Goal: Task Accomplishment & Management: Manage account settings

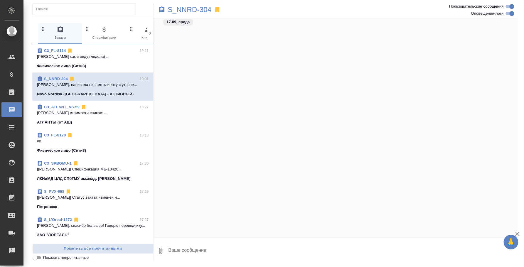
scroll to position [995, 0]
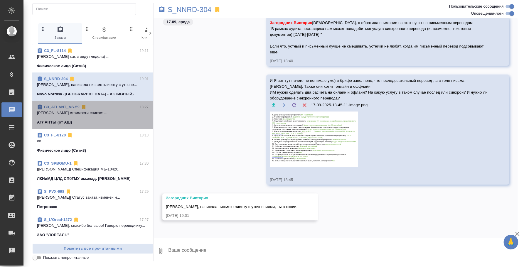
click at [101, 108] on div "C3_ATLANT_AS-59 18:27" at bounding box center [93, 107] width 112 height 6
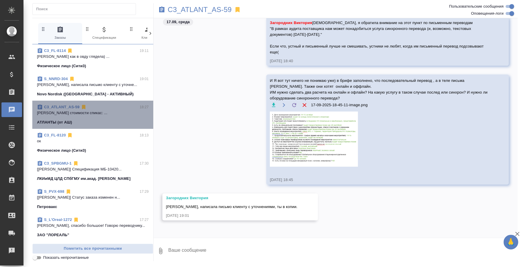
click at [101, 108] on div "C3_ATLANT_AS-59 18:27" at bounding box center [93, 107] width 112 height 6
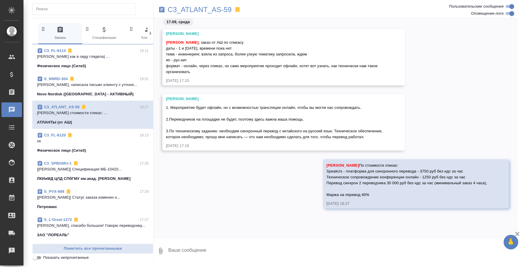
scroll to position [0, 0]
click at [118, 144] on p "ок" at bounding box center [93, 141] width 112 height 6
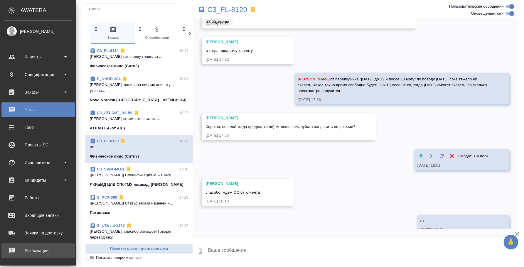
scroll to position [54, 0]
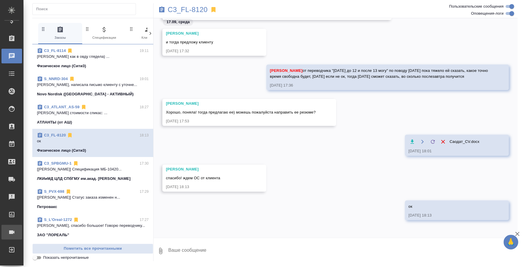
click at [12, 228] on div "Конференции" at bounding box center [4, 232] width 15 height 9
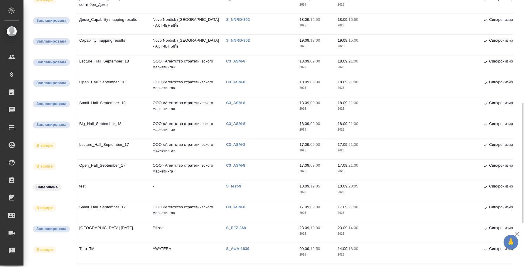
scroll to position [147, 0]
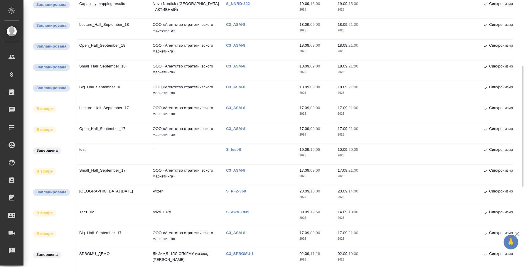
click at [107, 231] on td "Big_Hall_September_17" at bounding box center [112, 237] width 73 height 21
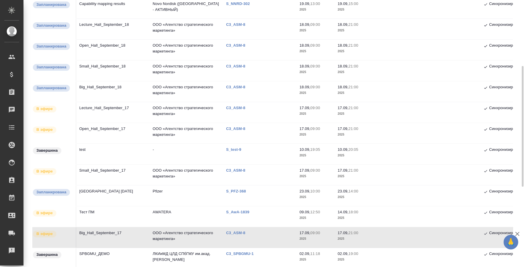
click at [85, 169] on td "Small_Hall_September_17" at bounding box center [112, 175] width 73 height 21
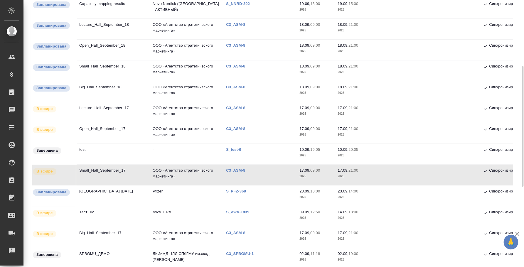
click at [85, 169] on td "Small_Hall_September_17" at bounding box center [112, 175] width 73 height 21
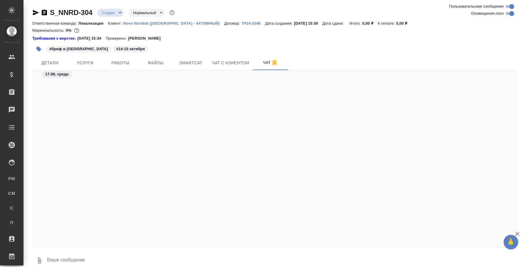
scroll to position [695, 0]
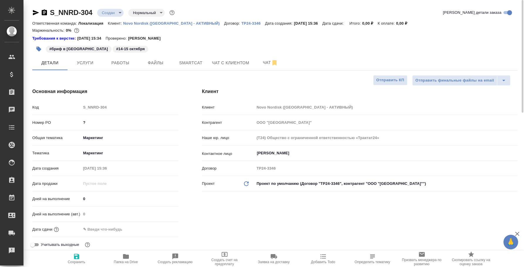
select select "RU"
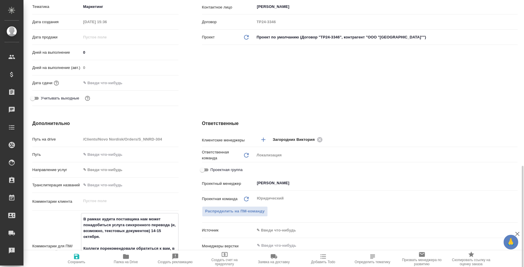
scroll to position [256, 0]
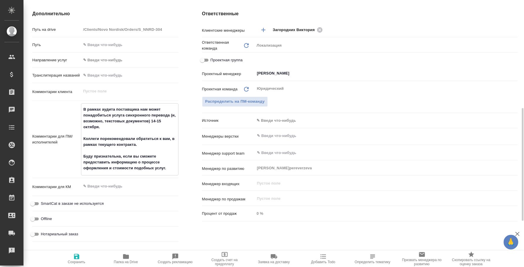
click at [192, 90] on div "Ответственные Клиентские менеджеры Загородних Виктория ​ Ответственная команда …" at bounding box center [359, 128] width 339 height 258
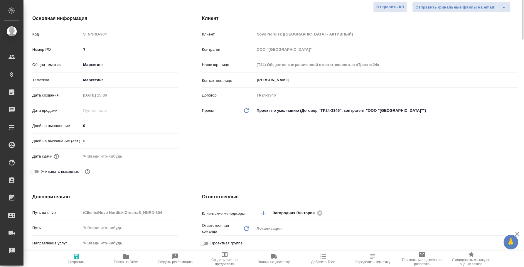
scroll to position [0, 0]
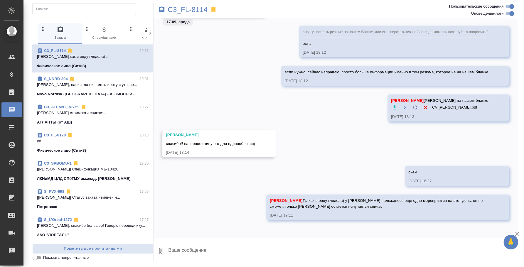
scroll to position [1523, 0]
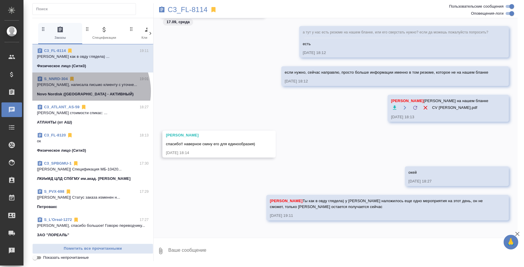
click at [88, 92] on p "Novo Nordisk ([GEOGRAPHIC_DATA] - АКТИВНЫЙ)" at bounding box center [85, 94] width 97 height 6
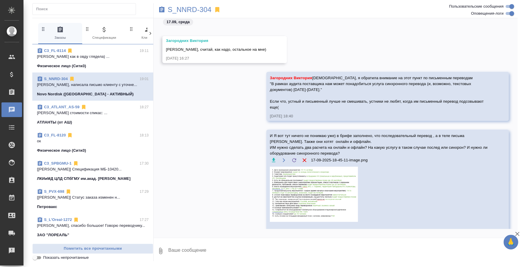
scroll to position [1040, 0]
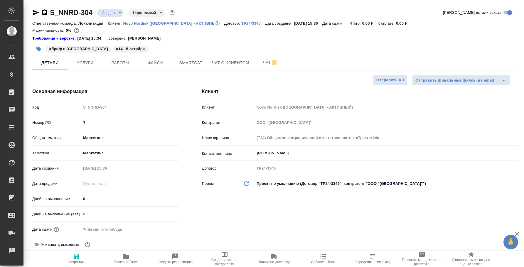
select select "RU"
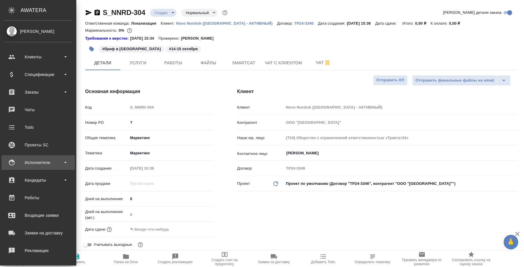
click at [47, 159] on div "Исполнители" at bounding box center [38, 162] width 68 height 9
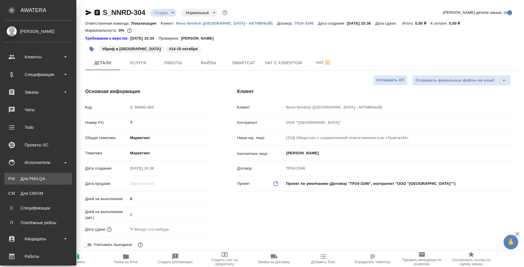
click at [48, 176] on div "Для PM/LQA" at bounding box center [38, 179] width 62 height 6
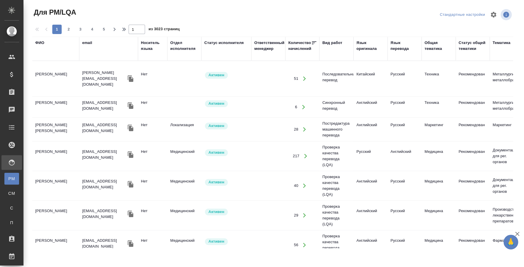
click at [39, 44] on div "ФИО" at bounding box center [39, 43] width 9 height 6
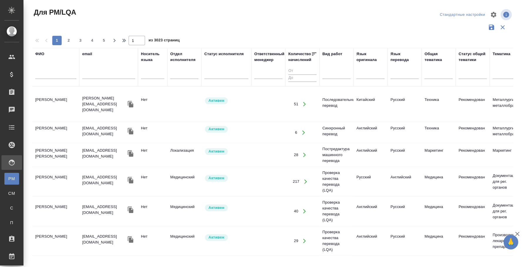
click at [44, 69] on div at bounding box center [55, 76] width 41 height 14
click at [55, 76] on input "text" at bounding box center [55, 75] width 41 height 7
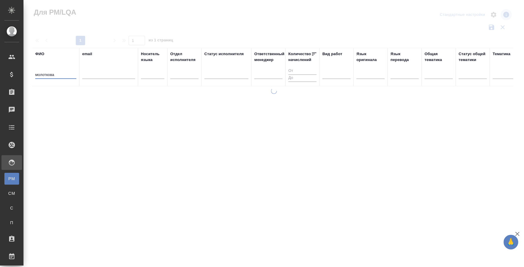
type input "молоткова"
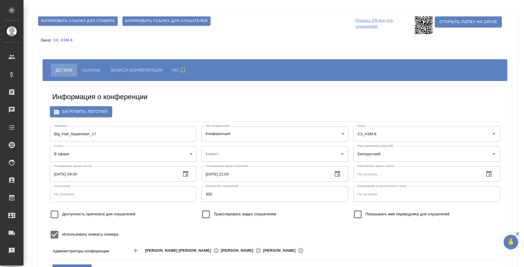
type input "ООО «Агентство стратегического маркетинга»"
type input "[PERSON_NAME][EMAIL_ADDRESS][DOMAIN_NAME]"
click at [83, 73] on span "Каналы" at bounding box center [92, 70] width 18 height 7
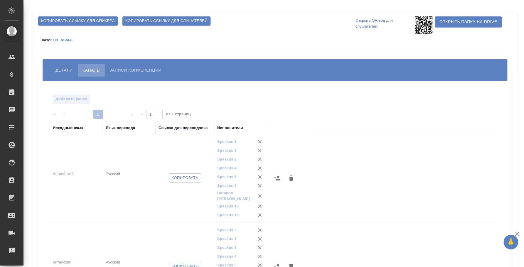
click at [139, 21] on span "Копировать ссылку для слушателей" at bounding box center [166, 21] width 82 height 7
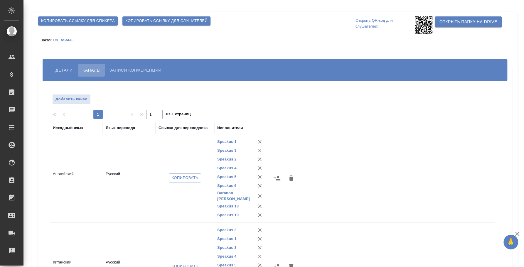
click at [152, 20] on span "Копировать ссылку для слушателей" at bounding box center [166, 21] width 82 height 7
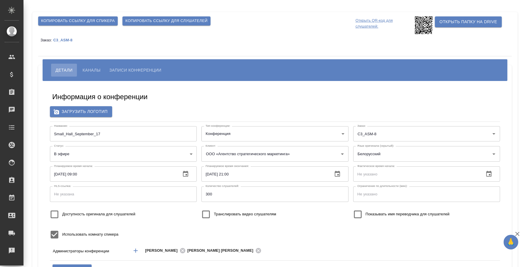
type input "[PERSON_NAME][EMAIL_ADDRESS][DOMAIN_NAME]"
click at [186, 23] on span "Копировать ссылку для слушателей" at bounding box center [166, 21] width 82 height 7
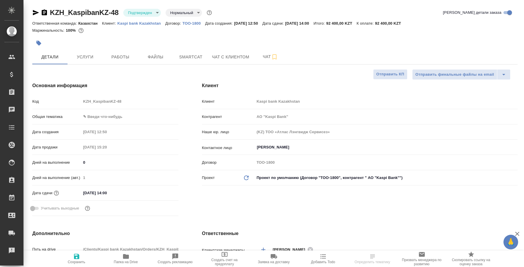
select select "RU"
type input "АО "Kaspi Bank""
click at [156, 14] on body "🙏 .cls-1 fill:#fff; AWATERA [PERSON_NAME] Спецификации Заказы Чаты Todo Проекты…" at bounding box center [262, 133] width 524 height 267
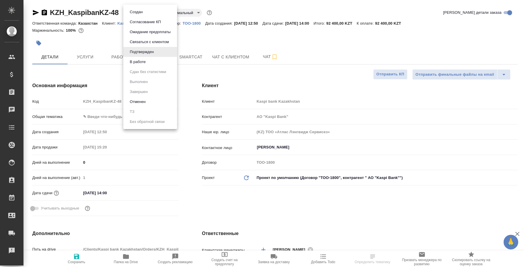
click at [148, 64] on li "В работе" at bounding box center [150, 62] width 54 height 10
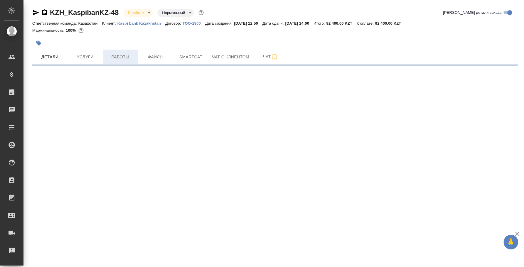
select select "RU"
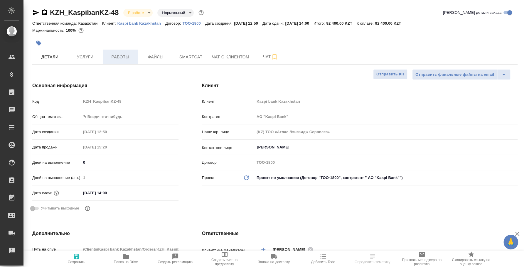
type textarea "x"
click at [122, 61] on button "Работы" at bounding box center [120, 57] width 35 height 15
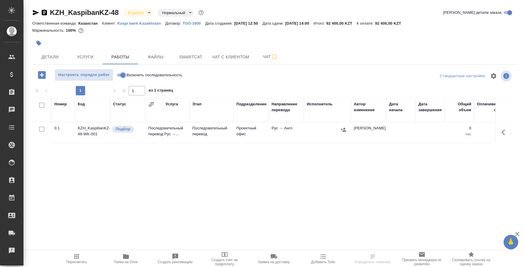
click at [120, 74] on input "Включить последовательность" at bounding box center [122, 75] width 21 height 7
checkbox input "true"
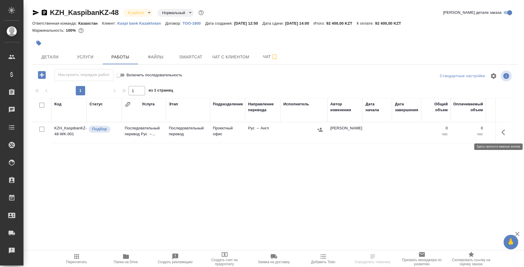
click at [501, 131] on button "button" at bounding box center [505, 132] width 14 height 14
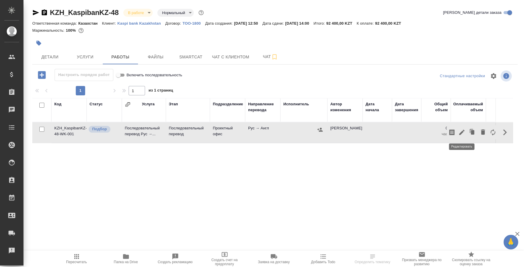
click at [461, 130] on icon "button" at bounding box center [461, 132] width 7 height 7
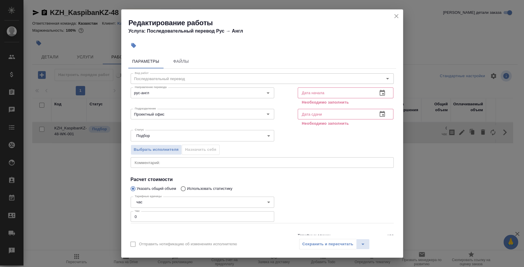
click at [380, 90] on icon "button" at bounding box center [382, 93] width 7 height 7
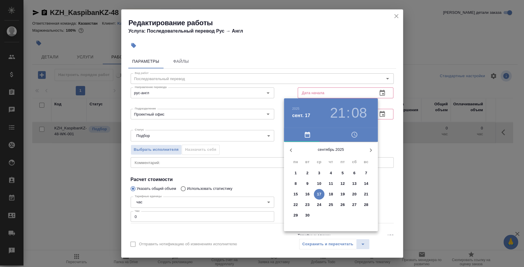
click at [320, 190] on button "17" at bounding box center [319, 194] width 11 height 11
type input "17.09.2025 21:08"
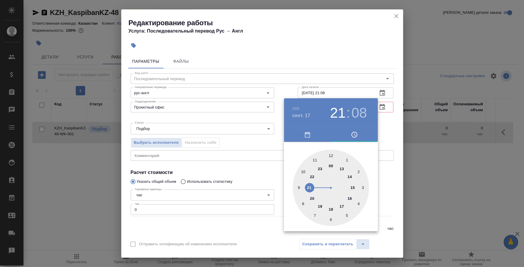
click at [395, 119] on div at bounding box center [262, 133] width 524 height 267
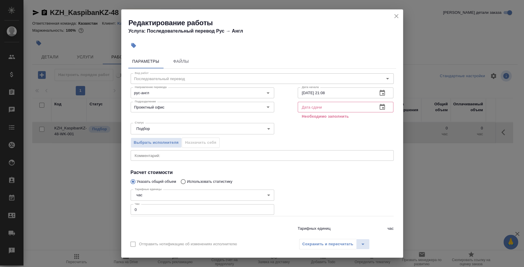
click at [379, 108] on icon "button" at bounding box center [382, 107] width 7 height 7
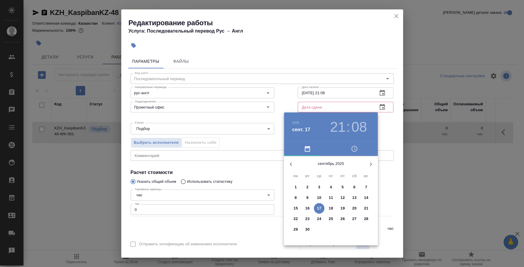
click at [317, 206] on p "17" at bounding box center [319, 209] width 4 height 6
type input "17.09.2025 21:08"
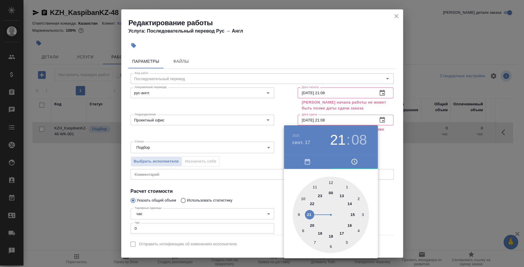
click at [332, 93] on div at bounding box center [262, 133] width 524 height 267
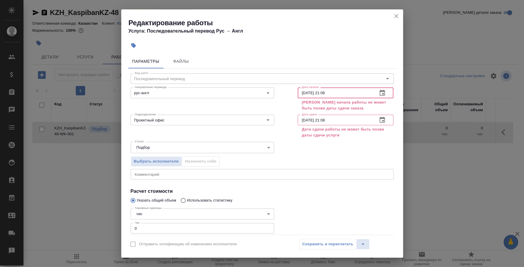
drag, startPoint x: 320, startPoint y: 91, endPoint x: 353, endPoint y: 93, distance: 33.3
click at [353, 93] on input "17.09.2025 21:08" at bounding box center [335, 93] width 75 height 11
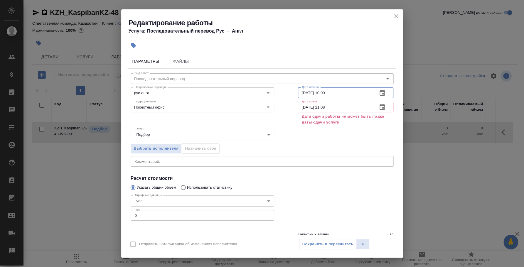
type input "17.09.2025 10:00"
drag, startPoint x: 379, startPoint y: 123, endPoint x: 373, endPoint y: 123, distance: 6.5
click at [379, 123] on p "Дата сдачи работы не может быть позже даты сдачи услуги" at bounding box center [346, 120] width 88 height 12
click at [337, 104] on input "17.09.2025 21:08" at bounding box center [335, 107] width 75 height 11
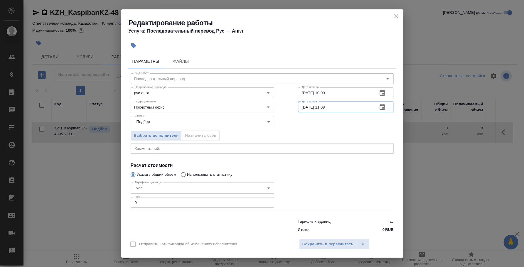
type input "17.09.2025 11:08"
drag, startPoint x: 174, startPoint y: 207, endPoint x: 116, endPoint y: 195, distance: 58.9
click at [116, 195] on div "Редактирование работы Услуга: Последовательный перевод Рус → Англ Параметры Фай…" at bounding box center [262, 133] width 524 height 267
type input "3"
click at [331, 244] on span "Сохранить и пересчитать" at bounding box center [327, 244] width 51 height 7
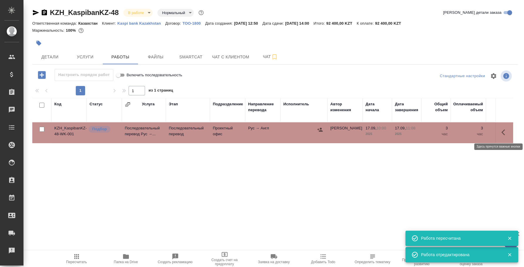
click at [501, 129] on button "button" at bounding box center [505, 132] width 14 height 14
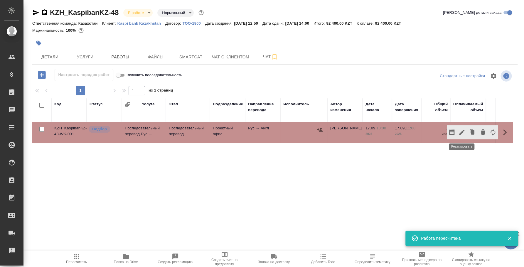
click at [460, 131] on icon "button" at bounding box center [461, 132] width 7 height 7
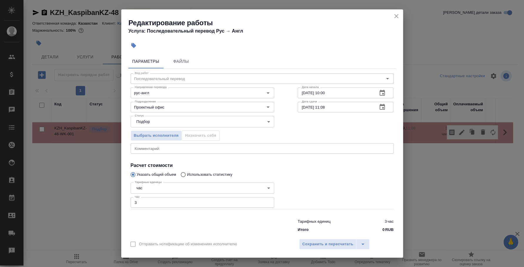
scroll to position [9, 0]
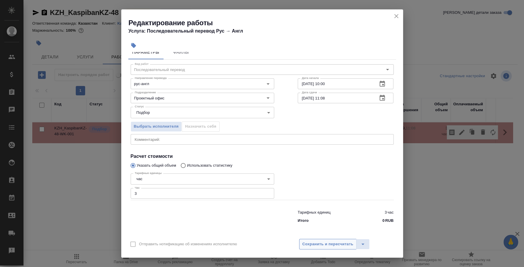
click at [339, 244] on span "Сохранить и пересчитать" at bounding box center [327, 244] width 51 height 7
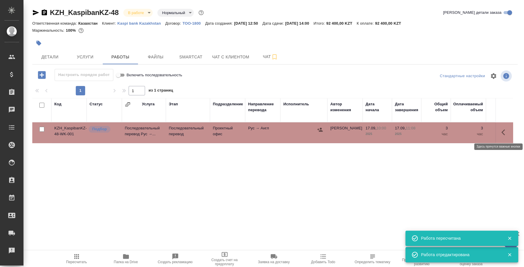
click at [501, 130] on button "button" at bounding box center [505, 132] width 14 height 14
click at [316, 131] on div at bounding box center [303, 129] width 41 height 9
click at [319, 127] on icon "button" at bounding box center [320, 130] width 6 height 6
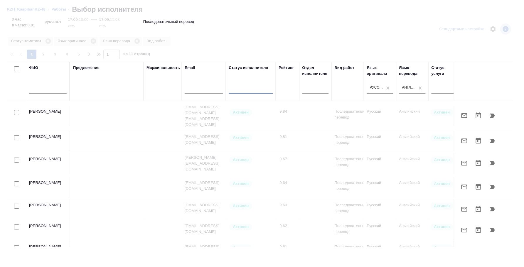
click at [18, 110] on input "checkbox" at bounding box center [16, 112] width 5 height 5
checkbox input "true"
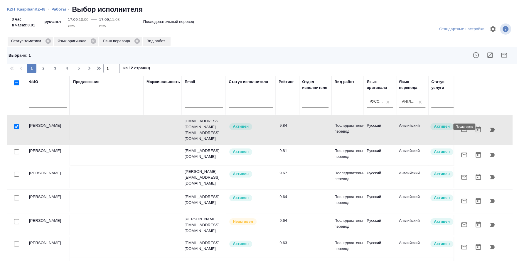
click at [489, 126] on icon "button" at bounding box center [492, 129] width 7 height 7
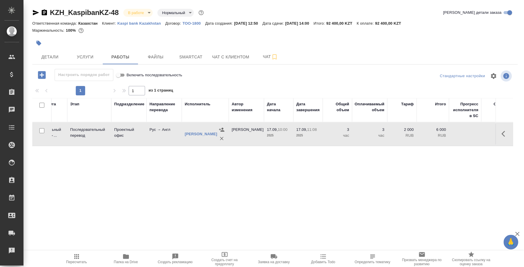
scroll to position [0, 0]
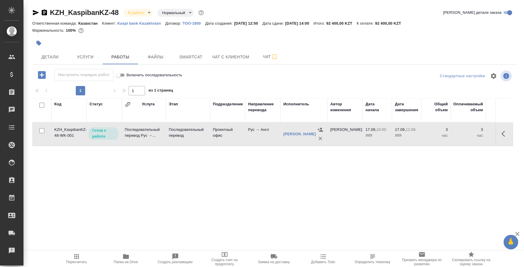
click at [108, 133] on p "Готов к работе" at bounding box center [103, 134] width 23 height 12
click at [134, 12] on body "🙏 .cls-1 fill:#fff; AWATERA Fedotova Irina Клиенты Спецификации Заказы 0 Чаты T…" at bounding box center [262, 133] width 524 height 267
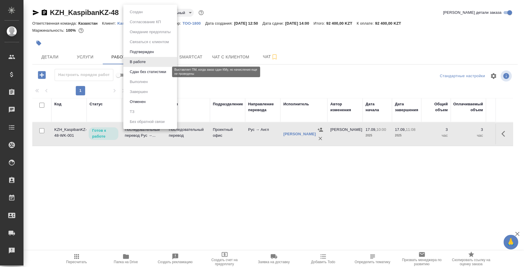
click at [143, 74] on button "Сдан без статистики" at bounding box center [148, 72] width 40 height 6
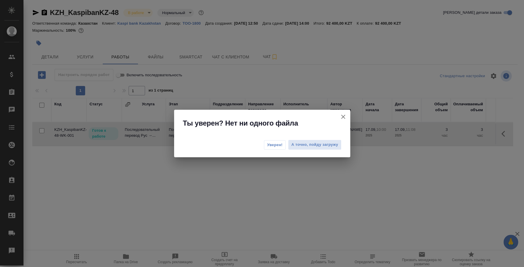
click at [280, 148] on button "Уверен!" at bounding box center [275, 144] width 22 height 9
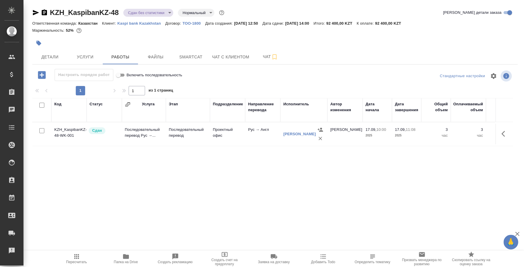
click at [158, 18] on div "KZH_KaspibanKZ-48 Сдан без статистики distributed Нормальный normal Кратко дета…" at bounding box center [274, 14] width 485 height 12
click at [158, 15] on body "🙏 .cls-1 fill:#fff; AWATERA Fedotova Irina Клиенты Спецификации Заказы 0 Чаты T…" at bounding box center [262, 133] width 524 height 267
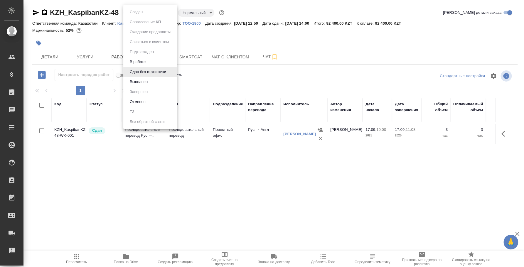
click at [159, 82] on li "Выполнен" at bounding box center [150, 82] width 54 height 10
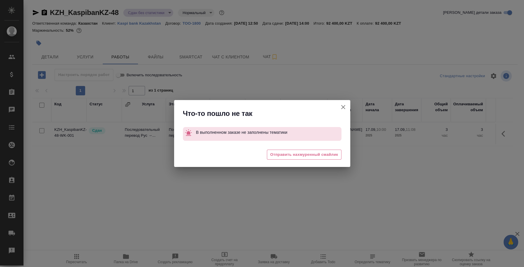
click at [341, 105] on icon "button" at bounding box center [343, 107] width 7 height 7
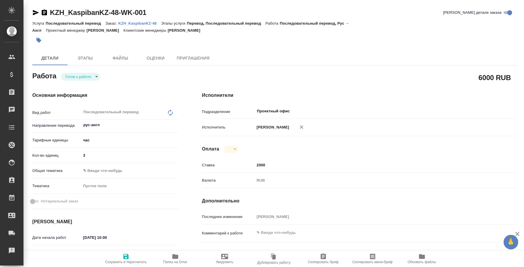
type textarea "x"
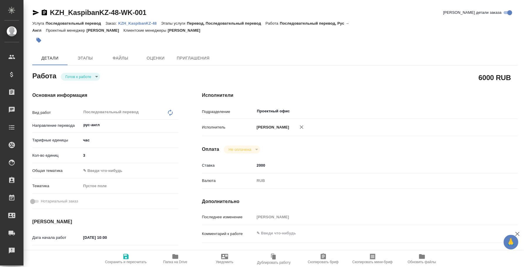
type textarea "x"
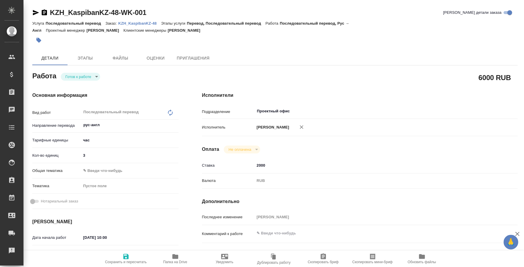
type textarea "x"
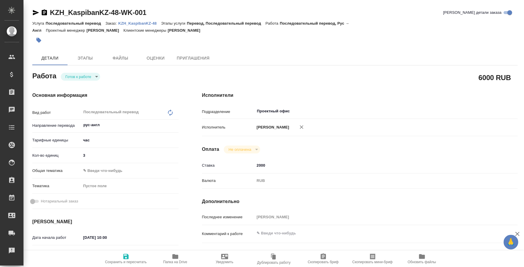
type textarea "x"
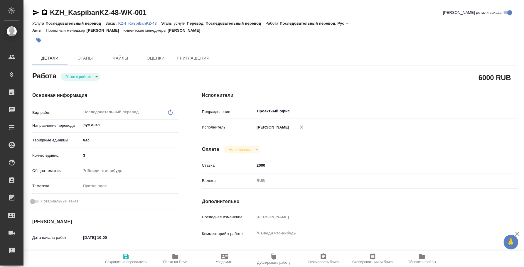
type textarea "x"
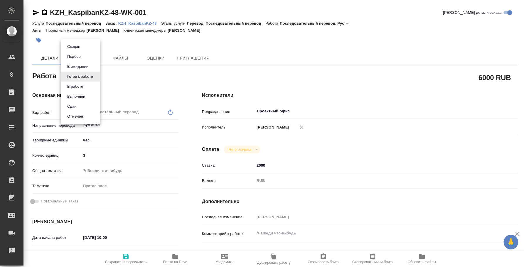
click at [90, 76] on body "🙏 .cls-1 fill:#fff; AWATERA [PERSON_NAME] Спецификации Заказы Чаты Todo Проекты…" at bounding box center [262, 133] width 524 height 267
type textarea "x"
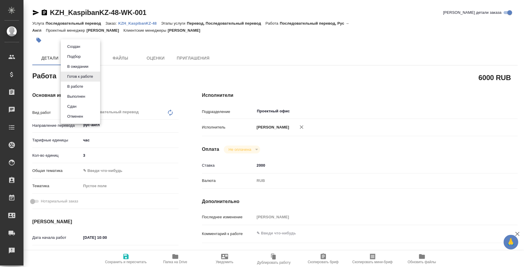
type textarea "x"
click at [87, 105] on li "Сдан" at bounding box center [80, 107] width 39 height 10
type textarea "x"
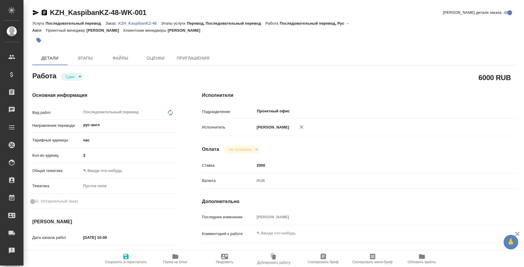
type textarea "x"
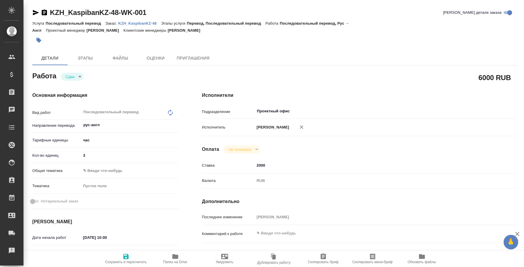
type textarea "x"
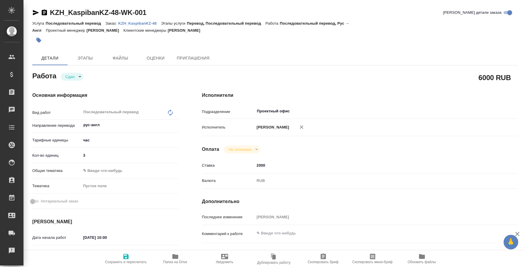
type textarea "x"
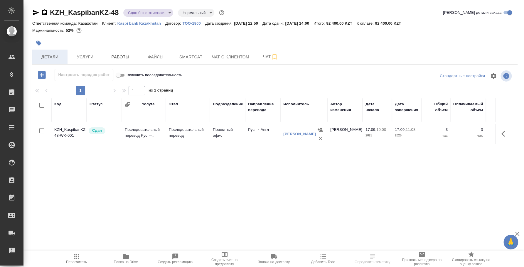
click at [53, 61] on button "Детали" at bounding box center [49, 57] width 35 height 15
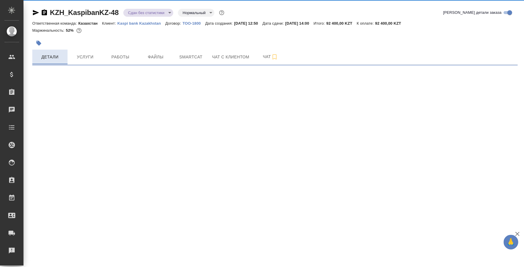
select select "RU"
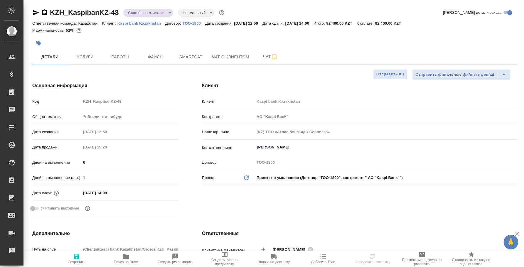
type textarea "x"
click at [141, 14] on body "🙏 .cls-1 fill:#fff; AWATERA Fedotova Irina Клиенты Спецификации Заказы Чаты Tod…" at bounding box center [262, 133] width 524 height 267
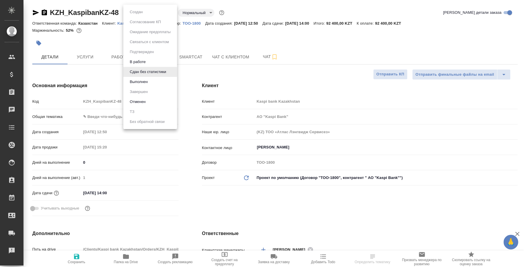
click at [137, 78] on li "Выполнен" at bounding box center [150, 82] width 54 height 10
type input "АО "Kaspi Bank""
type textarea "x"
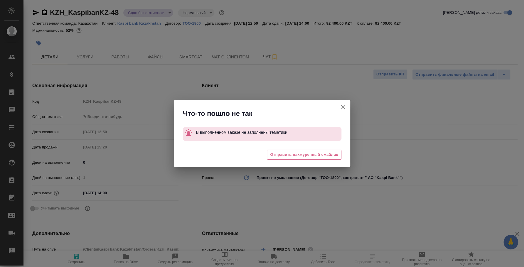
click at [341, 107] on icon "button" at bounding box center [343, 107] width 7 height 7
type input "АО "Kaspi Bank""
type textarea "x"
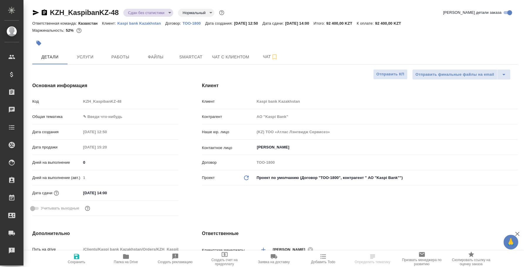
click at [114, 120] on body "🙏 .cls-1 fill:#fff; AWATERA Fedotova Irina Клиенты Спецификации Заказы 0 Чаты T…" at bounding box center [262, 133] width 524 height 267
click at [113, 117] on li "ИТ" at bounding box center [129, 116] width 97 height 9
type input "it"
type input "АО "Kaspi Bank""
type textarea "x"
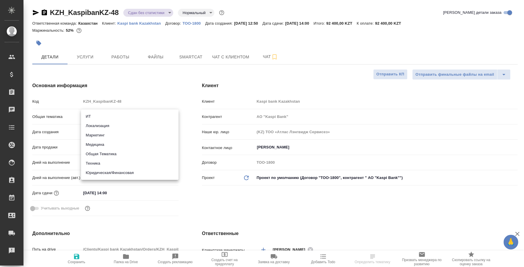
type textarea "x"
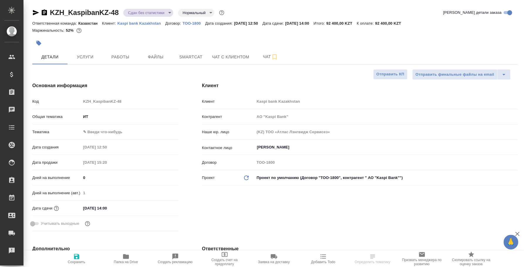
click at [109, 129] on body "🙏 .cls-1 fill:#fff; AWATERA Fedotova Irina Клиенты Спецификации Заказы 0 Чаты T…" at bounding box center [262, 133] width 524 height 267
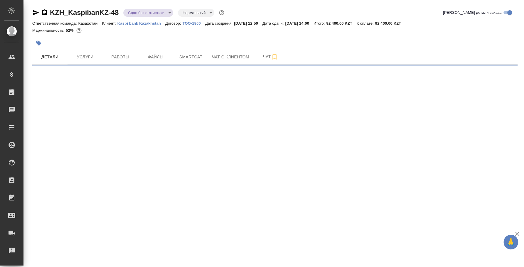
click at [119, 139] on div ".cls-1 fill:#fff; AWATERA Fedotova Irina Клиенты Спецификации Заказы 0 Чаты Tod…" at bounding box center [262, 133] width 524 height 267
select select "RU"
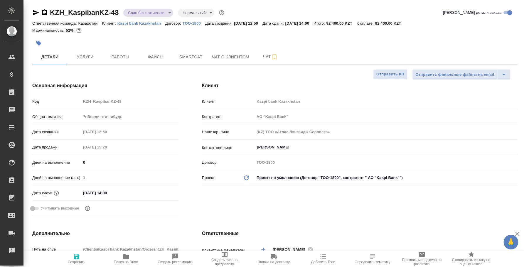
type textarea "x"
click at [111, 114] on body "🙏 .cls-1 fill:#fff; AWATERA Fedotova Irina Клиенты Спецификации Заказы 0 Чаты T…" at bounding box center [262, 133] width 524 height 267
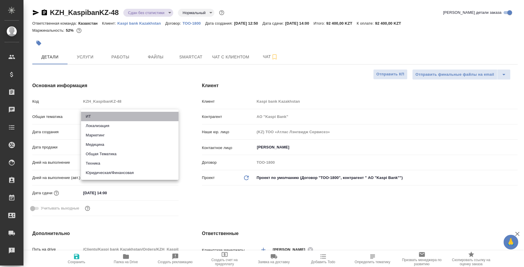
click at [109, 118] on li "ИТ" at bounding box center [129, 116] width 97 height 9
type input "it"
type input "АО "Kaspi Bank""
type textarea "x"
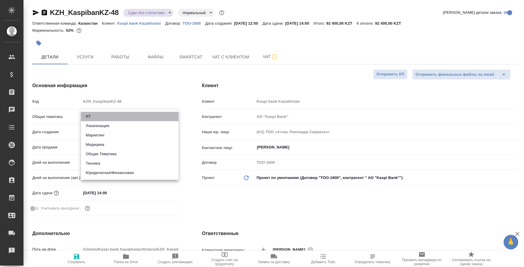
type textarea "x"
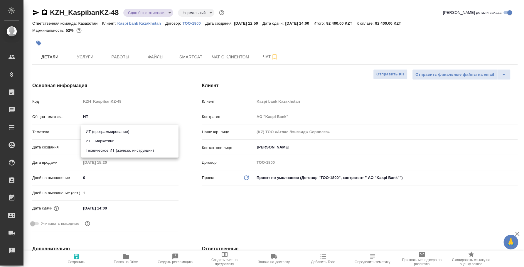
click at [110, 130] on body "🙏 .cls-1 fill:#fff; AWATERA Fedotova Irina Клиенты Спецификации Заказы 0 Чаты T…" at bounding box center [262, 133] width 524 height 267
click at [115, 142] on li "ИТ + маркетинг" at bounding box center [129, 141] width 97 height 9
type input "АО "Kaspi Bank""
type textarea "x"
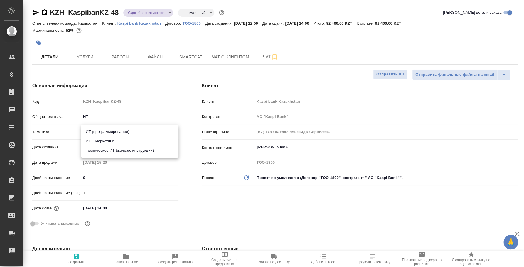
type textarea "x"
type input "5a8b8b956a9677013d343e51"
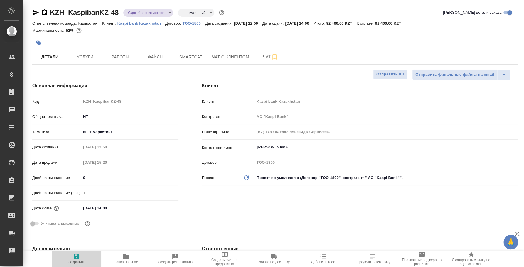
click at [82, 253] on span "Сохранить" at bounding box center [77, 258] width 42 height 11
type input "АО "Kaspi Bank""
type textarea "x"
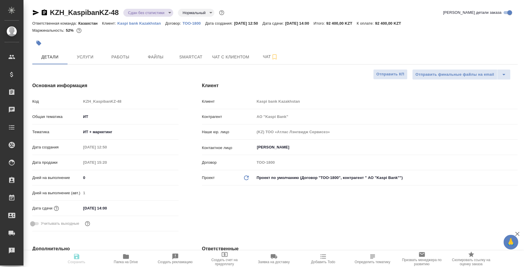
type input "АО "Kaspi Bank""
type textarea "x"
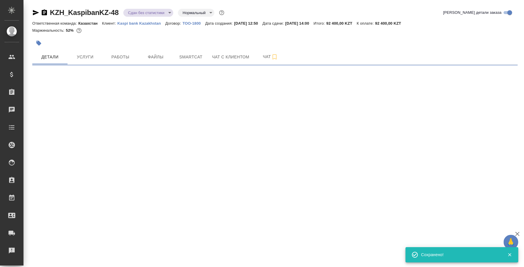
select select "RU"
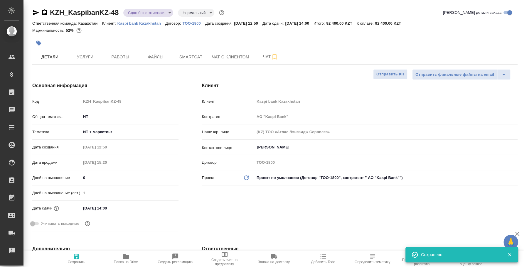
type textarea "x"
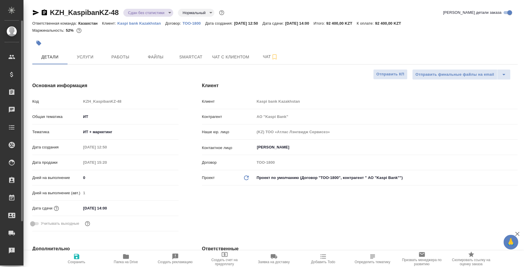
type input "АО "Kaspi Bank""
type textarea "x"
type input "АО "Kaspi Bank""
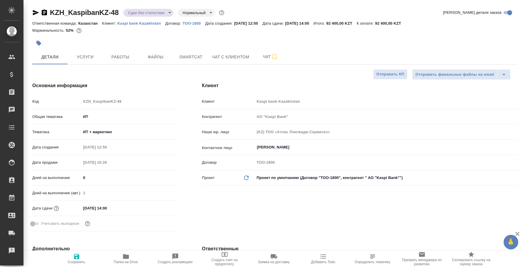
type textarea "x"
type input "АО "Kaspi Bank""
type textarea "x"
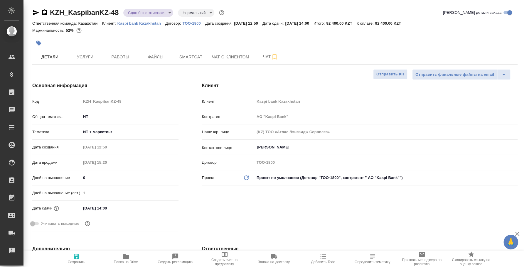
type textarea "x"
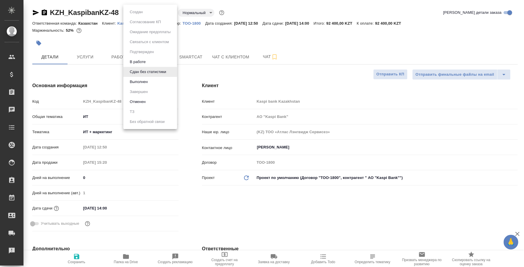
click at [169, 14] on body "🙏 .cls-1 fill:#fff; AWATERA Fedotova Irina Клиенты Спецификации Заказы 0 Чаты T…" at bounding box center [262, 133] width 524 height 267
click at [150, 83] on li "Выполнен" at bounding box center [150, 82] width 54 height 10
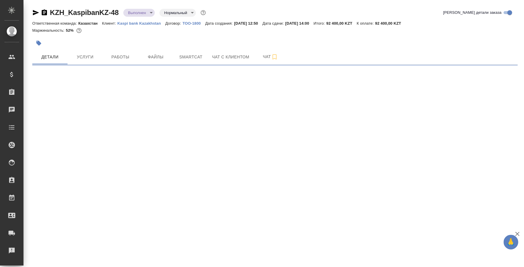
select select "RU"
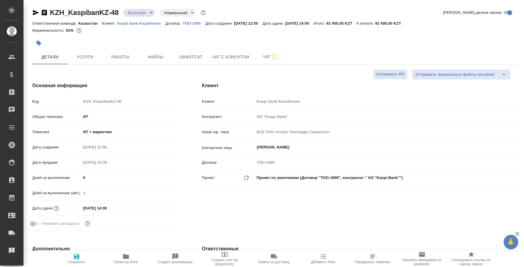
type textarea "x"
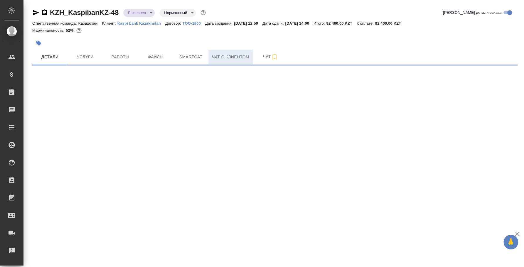
select select "RU"
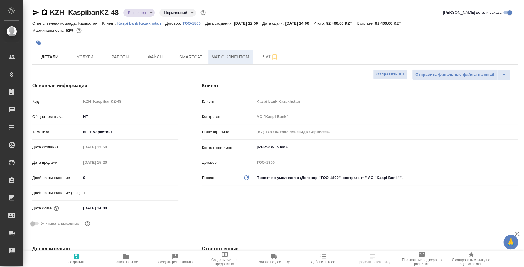
type textarea "x"
type input "АО "Kaspi Bank""
type textarea "x"
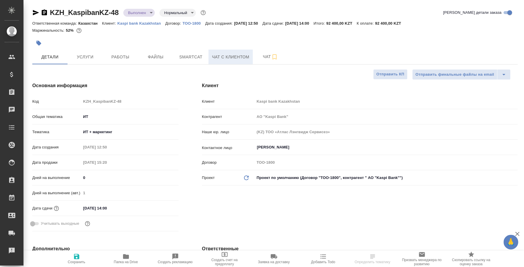
type textarea "x"
select select "RU"
type input "АО "Kaspi Bank""
click at [123, 55] on span "Работы" at bounding box center [120, 56] width 28 height 7
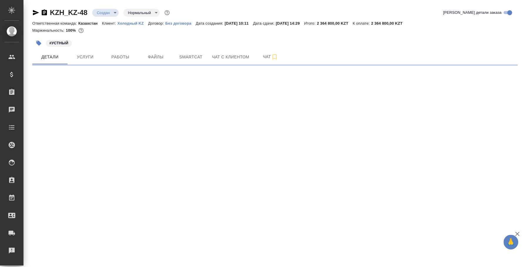
select select "RU"
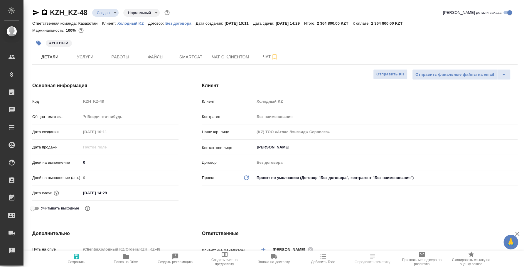
type textarea "x"
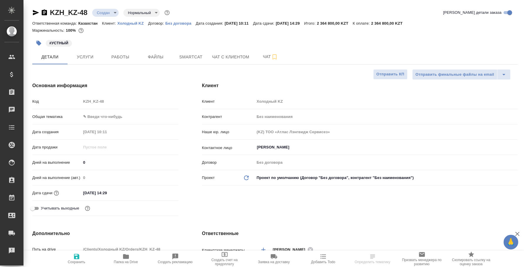
type textarea "x"
click at [130, 55] on span "Работы" at bounding box center [120, 56] width 28 height 7
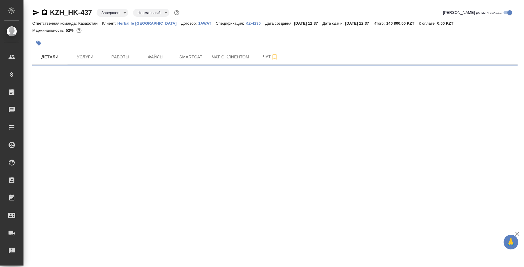
select select "RU"
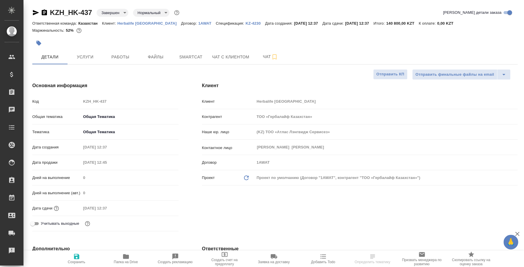
type textarea "x"
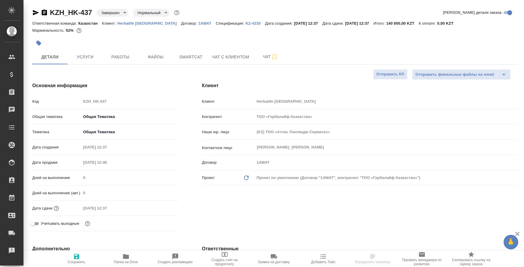
type textarea "x"
select select "RU"
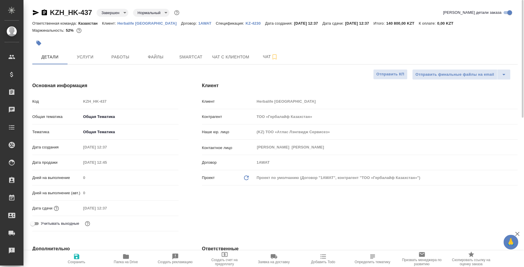
type textarea "x"
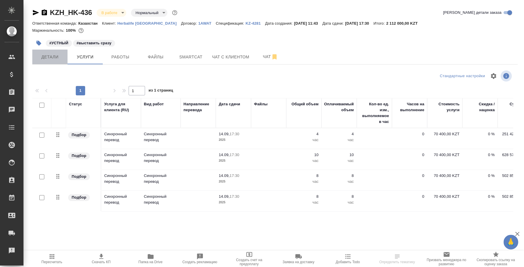
click at [60, 57] on span "Детали" at bounding box center [50, 56] width 28 height 7
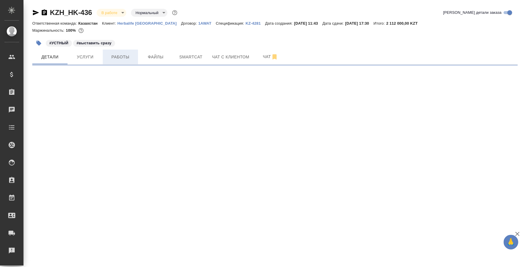
select select "RU"
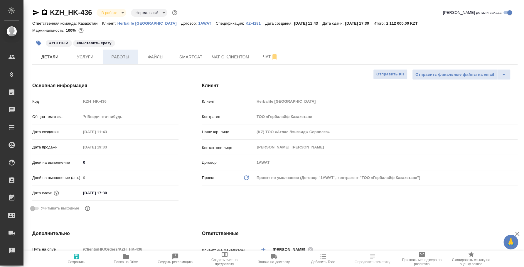
type textarea "x"
click at [127, 59] on span "Работы" at bounding box center [120, 56] width 28 height 7
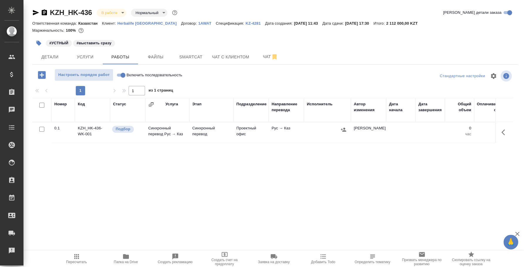
click at [505, 130] on icon "button" at bounding box center [505, 132] width 7 height 7
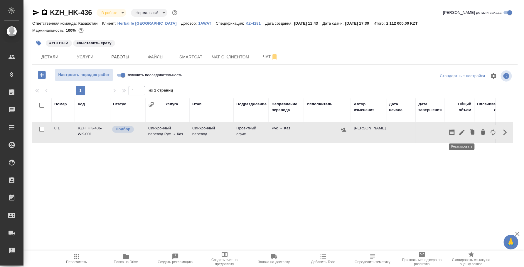
click at [462, 132] on icon "button" at bounding box center [461, 132] width 5 height 5
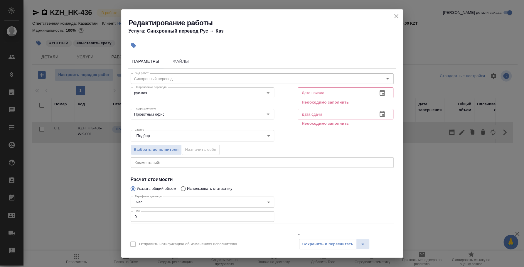
click at [396, 16] on icon "close" at bounding box center [396, 16] width 4 height 4
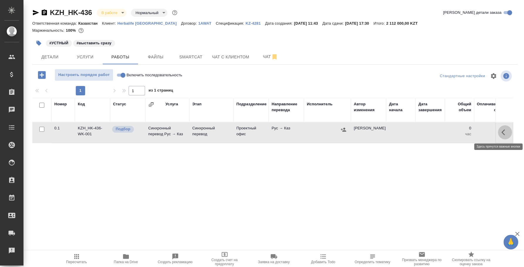
click at [507, 132] on icon "button" at bounding box center [505, 132] width 7 height 7
click at [462, 130] on icon "button" at bounding box center [461, 132] width 7 height 7
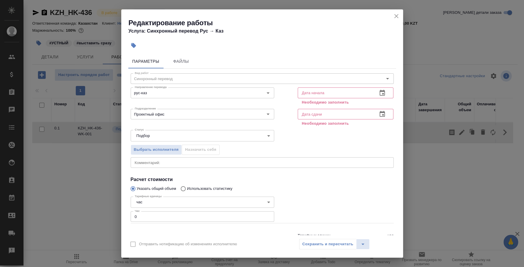
click at [379, 94] on icon "button" at bounding box center [382, 93] width 7 height 7
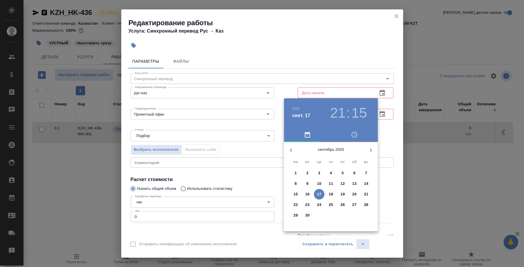
click at [300, 169] on div "1" at bounding box center [296, 173] width 12 height 11
type input "[DATE] 21:15"
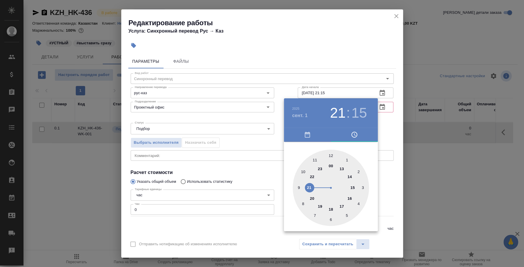
click at [384, 145] on div at bounding box center [262, 133] width 524 height 267
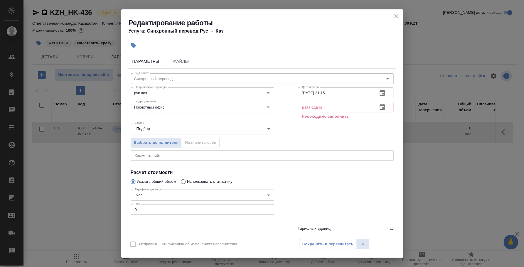
click at [380, 105] on icon "button" at bounding box center [382, 107] width 5 height 6
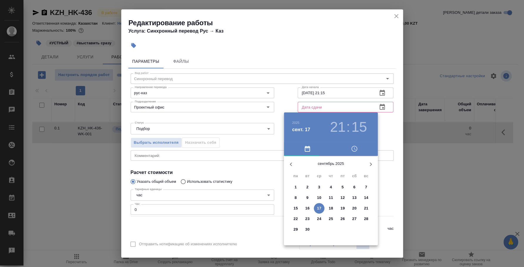
click at [354, 197] on p "13" at bounding box center [354, 198] width 4 height 6
type input "[DATE] 21:15"
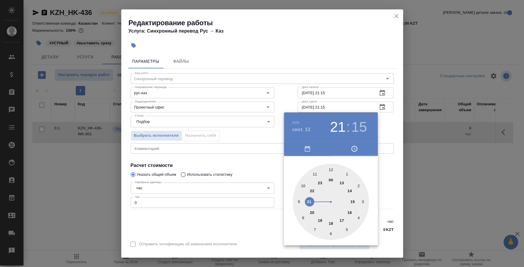
click at [389, 125] on div at bounding box center [262, 133] width 524 height 267
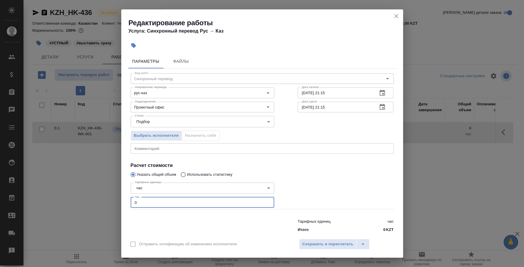
drag, startPoint x: 171, startPoint y: 199, endPoint x: 119, endPoint y: 194, distance: 52.7
click at [119, 194] on div "Редактирование работы Услуга: Синхронный перевод Рус → Каз Параметры Файлы Вид …" at bounding box center [262, 133] width 524 height 267
type input "30"
click at [314, 243] on span "Сохранить и пересчитать" at bounding box center [327, 244] width 51 height 7
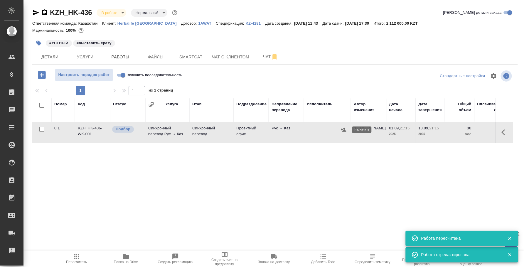
click at [342, 129] on icon "button" at bounding box center [343, 130] width 5 height 4
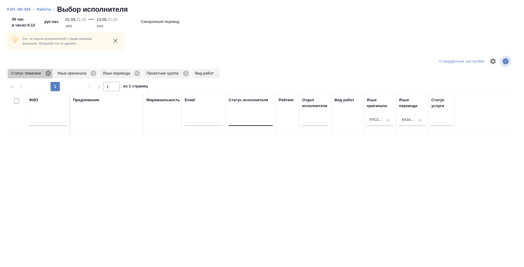
click at [51, 73] on icon at bounding box center [48, 73] width 6 height 6
click at [49, 73] on icon at bounding box center [46, 73] width 5 height 5
click at [44, 76] on icon at bounding box center [45, 73] width 6 height 6
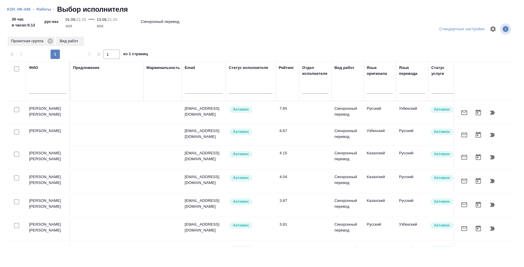
click at [51, 89] on input "text" at bounding box center [48, 89] width 38 height 7
click at [19, 153] on div at bounding box center [16, 154] width 13 height 8
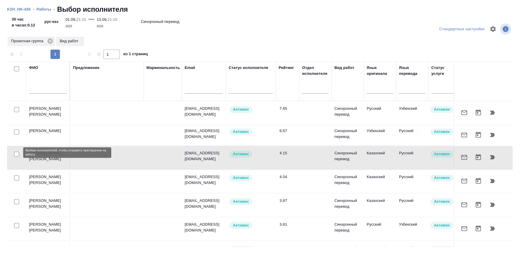
click at [15, 154] on input "checkbox" at bounding box center [16, 154] width 5 height 5
checkbox input "true"
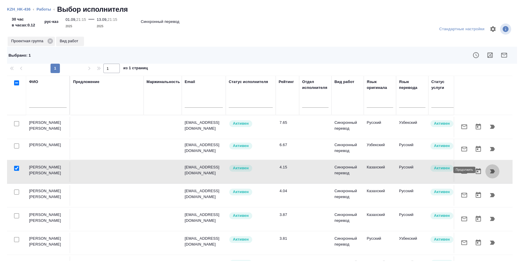
click at [490, 169] on icon "button" at bounding box center [492, 171] width 5 height 4
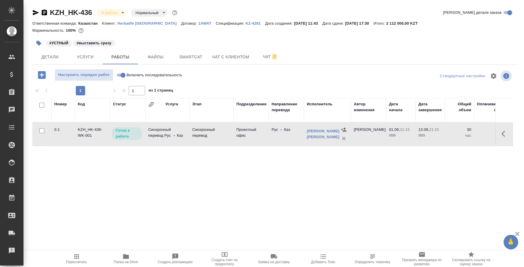
click at [117, 75] on input "Включить последовательность" at bounding box center [122, 75] width 21 height 7
checkbox input "true"
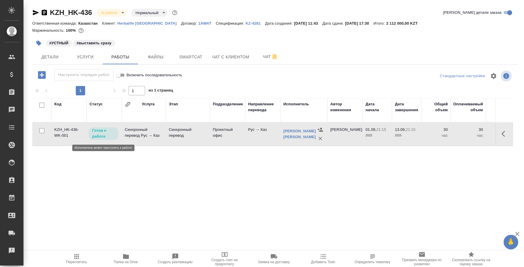
click at [108, 135] on p "Готов к работе" at bounding box center [103, 134] width 23 height 12
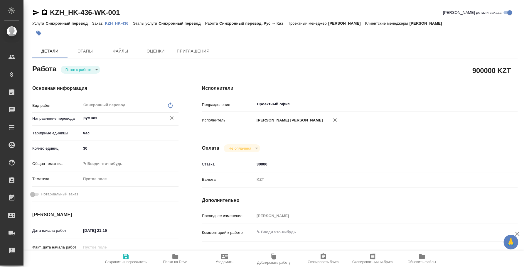
type textarea "x"
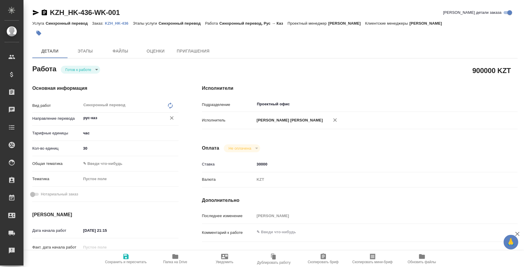
type textarea "x"
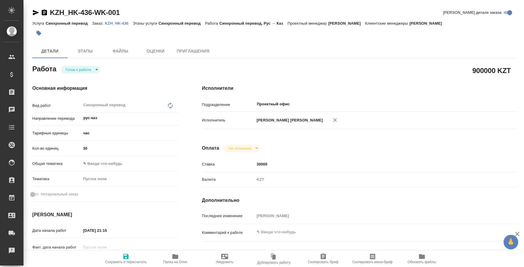
type textarea "x"
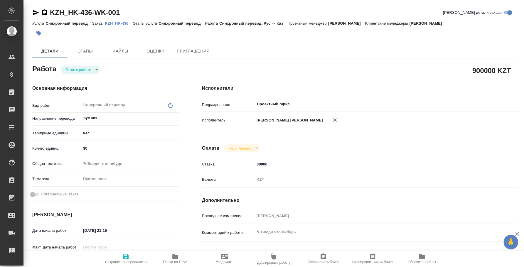
type textarea "x"
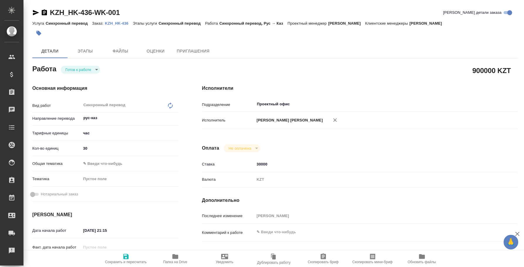
click at [99, 67] on div "Готов к работе readyForWork" at bounding box center [80, 70] width 39 height 8
click at [97, 67] on body "🙏 .cls-1 fill:#fff; AWATERA Fedotova Irina Клиенты Спецификации Заказы Чаты Tod…" at bounding box center [262, 133] width 524 height 267
type textarea "x"
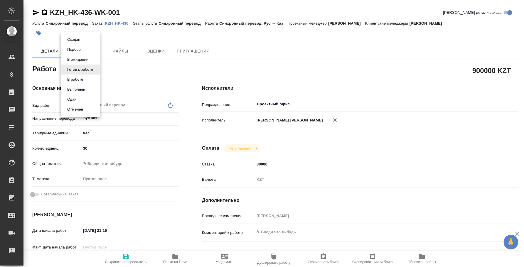
type textarea "x"
click at [86, 97] on li "Сдан" at bounding box center [80, 100] width 39 height 10
type textarea "x"
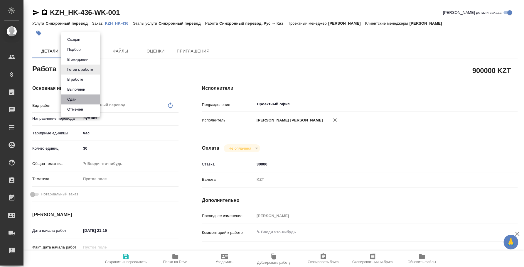
type textarea "x"
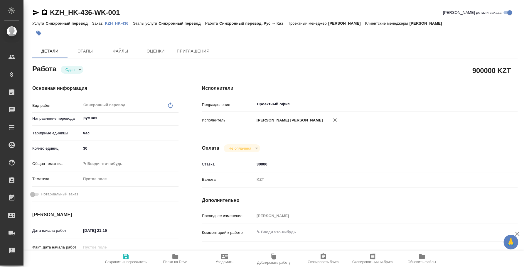
type textarea "x"
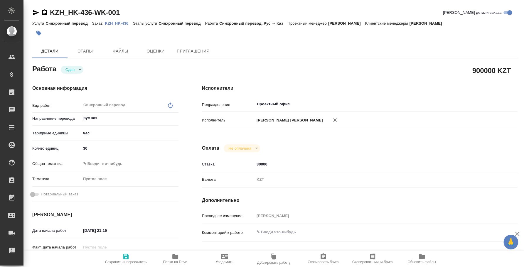
type textarea "x"
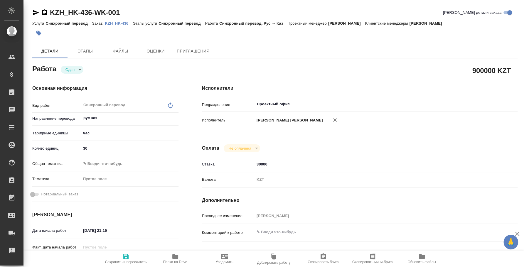
type textarea "x"
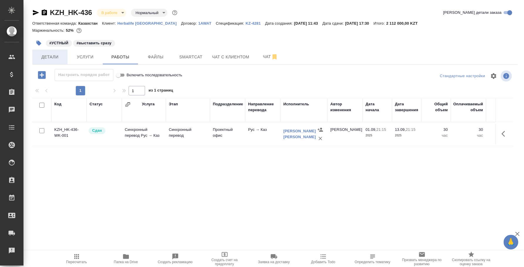
click at [46, 57] on span "Детали" at bounding box center [50, 56] width 28 height 7
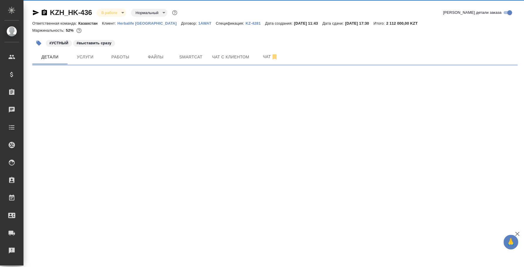
select select "RU"
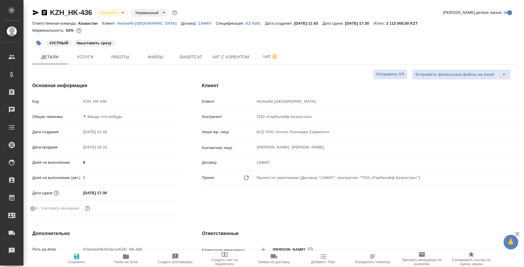
type textarea "x"
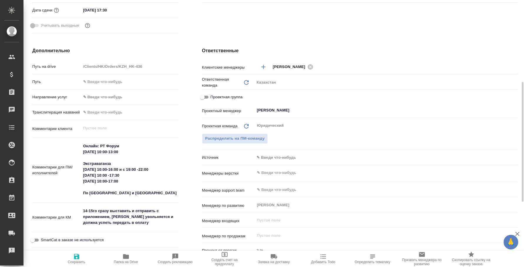
scroll to position [36, 0]
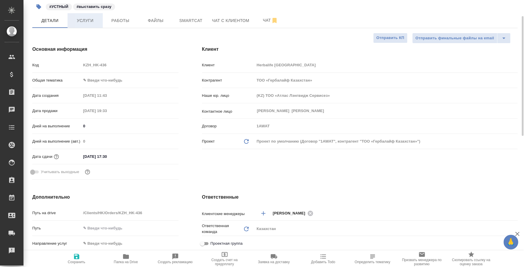
click at [88, 20] on span "Услуги" at bounding box center [85, 20] width 28 height 7
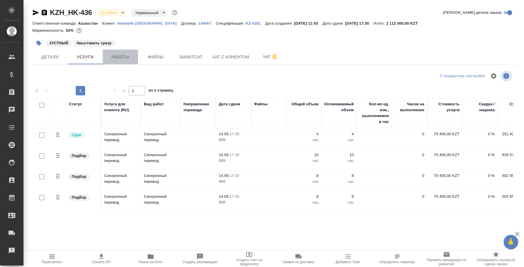
click at [112, 54] on span "Работы" at bounding box center [120, 56] width 28 height 7
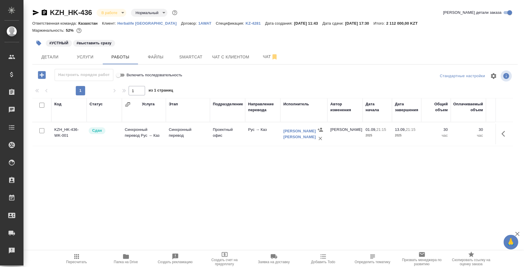
scroll to position [0, 184]
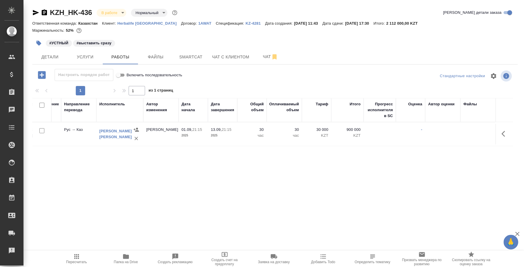
click at [504, 133] on icon "button" at bounding box center [505, 133] width 7 height 7
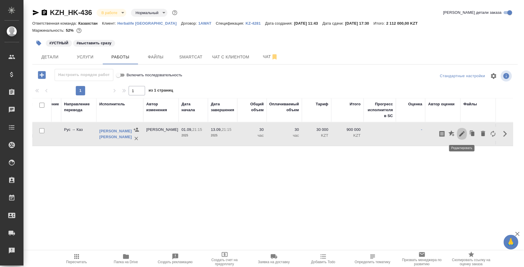
click at [464, 133] on icon "button" at bounding box center [461, 133] width 7 height 7
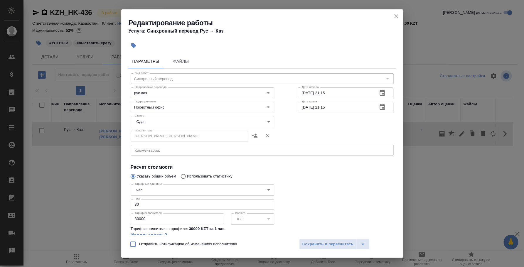
click at [158, 203] on input "30" at bounding box center [203, 204] width 144 height 11
type input "30.5"
click at [326, 243] on span "Сохранить и пересчитать" at bounding box center [327, 244] width 51 height 7
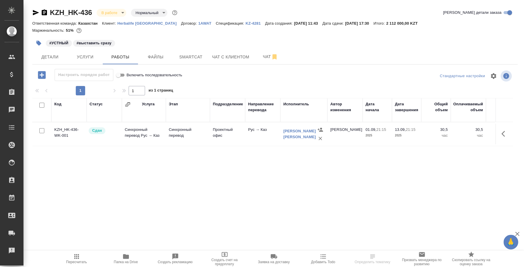
click at [115, 13] on body "🙏 .cls-1 fill:#fff; AWATERA [PERSON_NAME] Спецификации Заказы 0 Чаты Todo Проек…" at bounding box center [262, 133] width 524 height 267
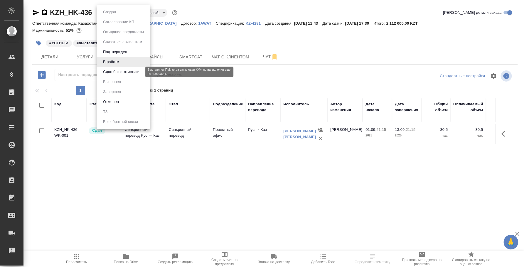
click at [122, 72] on button "Сдан без статистики" at bounding box center [121, 72] width 40 height 6
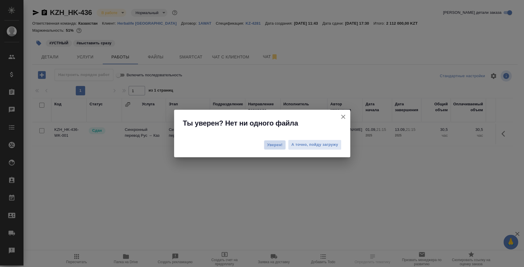
click at [284, 145] on button "Уверен!" at bounding box center [275, 144] width 22 height 9
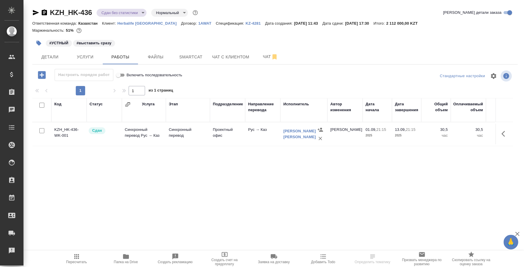
click at [139, 15] on body "🙏 .cls-1 fill:#fff; AWATERA [PERSON_NAME] Спецификации Заказы 0 Чаты Todo Проек…" at bounding box center [262, 133] width 524 height 267
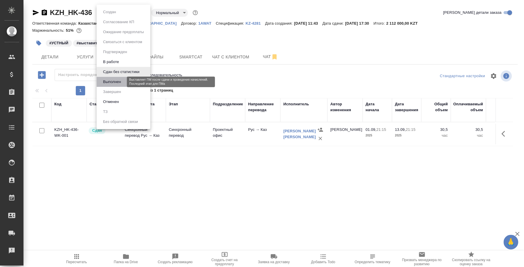
click at [117, 79] on button "Выполнен" at bounding box center [111, 82] width 21 height 6
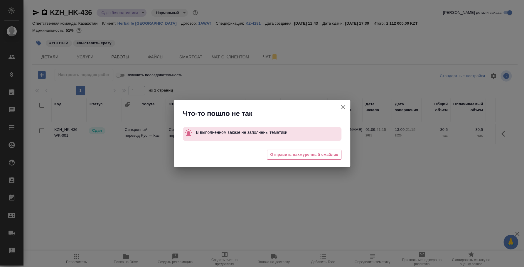
click at [344, 104] on icon "button" at bounding box center [343, 107] width 7 height 7
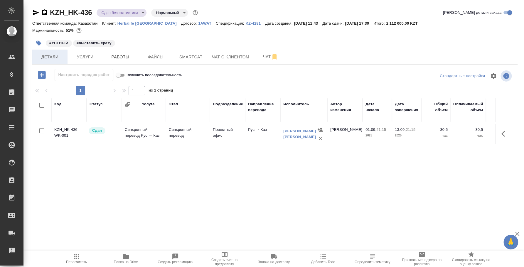
click at [58, 60] on span "Детали" at bounding box center [50, 56] width 28 height 7
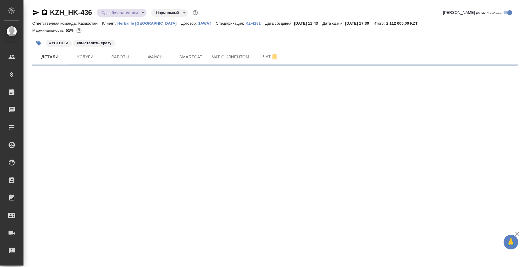
select select "RU"
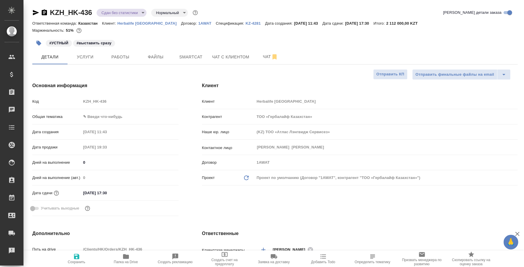
type textarea "x"
click at [106, 114] on body "🙏 .cls-1 fill:#fff; AWATERA [PERSON_NAME] Спецификации Заказы 0 Чаты Todo Проек…" at bounding box center [262, 133] width 524 height 267
click at [107, 118] on li "ИТ" at bounding box center [128, 116] width 96 height 9
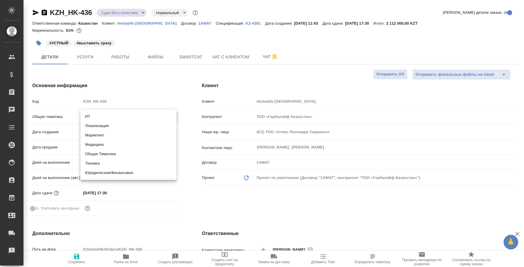
type input "it"
type textarea "x"
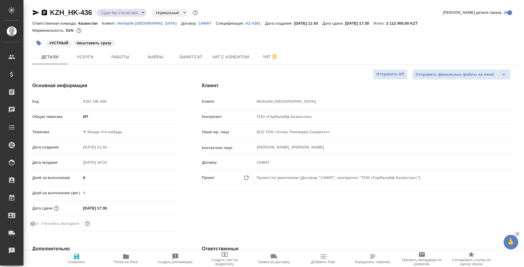
click at [107, 130] on body "🙏 .cls-1 fill:#fff; AWATERA [PERSON_NAME] Спецификации Заказы 0 Чаты Todo Проек…" at bounding box center [262, 133] width 524 height 267
click at [105, 139] on li "ИТ + маркетинг" at bounding box center [128, 141] width 96 height 9
type textarea "x"
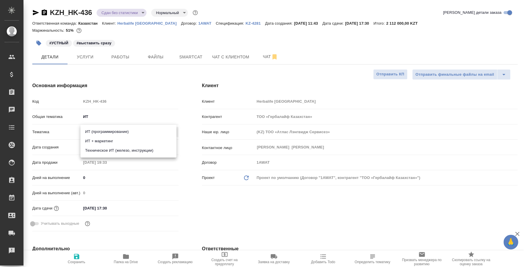
type input "5a8b8b956a9677013d343e51"
click at [73, 259] on icon "button" at bounding box center [76, 256] width 7 height 7
type textarea "x"
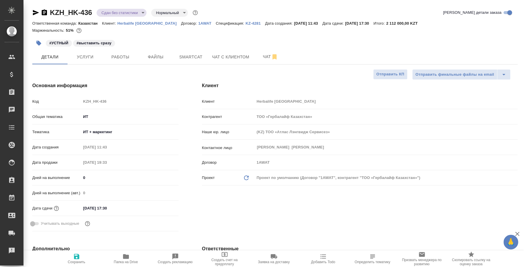
type textarea "x"
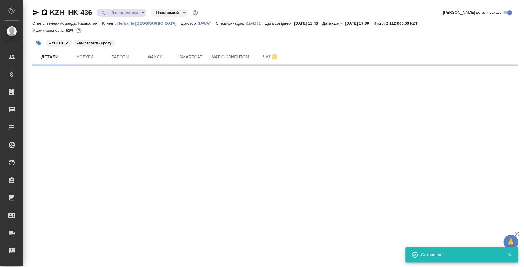
select select "RU"
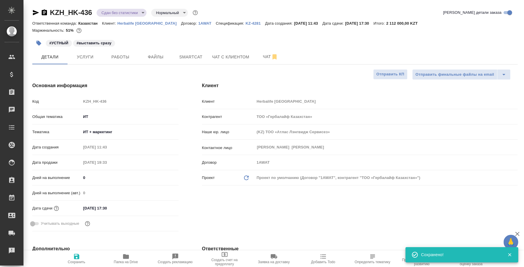
type textarea "x"
click at [139, 13] on body "🙏 .cls-1 fill:#fff; AWATERA Fedotova Irina Клиенты Спецификации Заказы 0 Чаты T…" at bounding box center [262, 133] width 524 height 267
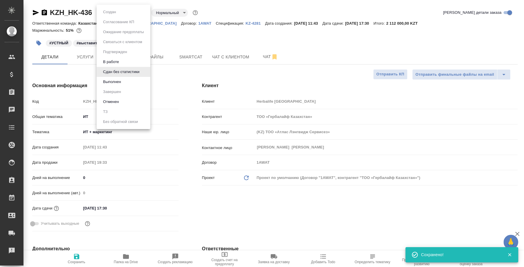
click at [123, 79] on li "Выполнен" at bounding box center [124, 82] width 54 height 10
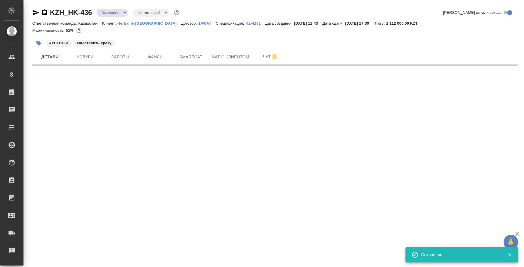
select select "RU"
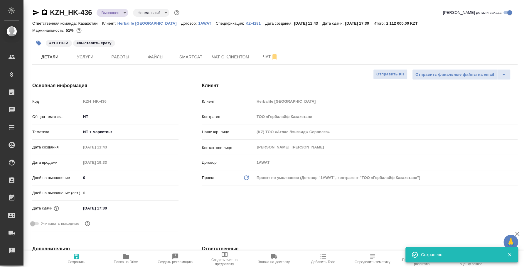
type textarea "x"
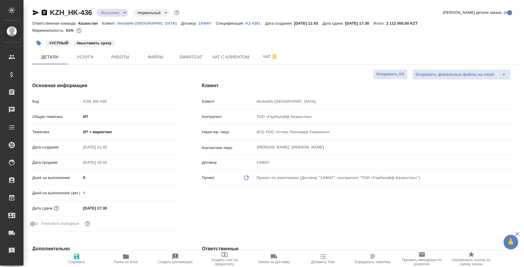
type textarea "x"
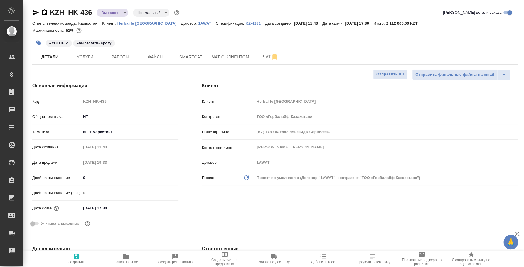
type textarea "x"
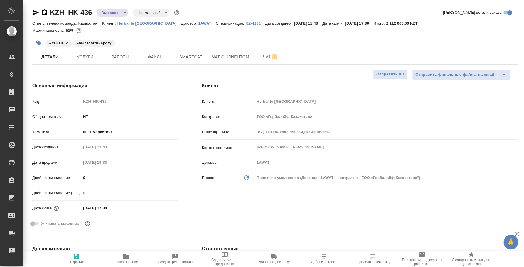
type textarea "x"
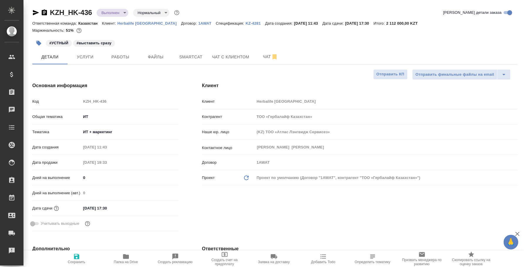
type textarea "x"
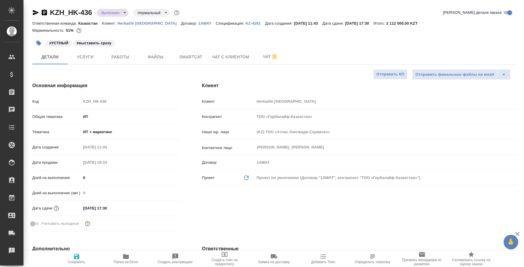
type textarea "x"
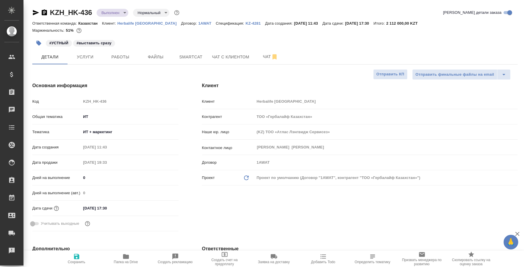
type textarea "x"
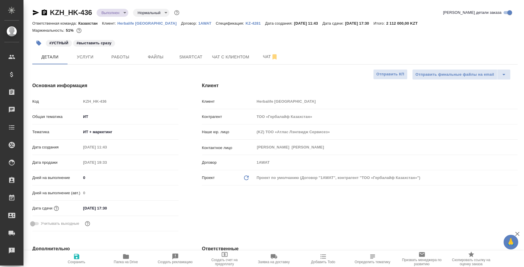
type textarea "x"
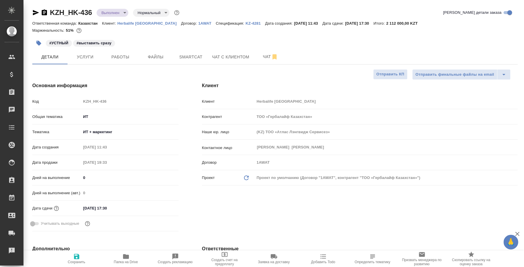
type textarea "x"
click at [130, 54] on span "Работы" at bounding box center [120, 56] width 28 height 7
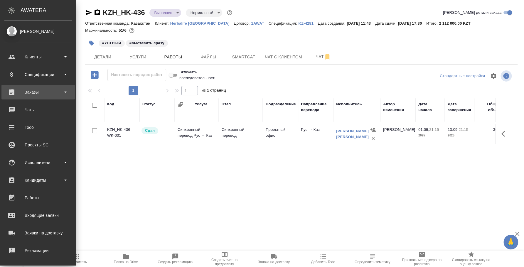
click at [38, 94] on div "Заказы" at bounding box center [38, 92] width 68 height 9
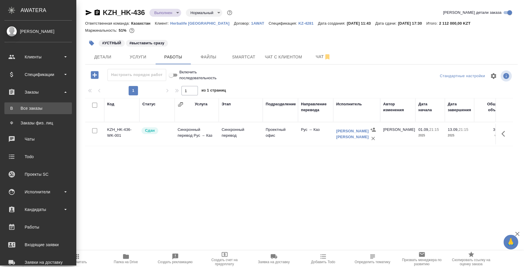
click at [46, 109] on div "Все заказы" at bounding box center [38, 108] width 62 height 6
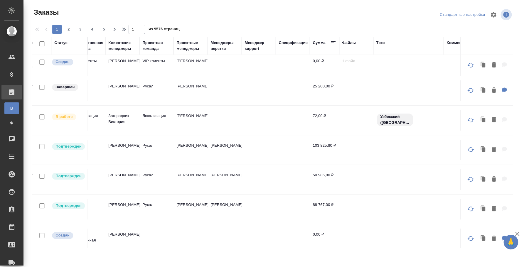
scroll to position [0, 453]
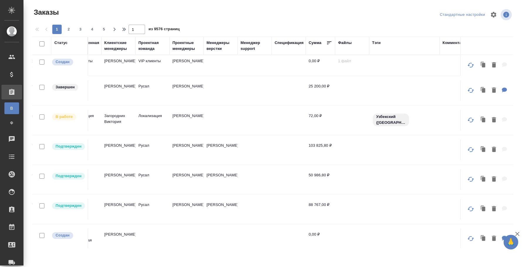
click at [183, 42] on div "Проектные менеджеры" at bounding box center [186, 46] width 28 height 12
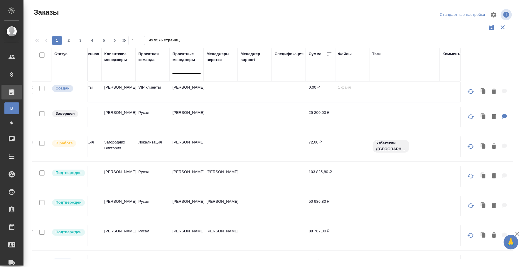
click at [180, 66] on div at bounding box center [186, 68] width 28 height 9
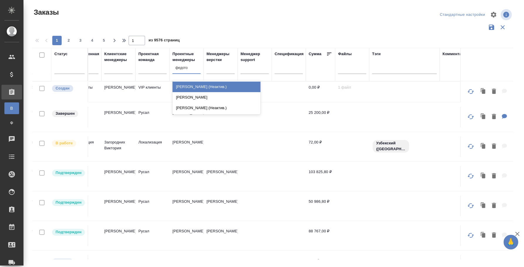
type input "федотов"
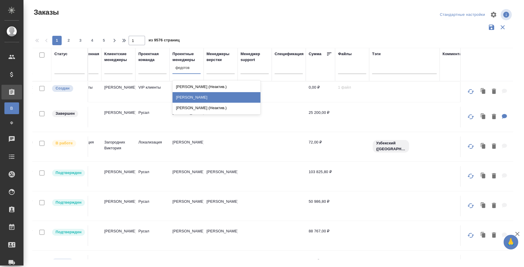
click at [187, 95] on div "[PERSON_NAME]" at bounding box center [216, 97] width 88 height 11
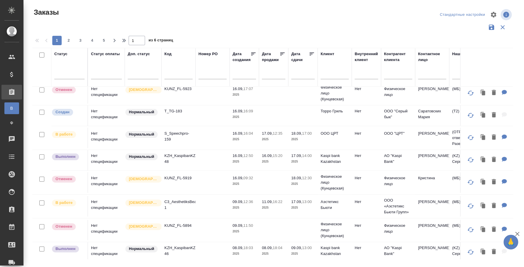
scroll to position [73, 0]
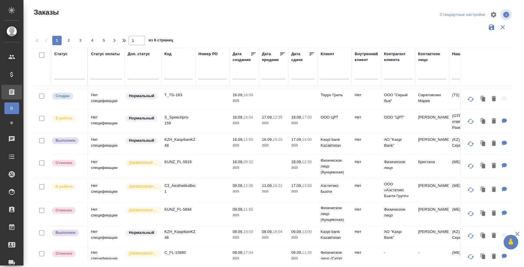
click at [106, 183] on td "Нет спецификации" at bounding box center [106, 190] width 37 height 21
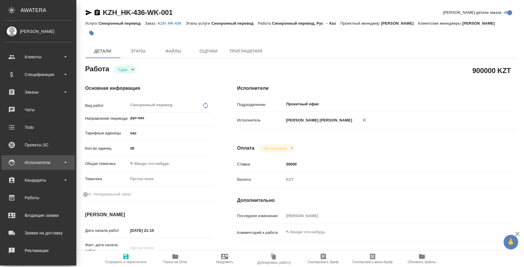
click at [31, 160] on div "Исполнители" at bounding box center [38, 162] width 68 height 9
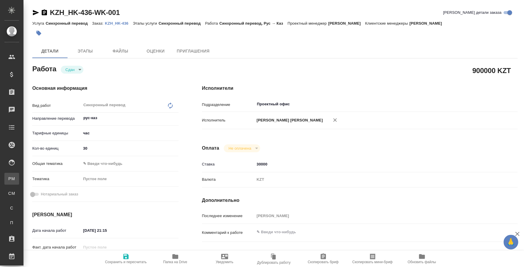
click at [9, 179] on div "Для PM/LQA" at bounding box center [4, 179] width 9 height 6
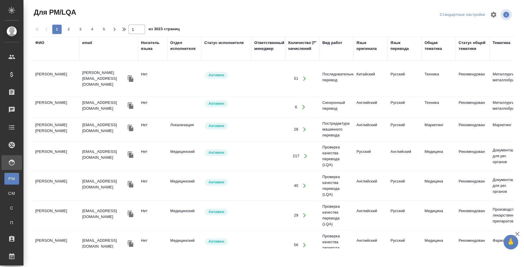
click at [45, 44] on div "ФИО" at bounding box center [55, 43] width 41 height 6
click at [38, 57] on div "ФИО" at bounding box center [55, 49] width 41 height 18
click at [39, 43] on div "ФИО" at bounding box center [39, 43] width 9 height 6
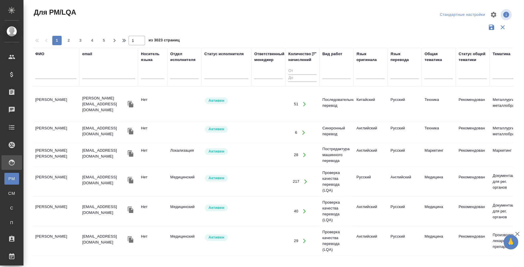
click at [46, 72] on input "text" at bounding box center [55, 75] width 41 height 7
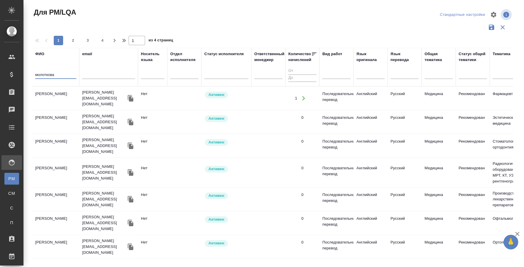
click at [54, 93] on td "[PERSON_NAME]" at bounding box center [55, 98] width 47 height 21
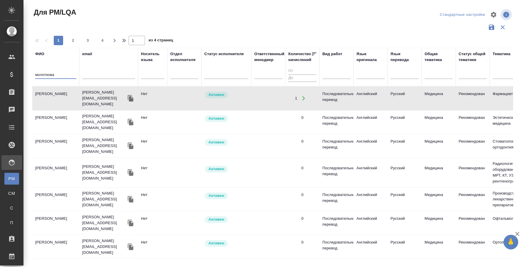
click at [54, 74] on input "молоткова" at bounding box center [55, 75] width 41 height 7
type input "мантусова"
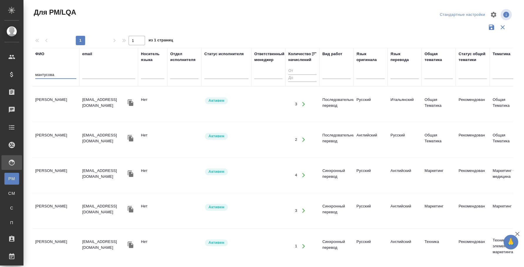
click at [69, 103] on td "[PERSON_NAME]" at bounding box center [55, 104] width 47 height 21
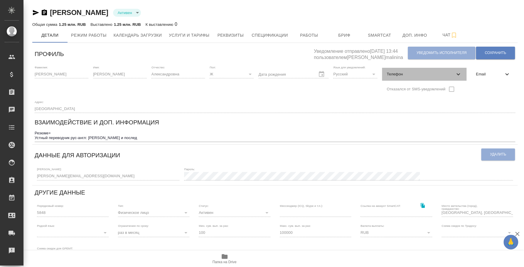
click at [423, 78] on div "Телефон" at bounding box center [424, 74] width 85 height 13
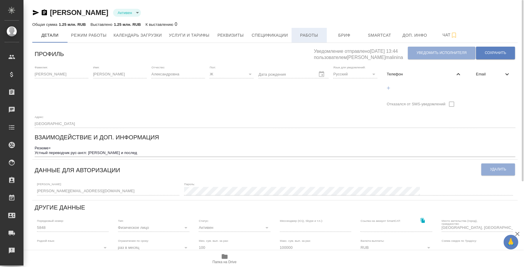
click at [299, 36] on span "Работы" at bounding box center [309, 35] width 28 height 7
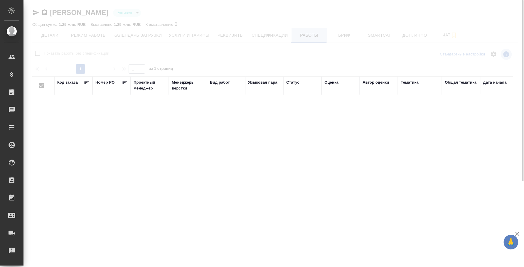
checkbox input "false"
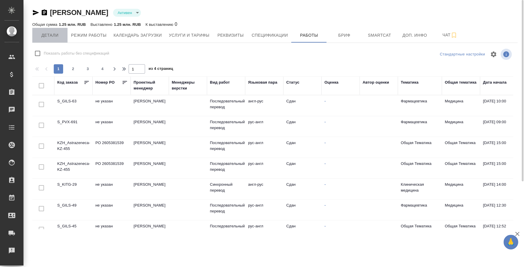
click at [50, 38] on span "Детали" at bounding box center [50, 35] width 28 height 7
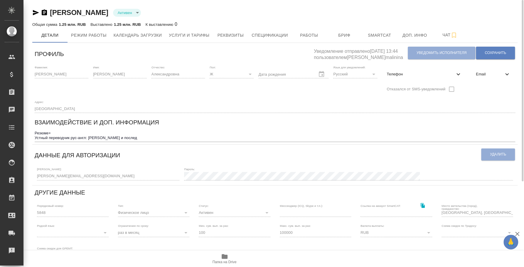
drag, startPoint x: 95, startPoint y: 169, endPoint x: 26, endPoint y: 169, distance: 68.7
click at [26, 169] on div "Молоткова Ирина Александровна Активен active Общая сумма 1.25 млн. RUB Выставле…" at bounding box center [273, 189] width 501 height 378
click at [204, 34] on span "Услуги и тарифы" at bounding box center [189, 35] width 41 height 7
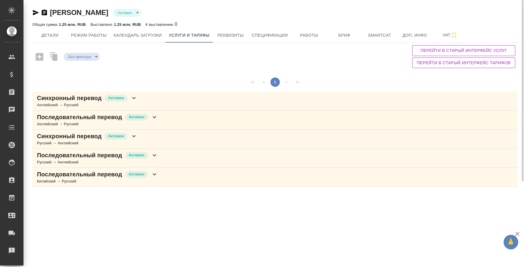
click at [174, 159] on div "Последовательный перевод Активен Русский → Английский" at bounding box center [274, 158] width 485 height 19
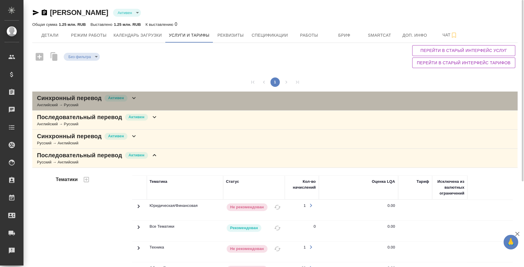
click at [172, 104] on div "Синхронный перевод Активен Английский → Русский" at bounding box center [274, 101] width 485 height 19
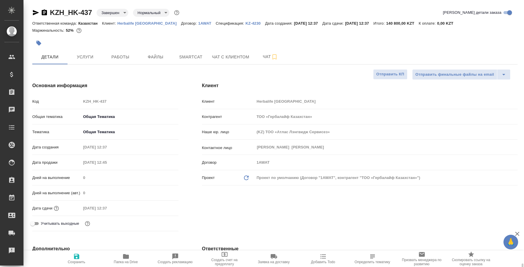
select select "RU"
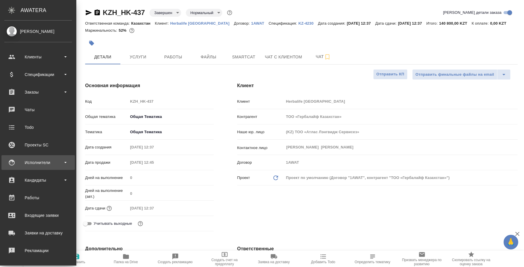
click at [39, 162] on div "Исполнители" at bounding box center [38, 162] width 68 height 9
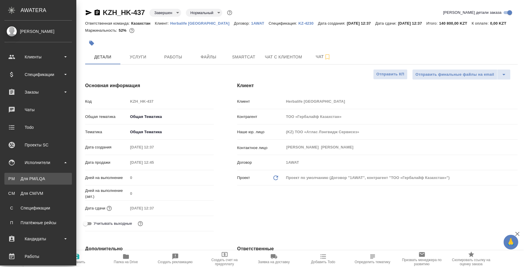
click at [38, 177] on div "Для PM/LQA" at bounding box center [38, 179] width 62 height 6
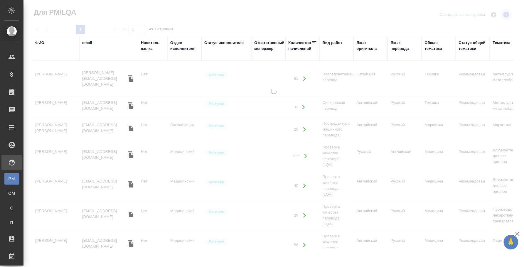
click at [43, 43] on div "ФИО" at bounding box center [39, 43] width 9 height 6
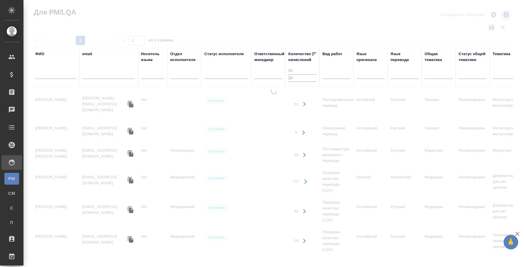
click at [53, 70] on div at bounding box center [55, 76] width 41 height 14
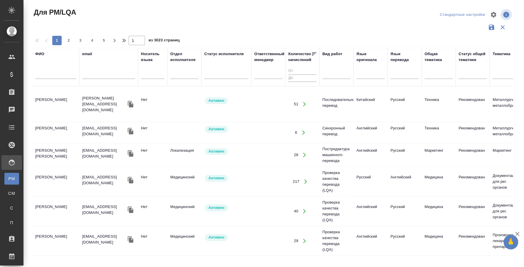
scroll to position [180, 0]
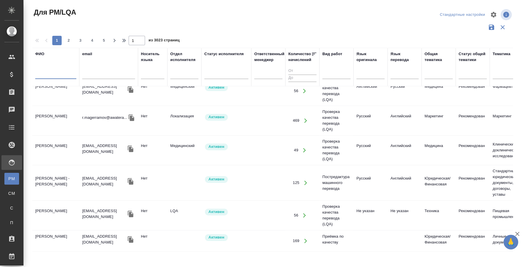
click at [51, 76] on input "text" at bounding box center [55, 75] width 41 height 7
click at [51, 76] on input "[PERSON_NAME]" at bounding box center [55, 75] width 41 height 7
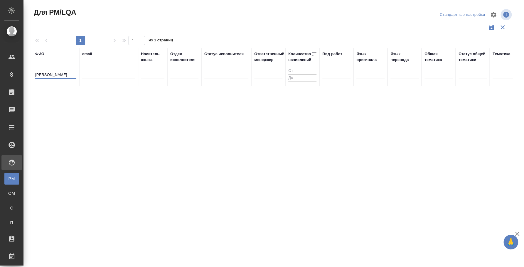
scroll to position [0, 0]
click at [66, 73] on input "[PERSON_NAME]" at bounding box center [55, 75] width 41 height 7
type input "[PERSON_NAME]"
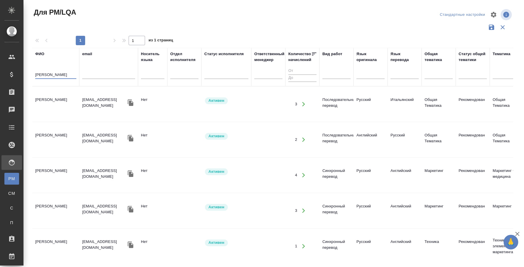
click at [59, 99] on td "[PERSON_NAME]" at bounding box center [55, 104] width 47 height 21
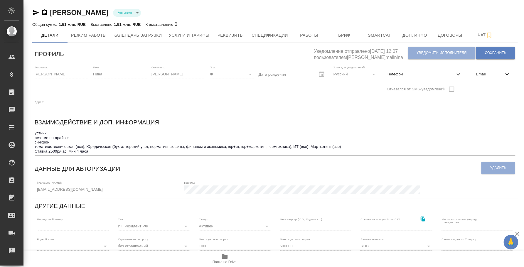
click at [223, 253] on icon "button" at bounding box center [224, 256] width 7 height 7
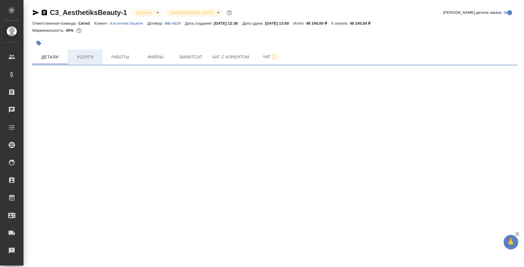
select select "RU"
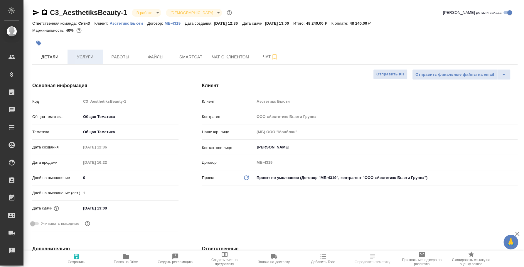
type textarea "x"
click at [110, 60] on span "Работы" at bounding box center [120, 56] width 28 height 7
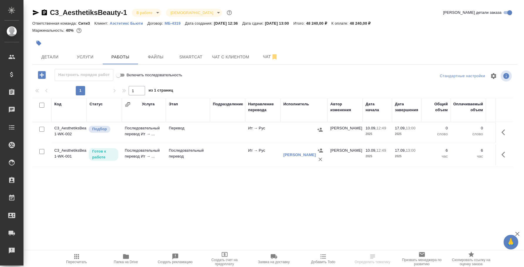
click at [110, 152] on p "Готов к работе" at bounding box center [103, 155] width 23 height 12
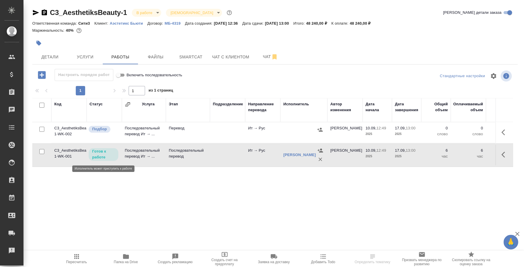
click at [110, 152] on p "Готов к работе" at bounding box center [103, 155] width 23 height 12
click at [152, 11] on body "🙏 .cls-1 fill:#fff; AWATERA [PERSON_NAME] Спецификации Заказы 0 Чаты Todo Проек…" at bounding box center [262, 133] width 524 height 267
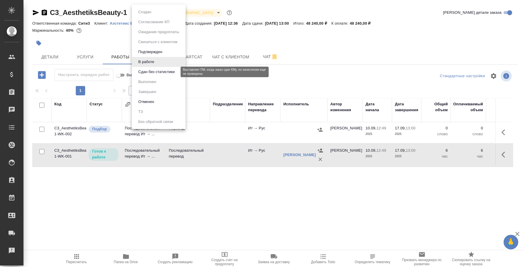
click at [159, 71] on button "Сдан без статистики" at bounding box center [157, 72] width 40 height 6
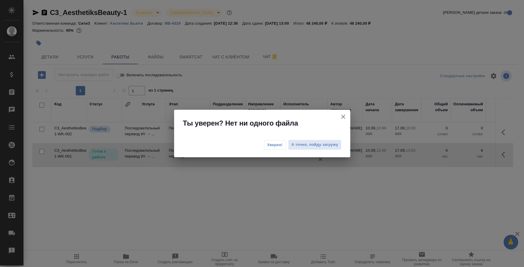
click at [268, 147] on span "Уверен!" at bounding box center [275, 145] width 16 height 6
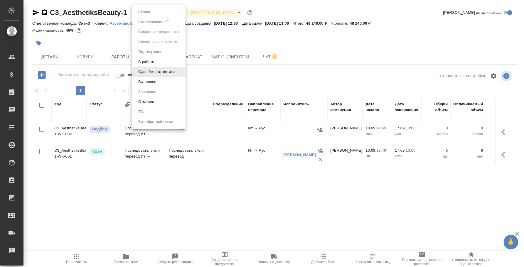
click at [175, 16] on body "🙏 .cls-1 fill:#fff; AWATERA [PERSON_NAME] Спецификации Заказы 0 Чаты Todo Проек…" at bounding box center [262, 133] width 524 height 267
click at [162, 84] on li "Выполнен" at bounding box center [159, 82] width 54 height 10
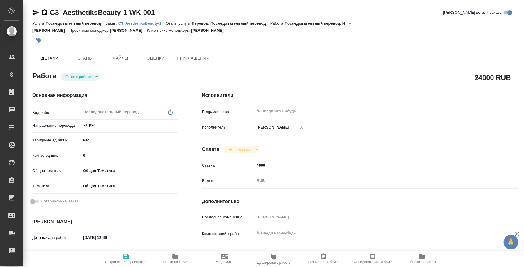
type textarea "x"
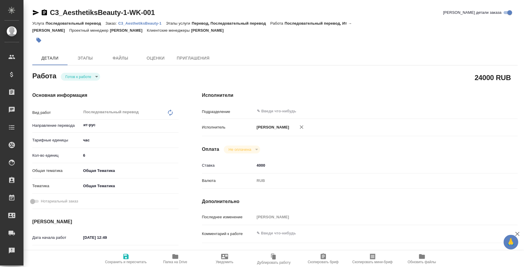
type textarea "x"
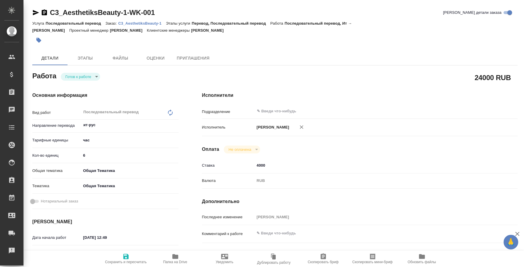
type textarea "x"
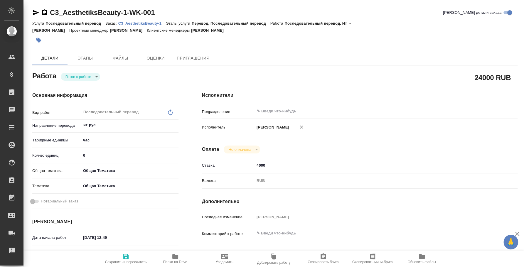
click at [94, 77] on body "🙏 .cls-1 fill:#fff; AWATERA [PERSON_NAME] Спецификации Заказы Чаты Todo Проекты…" at bounding box center [262, 133] width 524 height 267
type textarea "x"
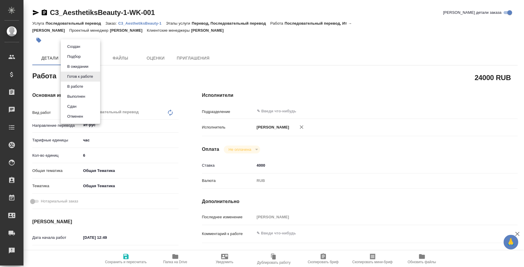
type textarea "x"
click at [88, 104] on li "Сдан" at bounding box center [80, 107] width 39 height 10
type textarea "x"
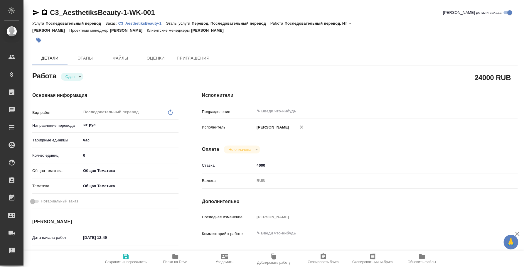
type textarea "x"
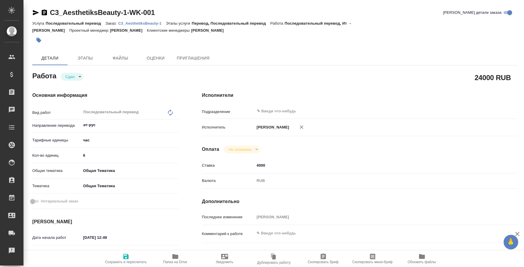
type textarea "x"
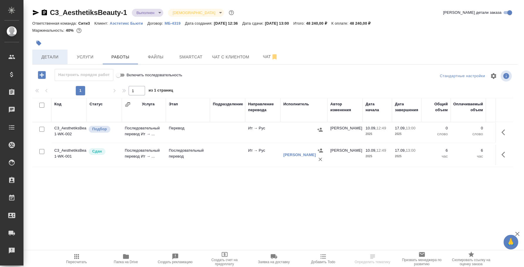
click at [58, 57] on span "Детали" at bounding box center [50, 56] width 28 height 7
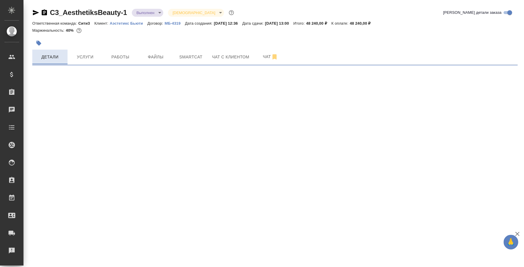
select select "RU"
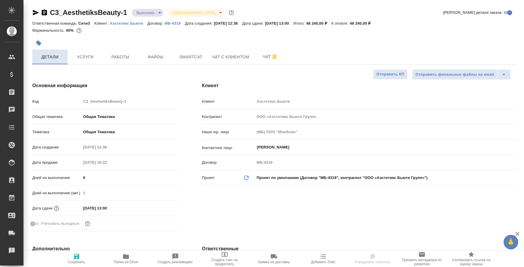
type textarea "x"
click at [101, 53] on button "Услуги" at bounding box center [85, 57] width 35 height 15
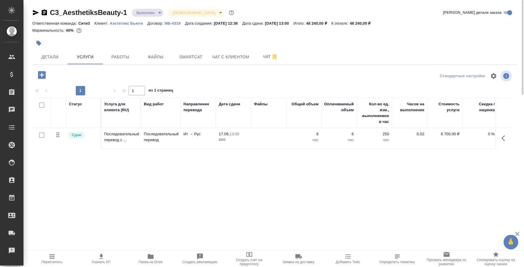
scroll to position [0, 73]
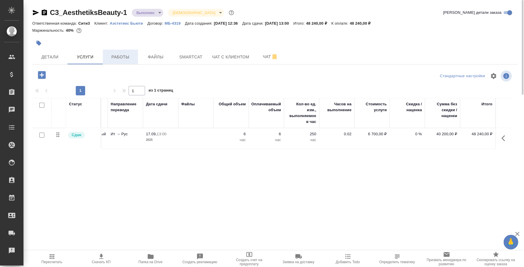
click at [127, 55] on span "Работы" at bounding box center [120, 56] width 28 height 7
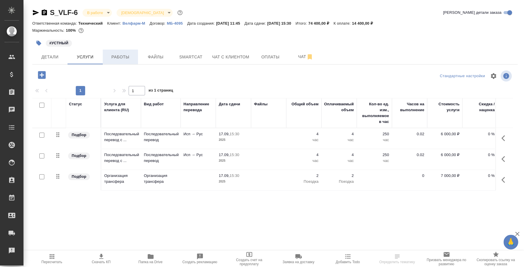
click at [132, 57] on span "Работы" at bounding box center [120, 56] width 28 height 7
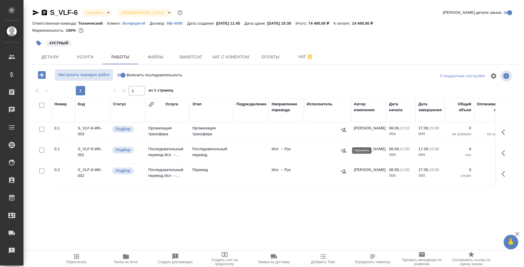
click at [343, 151] on icon "button" at bounding box center [344, 151] width 6 height 6
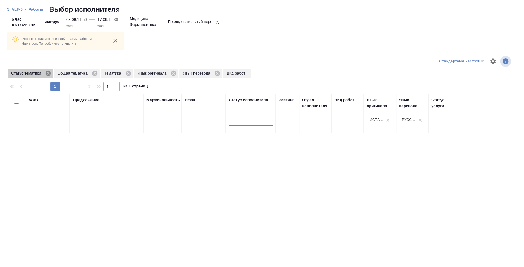
click at [48, 76] on icon at bounding box center [47, 73] width 5 height 5
click at [48, 75] on icon at bounding box center [48, 73] width 5 height 5
click at [38, 73] on icon at bounding box center [35, 73] width 5 height 5
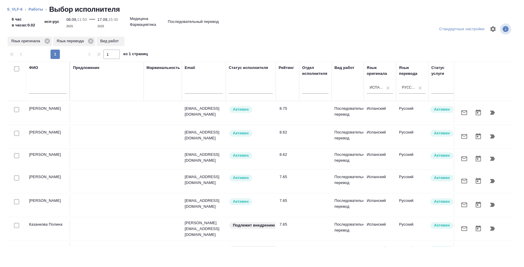
click at [48, 86] on input "text" at bounding box center [48, 89] width 38 height 7
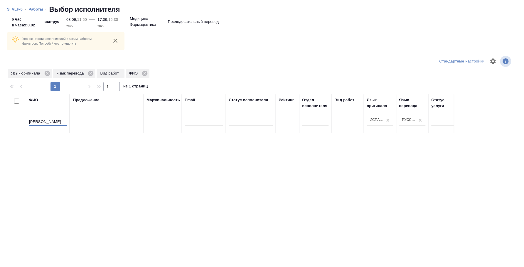
type input "лазаренко"
click at [47, 76] on icon at bounding box center [46, 73] width 5 height 5
click at [44, 73] on icon at bounding box center [45, 73] width 5 height 5
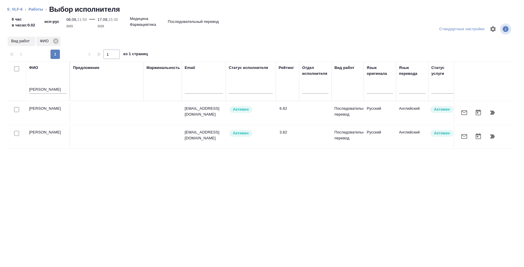
click at [17, 110] on input "checkbox" at bounding box center [16, 109] width 5 height 5
checkbox input "true"
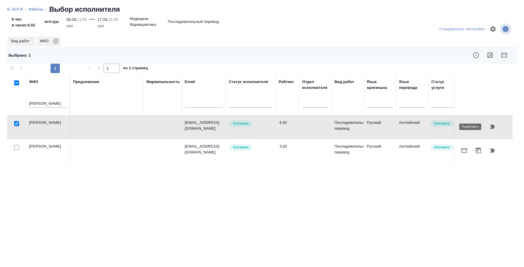
click at [495, 128] on icon "button" at bounding box center [492, 126] width 7 height 7
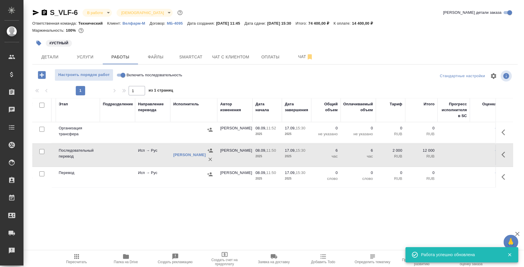
scroll to position [0, 140]
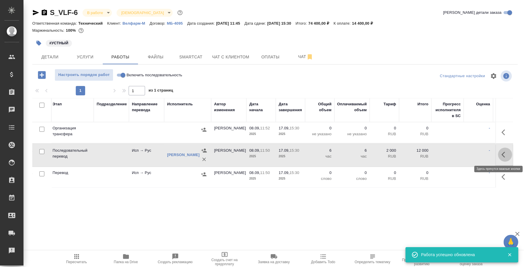
click at [500, 158] on button "button" at bounding box center [505, 155] width 14 height 14
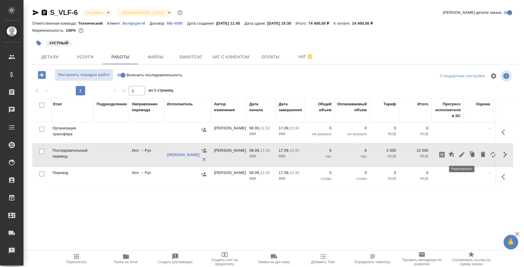
click at [462, 151] on icon "button" at bounding box center [461, 154] width 7 height 7
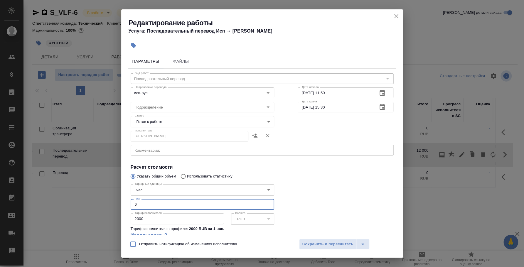
drag, startPoint x: 186, startPoint y: 202, endPoint x: 75, endPoint y: 194, distance: 112.1
click at [75, 194] on div "Редактирование работы Услуга: Последовательный перевод Исп → Рус Параметры Файл…" at bounding box center [262, 133] width 524 height 267
type input "4"
drag, startPoint x: 168, startPoint y: 216, endPoint x: 121, endPoint y: 213, distance: 46.8
click at [121, 213] on div "Параметры Файлы Вид работ Последовательный перевод Вид работ Направление перево…" at bounding box center [262, 143] width 282 height 183
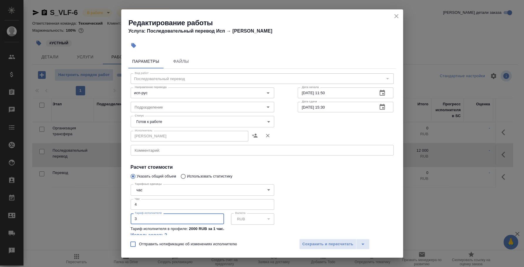
type input "35"
type input "3500"
click at [340, 243] on span "Сохранить и пересчитать" at bounding box center [327, 244] width 51 height 7
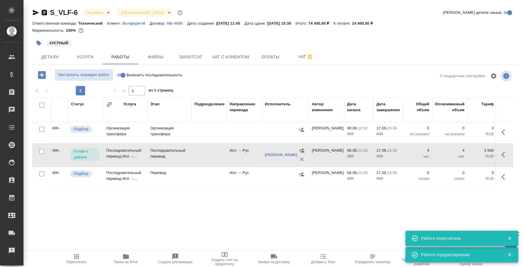
scroll to position [0, 0]
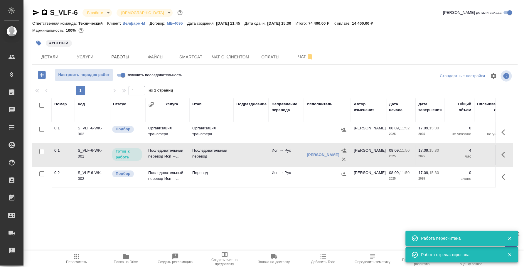
click at [344, 176] on icon "button" at bounding box center [343, 174] width 5 height 4
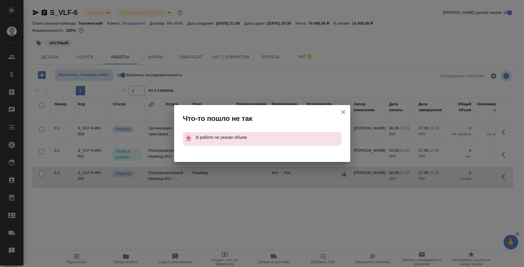
click at [343, 110] on icon "button" at bounding box center [343, 112] width 7 height 7
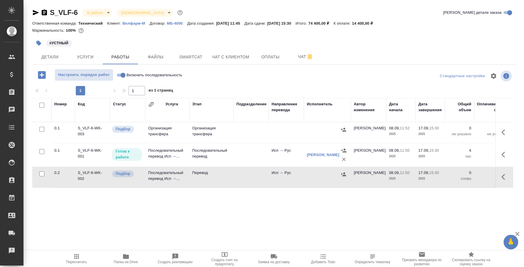
click at [40, 152] on input "checkbox" at bounding box center [41, 151] width 5 height 5
checkbox input "true"
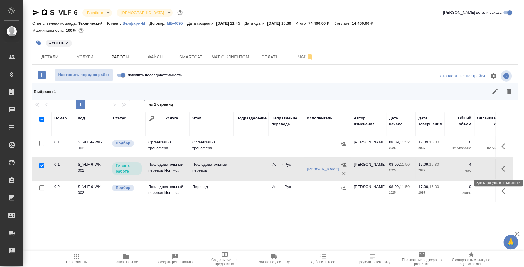
click at [505, 168] on icon "button" at bounding box center [505, 168] width 7 height 7
click at [473, 168] on icon "button" at bounding box center [473, 169] width 4 height 4
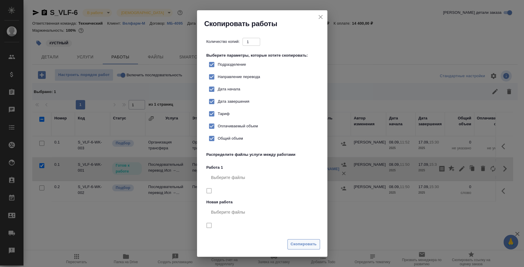
click at [299, 242] on span "Скопировать" at bounding box center [304, 244] width 26 height 7
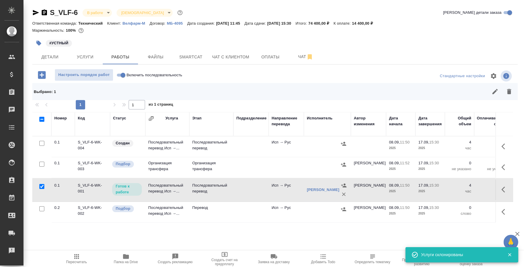
click at [42, 209] on input "checkbox" at bounding box center [41, 208] width 5 height 5
checkbox input "true"
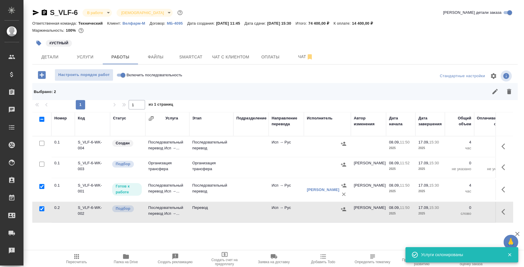
click at [43, 187] on input "checkbox" at bounding box center [41, 186] width 5 height 5
checkbox input "false"
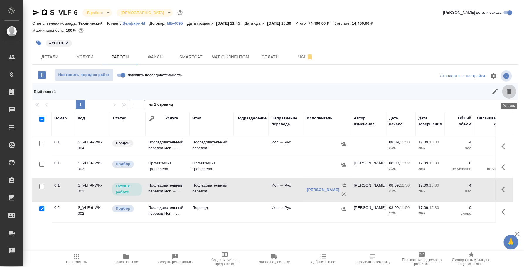
click at [511, 93] on icon "button" at bounding box center [509, 91] width 4 height 5
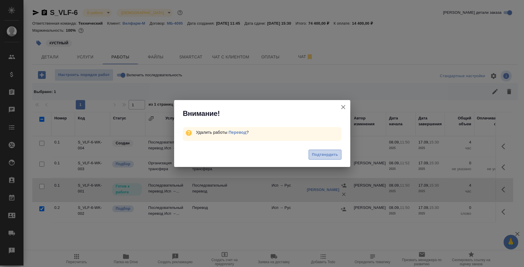
click at [332, 153] on span "Подтвердить" at bounding box center [325, 155] width 26 height 7
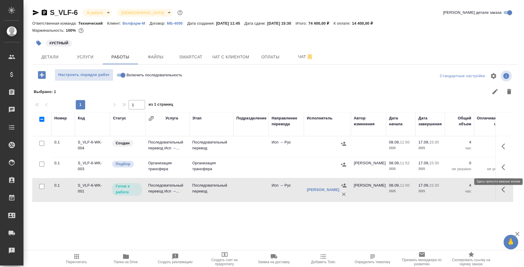
drag, startPoint x: 506, startPoint y: 165, endPoint x: 499, endPoint y: 166, distance: 6.8
click at [505, 165] on icon "button" at bounding box center [505, 167] width 7 height 7
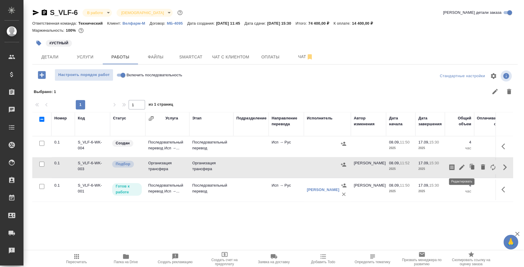
click at [464, 168] on icon "button" at bounding box center [461, 167] width 7 height 7
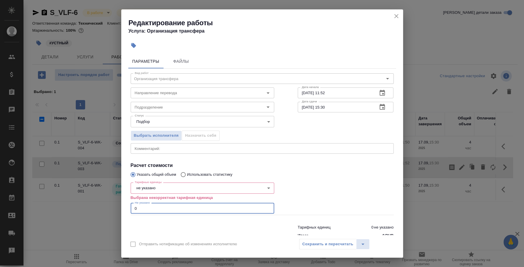
drag, startPoint x: 140, startPoint y: 210, endPoint x: 122, endPoint y: 205, distance: 18.3
click at [122, 205] on div "Параметры Файлы Вид работ Организация трансфера Вид работ Направление перевода …" at bounding box center [262, 143] width 282 height 183
type input "4"
click at [160, 183] on body "🙏 .cls-1 fill:#fff; AWATERA Fedotova Irina Клиенты Спецификации Заказы 0 Чаты T…" at bounding box center [262, 133] width 524 height 267
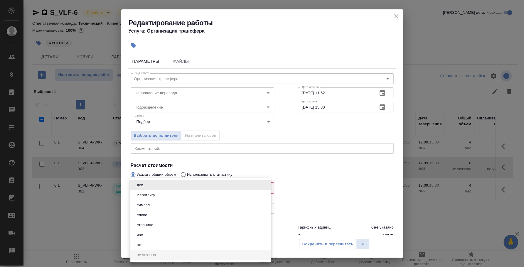
click at [146, 233] on li "час" at bounding box center [200, 235] width 140 height 10
type input "5a8b1489cc6b4906c91bfd93"
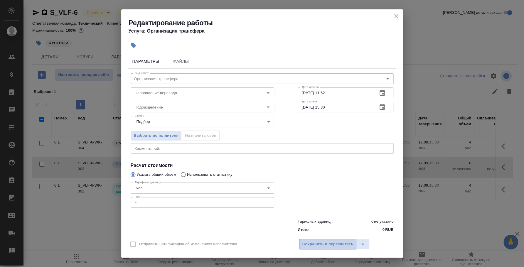
click at [302, 241] on span "Сохранить и пересчитать" at bounding box center [327, 244] width 51 height 7
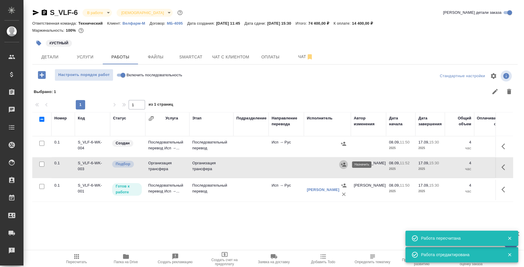
click at [341, 164] on icon "button" at bounding box center [343, 165] width 5 height 4
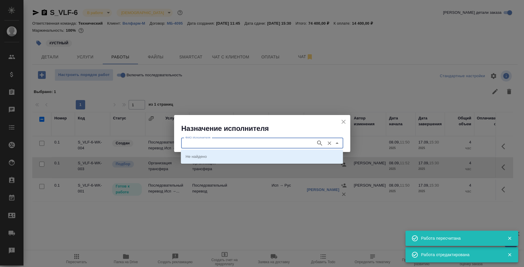
click at [269, 146] on input "ФИО Исполнителя" at bounding box center [248, 143] width 130 height 7
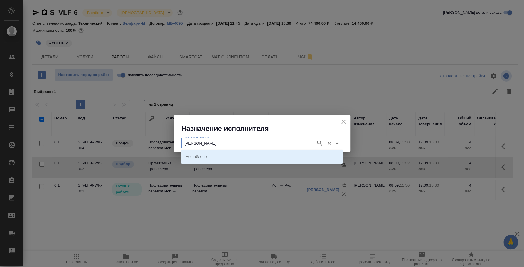
type input "колесникова"
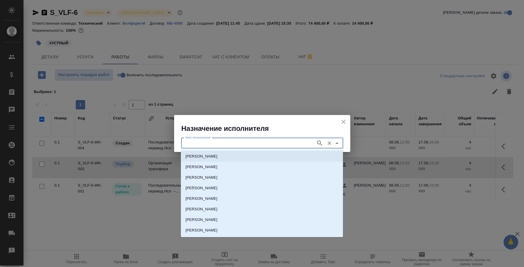
click at [236, 146] on input "ФИО Исполнителя" at bounding box center [248, 143] width 130 height 7
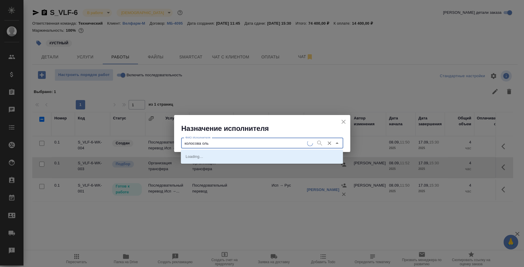
type input "колосова ол"
type input "ь"
type input "колосова ольга"
click at [218, 154] on p "[PERSON_NAME]" at bounding box center [202, 157] width 32 height 6
type input "[PERSON_NAME]"
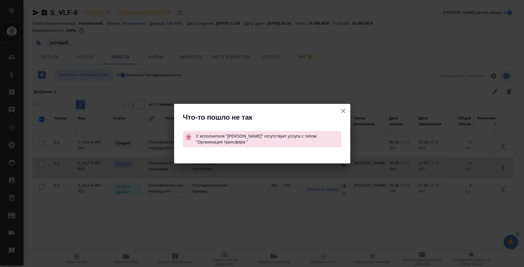
click at [342, 112] on icon "button" at bounding box center [343, 110] width 7 height 7
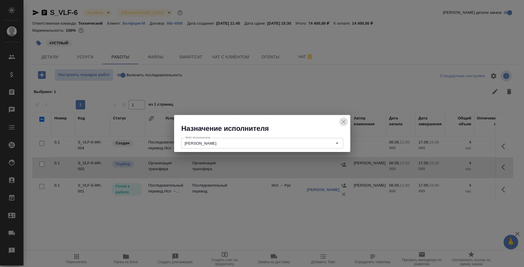
click at [343, 119] on icon "close" at bounding box center [343, 121] width 7 height 7
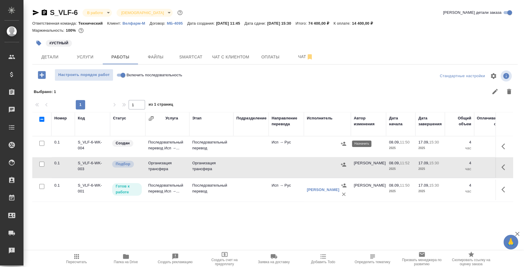
click at [345, 141] on icon "button" at bounding box center [344, 144] width 6 height 6
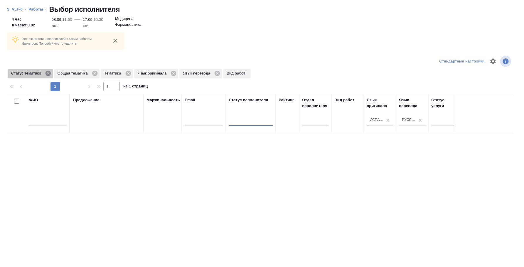
click at [49, 72] on icon at bounding box center [47, 73] width 5 height 5
click at [49, 74] on icon at bounding box center [48, 73] width 6 height 6
click at [38, 74] on icon at bounding box center [35, 73] width 5 height 5
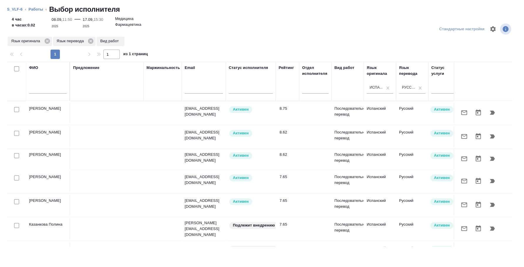
click at [44, 88] on input "text" at bounding box center [48, 89] width 38 height 7
type input "колосова ольга"
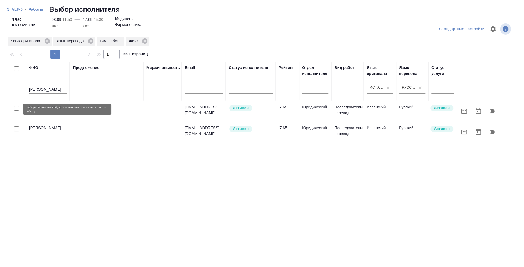
click at [17, 108] on input "checkbox" at bounding box center [16, 108] width 5 height 5
checkbox input "true"
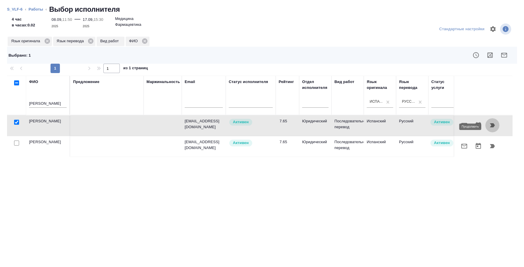
click at [490, 125] on icon "button" at bounding box center [492, 125] width 5 height 4
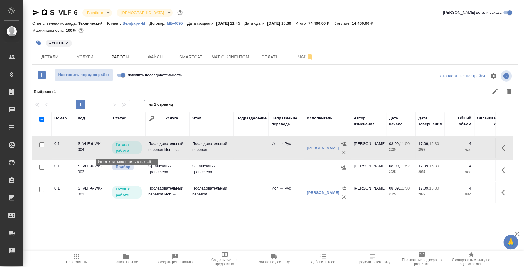
click at [138, 147] on p "Готов к работе" at bounding box center [127, 148] width 23 height 12
click at [118, 74] on input "Включить последовательность" at bounding box center [122, 75] width 21 height 7
checkbox input "true"
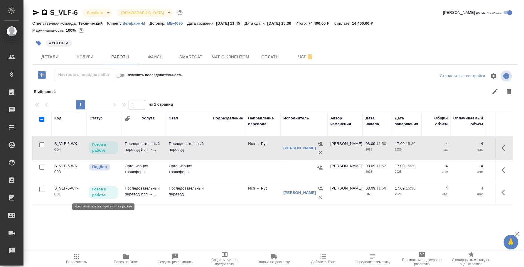
click at [110, 187] on p "Готов к работе" at bounding box center [103, 192] width 23 height 12
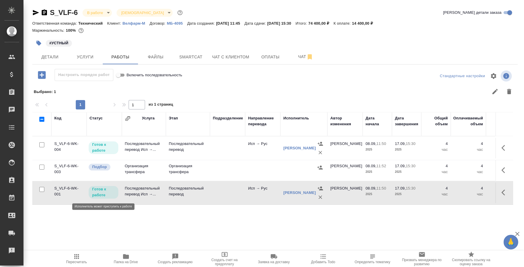
click at [107, 190] on p "Готов к работе" at bounding box center [103, 192] width 23 height 12
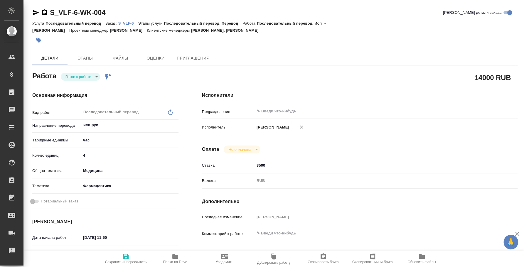
type textarea "x"
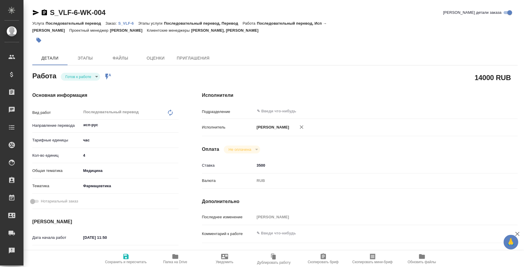
type textarea "x"
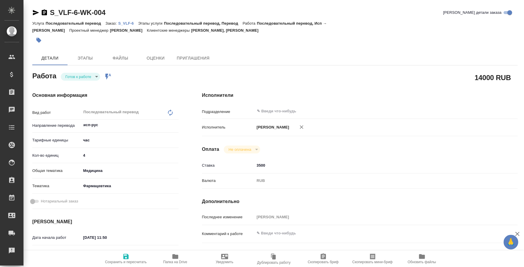
type textarea "x"
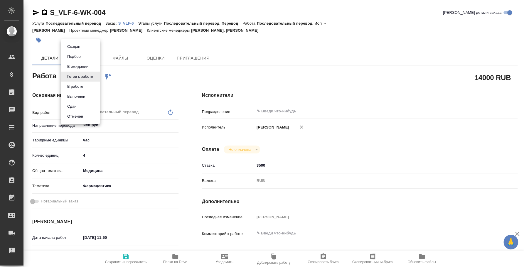
click at [96, 77] on body "🙏 .cls-1 fill:#fff; AWATERA [PERSON_NAME] Спецификации Заказы Чаты Todo Проекты…" at bounding box center [262, 133] width 524 height 267
type textarea "x"
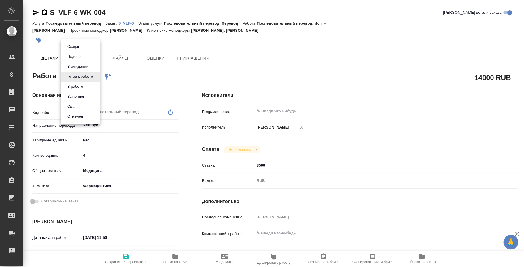
type textarea "x"
click at [93, 104] on li "Сдан" at bounding box center [80, 107] width 39 height 10
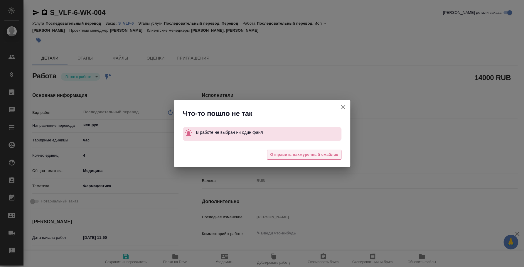
type textarea "x"
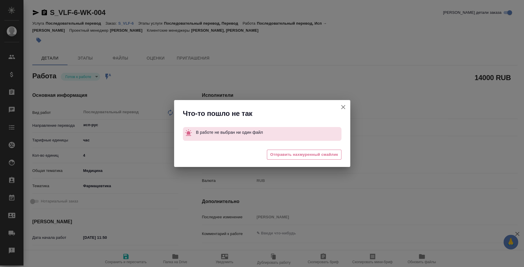
type textarea "x"
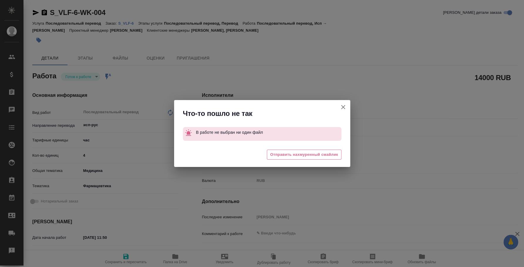
type textarea "x"
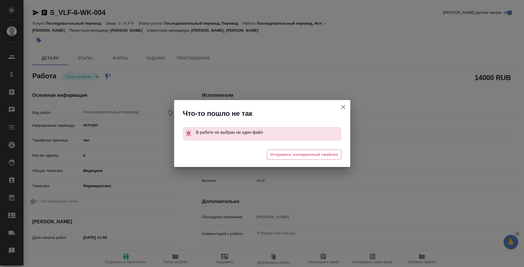
click at [346, 107] on icon "button" at bounding box center [343, 107] width 7 height 7
type textarea "x"
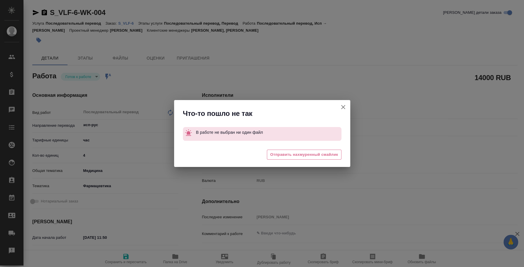
type textarea "x"
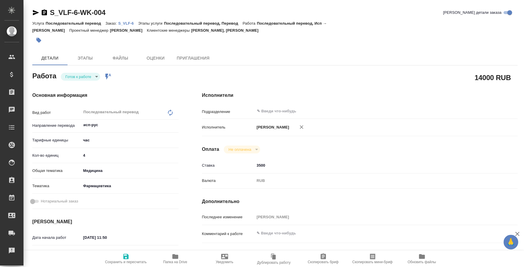
click at [95, 75] on body "🙏 .cls-1 fill:#fff; AWATERA [PERSON_NAME] Спецификации Заказы 0 Чаты Todo Проек…" at bounding box center [262, 133] width 524 height 267
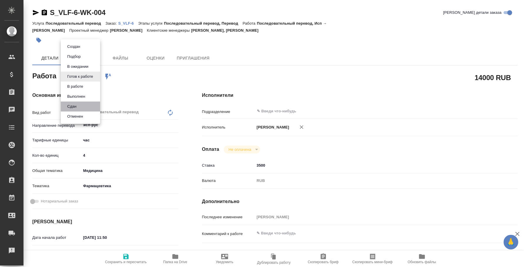
click at [90, 109] on li "Сдан" at bounding box center [80, 107] width 39 height 10
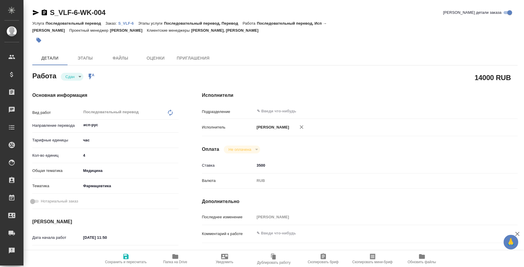
type textarea "x"
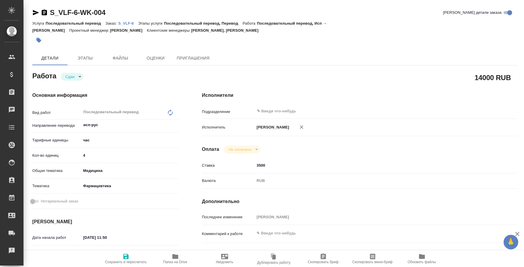
type textarea "x"
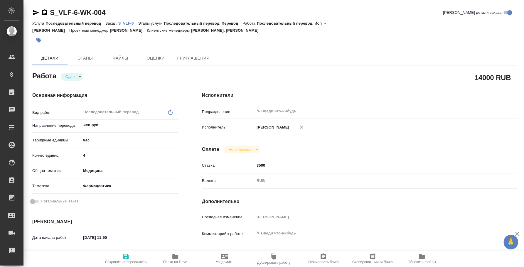
type textarea "x"
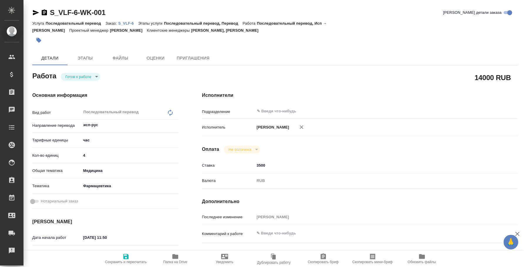
type textarea "x"
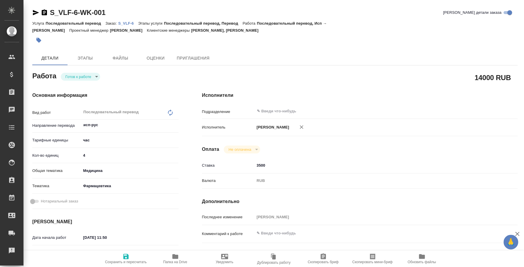
type textarea "x"
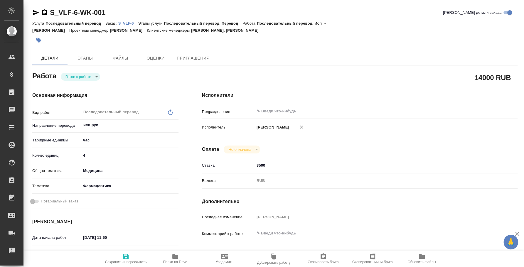
type textarea "x"
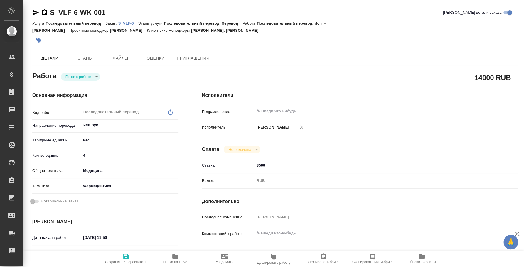
type textarea "x"
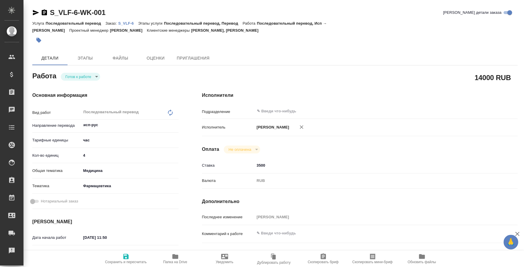
type textarea "x"
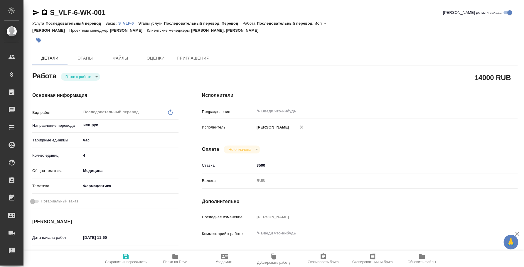
click at [95, 76] on body "🙏 .cls-1 fill:#fff; AWATERA [PERSON_NAME] Спецификации Заказы Чаты Todo Проекты…" at bounding box center [262, 133] width 524 height 267
type textarea "x"
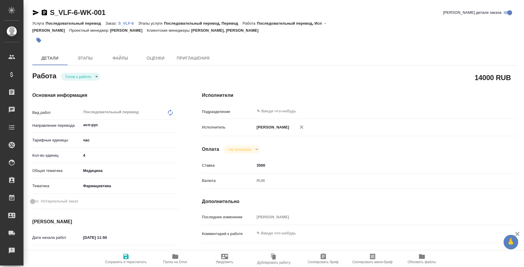
type textarea "x"
click at [86, 104] on li "Сдан" at bounding box center [80, 107] width 39 height 10
type textarea "x"
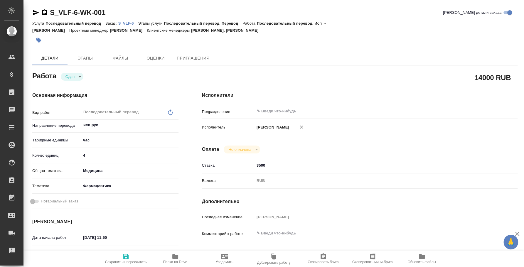
type textarea "x"
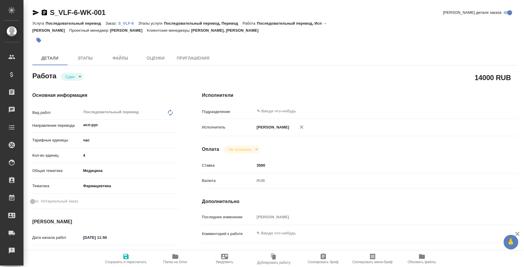
type textarea "x"
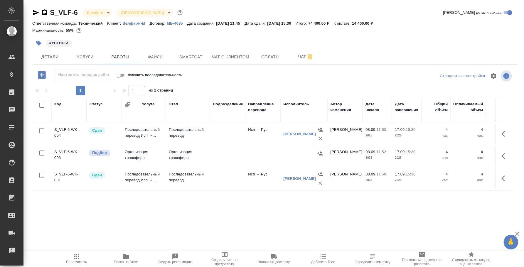
click at [43, 153] on input "checkbox" at bounding box center [41, 153] width 5 height 5
checkbox input "true"
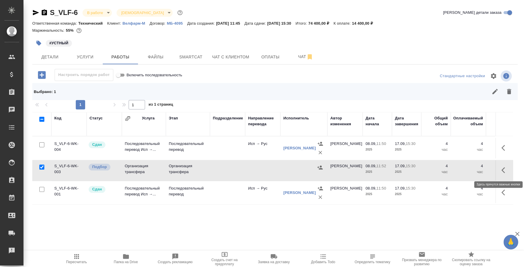
click at [502, 173] on icon "button" at bounding box center [505, 170] width 7 height 7
click at [474, 170] on icon "button" at bounding box center [473, 170] width 4 height 4
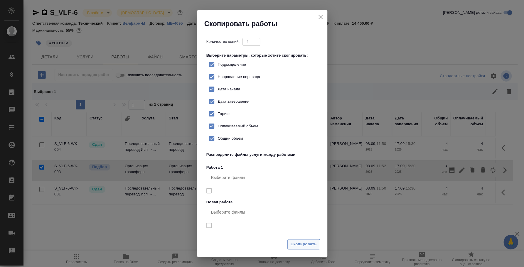
click at [294, 244] on span "Скопировать" at bounding box center [304, 244] width 26 height 7
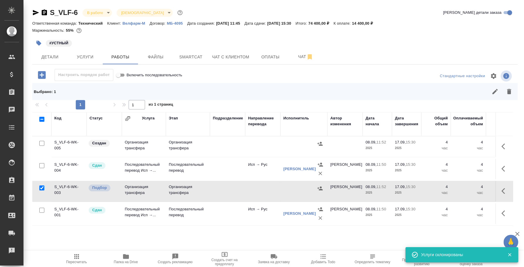
click at [43, 186] on input "checkbox" at bounding box center [41, 188] width 5 height 5
checkbox input "false"
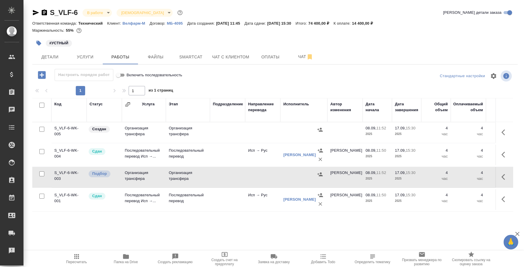
click at [290, 197] on div "[PERSON_NAME]" at bounding box center [299, 200] width 33 height 6
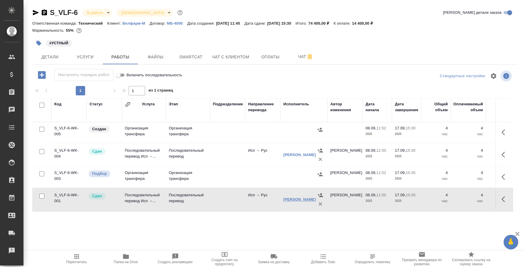
click at [291, 199] on link "[PERSON_NAME]" at bounding box center [299, 199] width 33 height 4
click at [297, 152] on div "[PERSON_NAME]" at bounding box center [299, 155] width 33 height 6
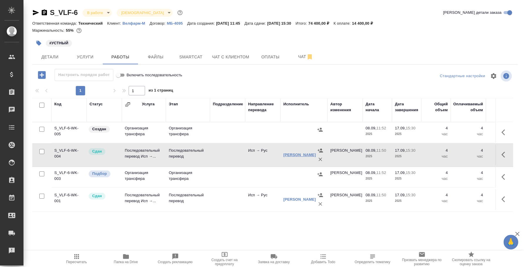
click at [297, 153] on link "[PERSON_NAME]" at bounding box center [299, 155] width 33 height 4
click at [44, 51] on button "Детали" at bounding box center [49, 57] width 35 height 15
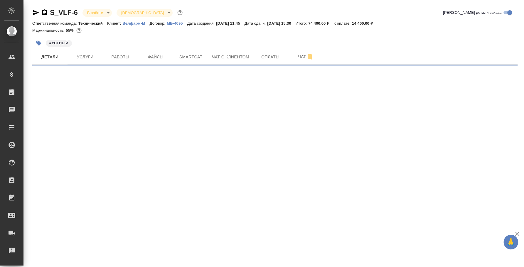
select select "RU"
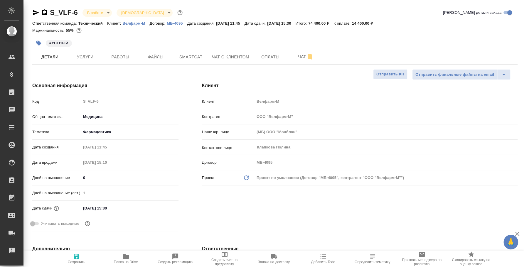
type textarea "x"
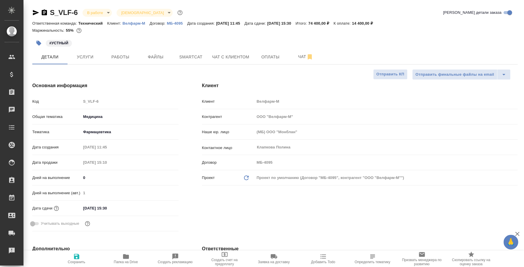
type textarea "x"
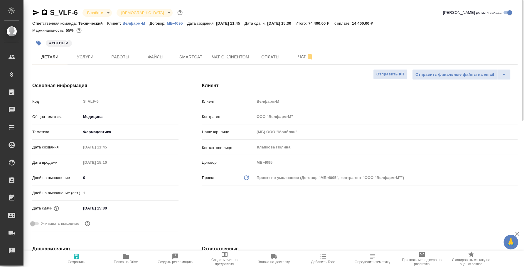
type textarea "x"
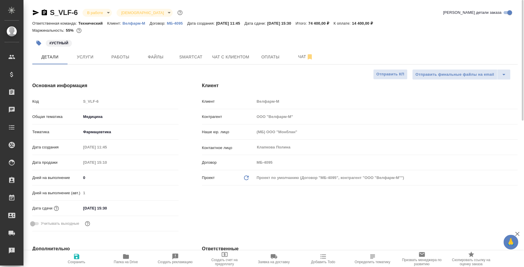
type textarea "x"
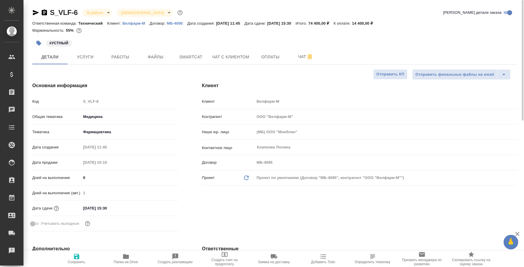
type textarea "x"
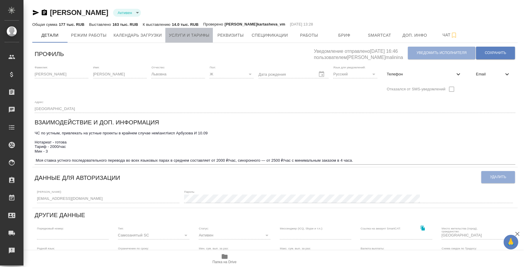
click at [170, 36] on span "Услуги и тарифы" at bounding box center [189, 35] width 41 height 7
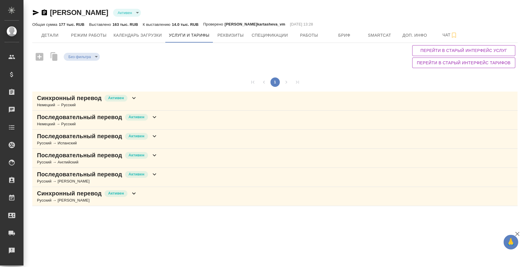
click at [34, 14] on icon "button" at bounding box center [36, 12] width 6 height 5
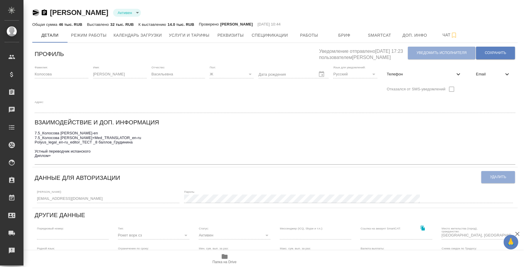
click at [35, 13] on icon "button" at bounding box center [36, 12] width 6 height 5
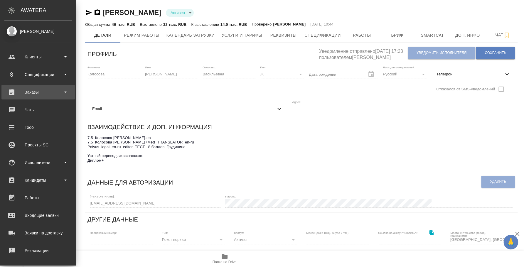
click at [37, 99] on div "Заказы" at bounding box center [37, 92] width 73 height 15
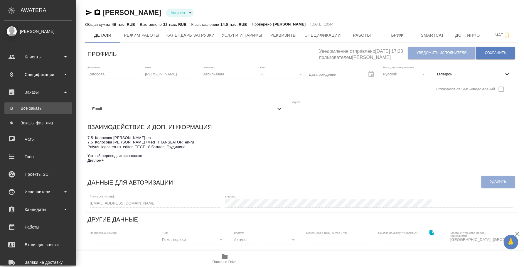
click at [37, 107] on div "Все заказы" at bounding box center [38, 108] width 62 height 6
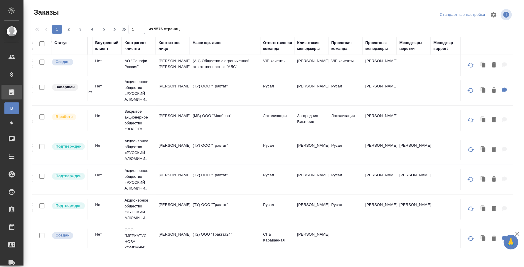
scroll to position [0, 298]
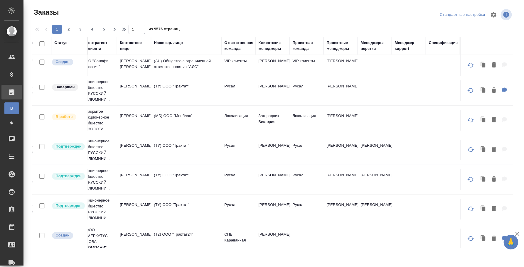
click at [342, 46] on div "Проектные менеджеры" at bounding box center [341, 46] width 28 height 12
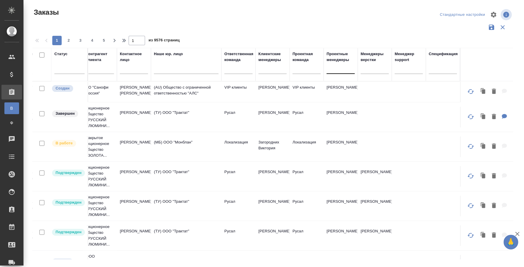
click at [331, 70] on div at bounding box center [341, 68] width 28 height 9
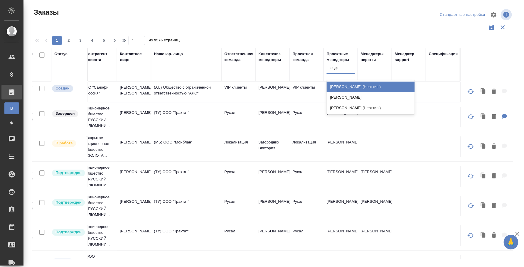
type input "федото"
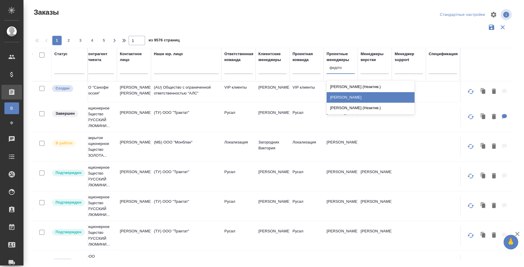
click at [353, 97] on div "[PERSON_NAME]" at bounding box center [371, 97] width 88 height 11
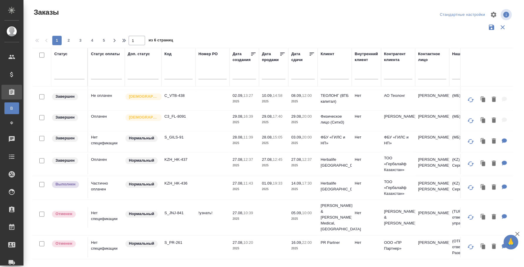
scroll to position [424, 0]
click at [80, 38] on span "3" at bounding box center [80, 41] width 9 height 6
type input "3"
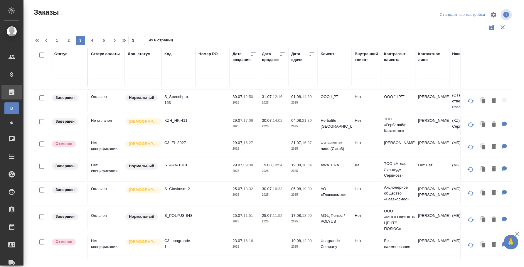
scroll to position [218, 0]
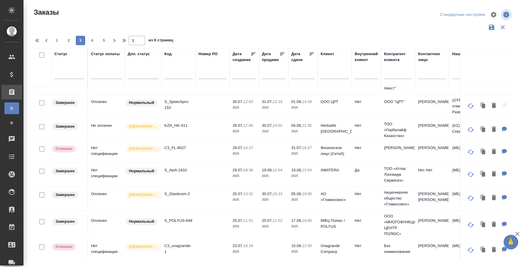
click at [175, 77] on input "text" at bounding box center [178, 74] width 28 height 7
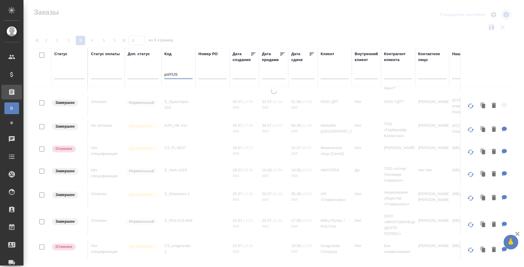
type input "polYUS"
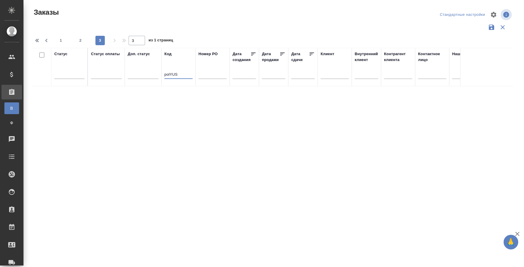
scroll to position [0, 0]
type input "1"
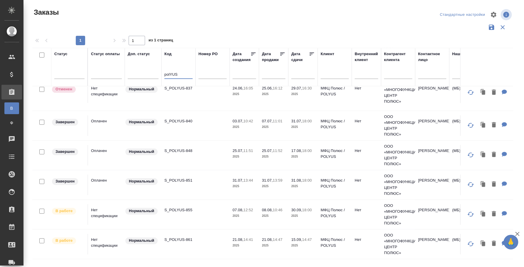
scroll to position [80, 0]
click at [108, 234] on td "Нет спецификации" at bounding box center [106, 244] width 37 height 21
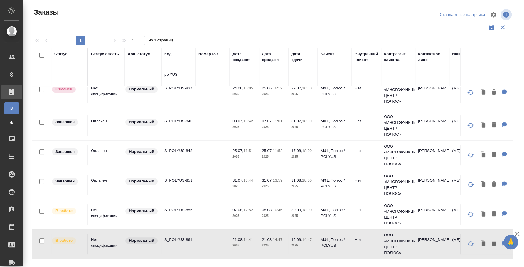
click at [105, 204] on td "Нет спецификации" at bounding box center [106, 214] width 37 height 21
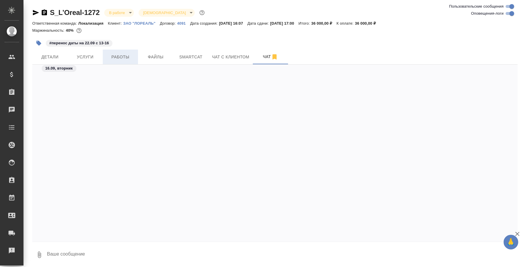
scroll to position [1223, 0]
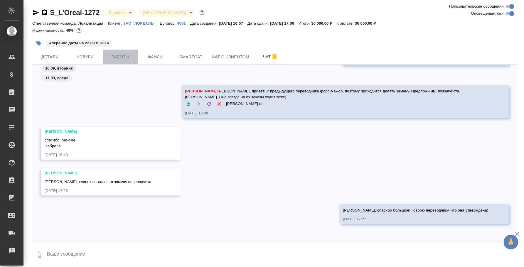
click at [120, 62] on button "Работы" at bounding box center [120, 57] width 35 height 15
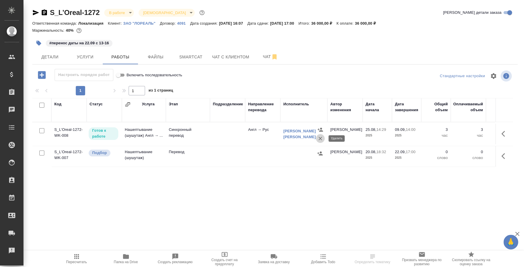
click at [319, 137] on icon "button" at bounding box center [321, 139] width 4 height 4
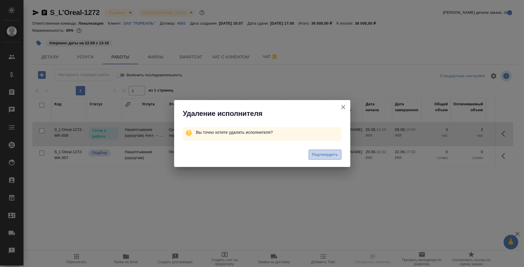
click at [317, 156] on span "Подтвердить" at bounding box center [325, 155] width 26 height 7
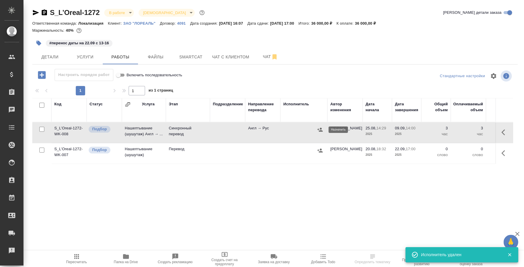
click at [321, 131] on icon "button" at bounding box center [319, 130] width 5 height 4
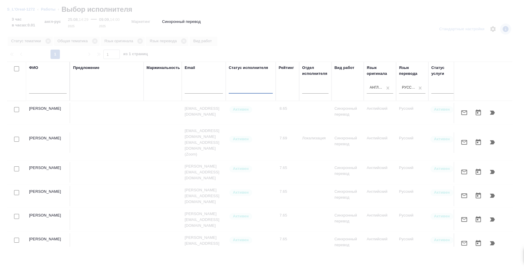
click at [46, 92] on input "text" at bounding box center [48, 89] width 38 height 7
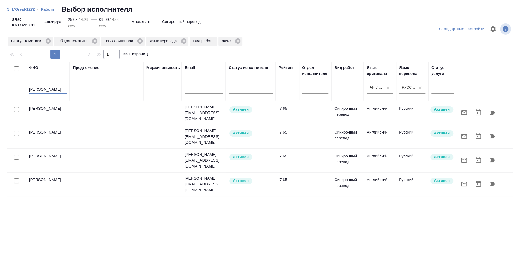
type input "алексеева"
click at [18, 108] on input "checkbox" at bounding box center [16, 109] width 5 height 5
checkbox input "true"
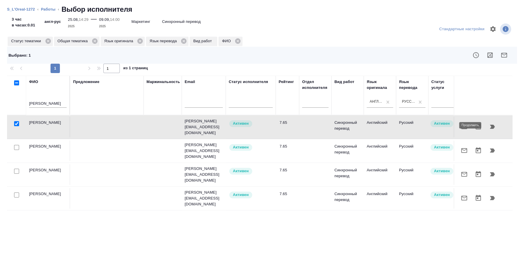
click at [491, 125] on icon "button" at bounding box center [492, 127] width 5 height 4
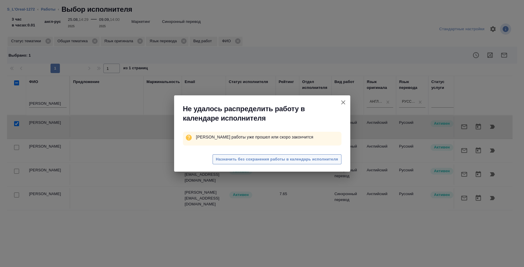
click at [306, 159] on span "Назначить без сохранения работы в календарь исполнителя" at bounding box center [277, 159] width 122 height 7
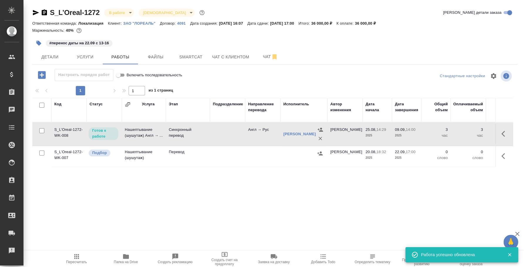
scroll to position [0, 184]
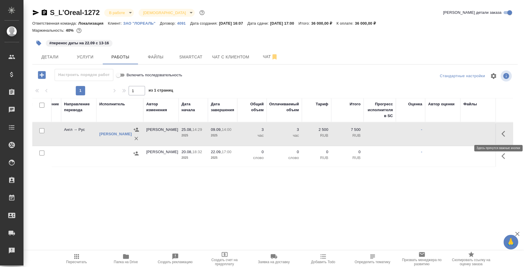
click at [502, 132] on icon "button" at bounding box center [505, 133] width 7 height 7
click at [461, 131] on icon "button" at bounding box center [461, 133] width 7 height 7
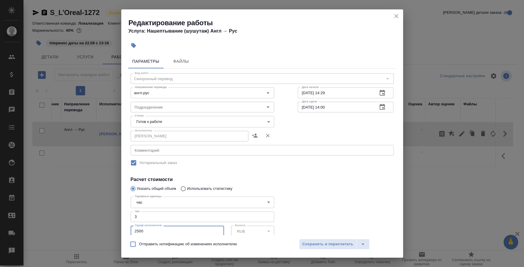
drag, startPoint x: 148, startPoint y: 230, endPoint x: 112, endPoint y: 224, distance: 37.0
click at [112, 224] on div "Редактирование работы Услуга: Нашептывание (шушутаж) Англ → Рус Параметры Файлы…" at bounding box center [262, 133] width 524 height 267
type input "5"
type input "5000"
click at [315, 240] on button "Сохранить и пересчитать" at bounding box center [328, 244] width 58 height 11
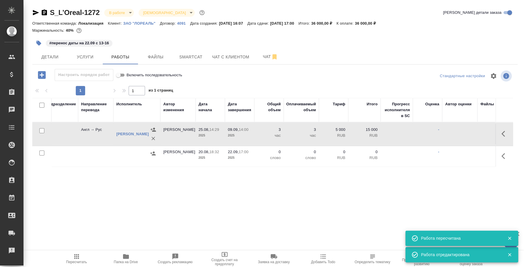
scroll to position [0, 0]
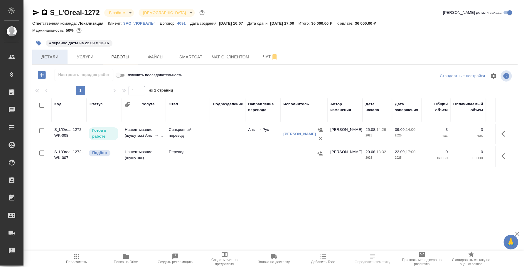
click at [58, 56] on span "Детали" at bounding box center [50, 56] width 28 height 7
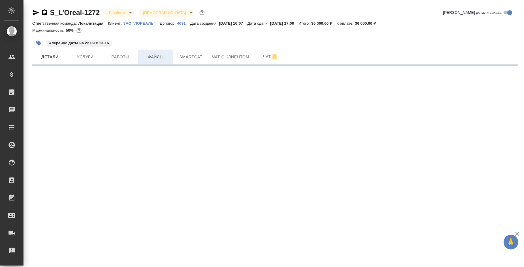
select select "RU"
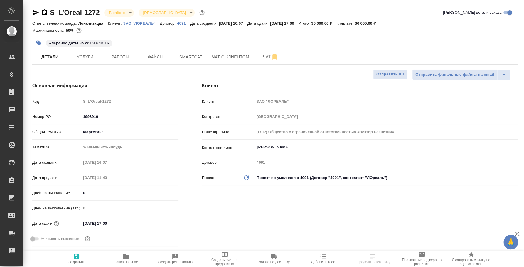
type textarea "x"
click at [116, 60] on span "Работы" at bounding box center [120, 56] width 28 height 7
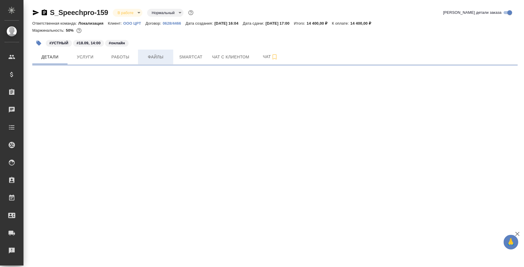
select select "RU"
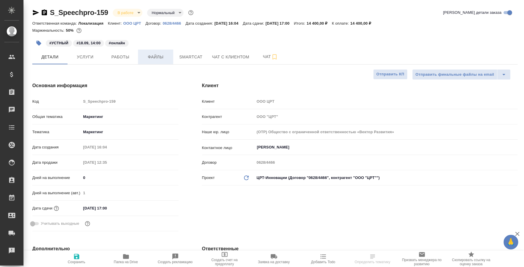
type textarea "x"
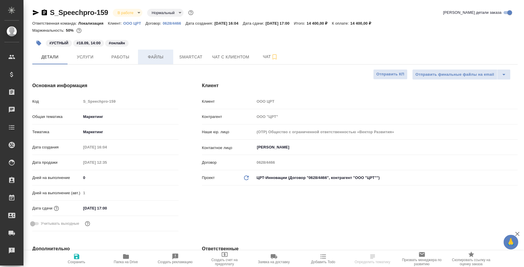
type textarea "x"
click at [122, 55] on span "Работы" at bounding box center [120, 56] width 28 height 7
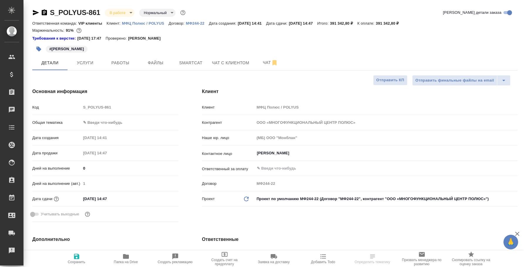
select select "RU"
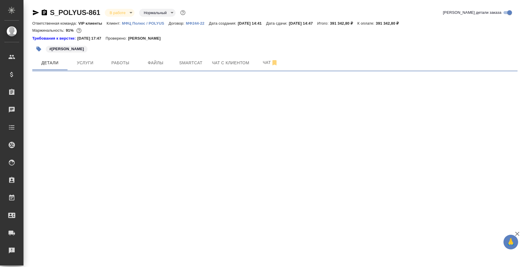
select select "RU"
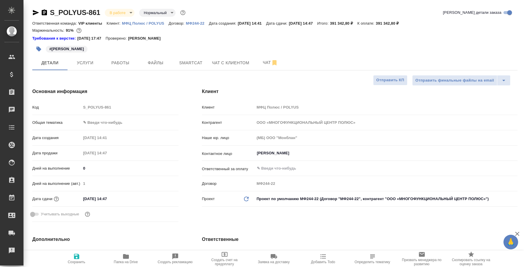
type textarea "x"
click at [90, 65] on span "Услуги" at bounding box center [85, 62] width 28 height 7
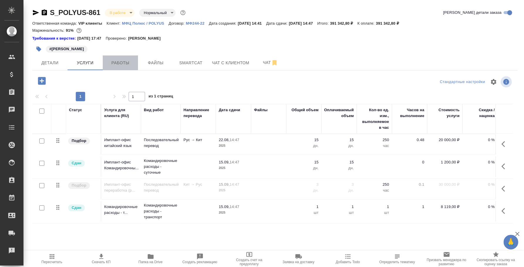
click at [127, 68] on button "Работы" at bounding box center [120, 63] width 35 height 15
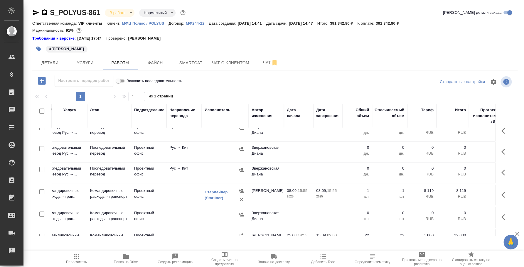
scroll to position [0, 79]
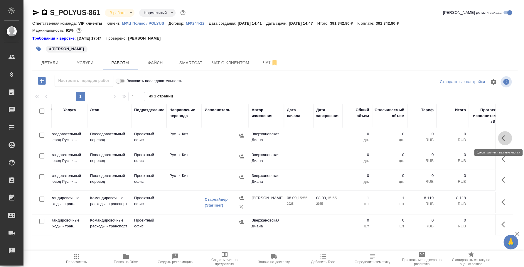
click at [502, 138] on icon "button" at bounding box center [505, 138] width 7 height 7
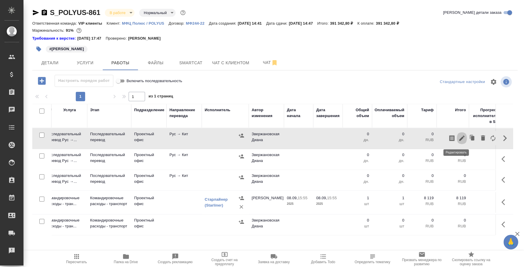
click at [459, 137] on icon "button" at bounding box center [461, 138] width 7 height 7
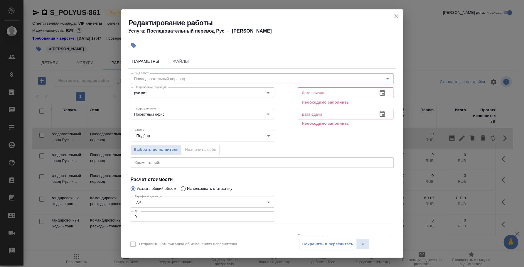
click at [229, 162] on textarea at bounding box center [262, 162] width 255 height 4
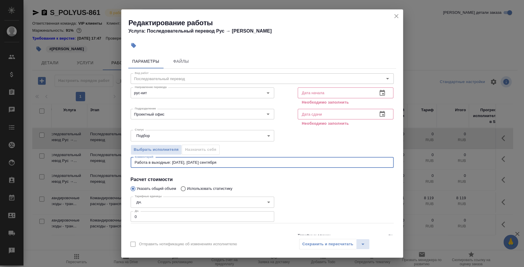
type textarea "Работа в выходные: 30 августа, 6 сентября, 13 сентября"
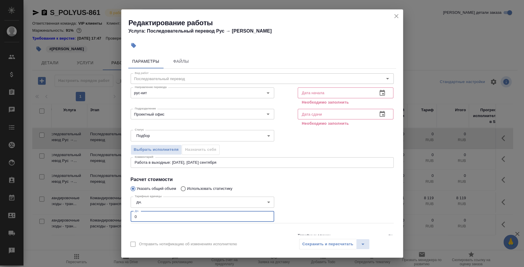
drag, startPoint x: 176, startPoint y: 221, endPoint x: 130, endPoint y: 210, distance: 48.2
click at [130, 210] on div "Тарифные единицы дн. 5a8b1489cc6b4906c91bfd8a Тарифные единицы Дн. 0 Дн." at bounding box center [202, 209] width 167 height 53
type input "3"
click at [379, 90] on icon "button" at bounding box center [382, 93] width 7 height 7
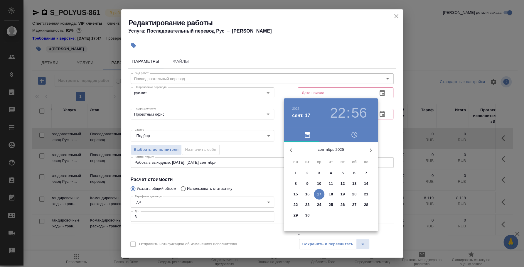
click at [289, 149] on icon "button" at bounding box center [290, 150] width 7 height 7
click at [368, 205] on p "24" at bounding box center [366, 205] width 4 height 6
type input "24.08.2025 22:56"
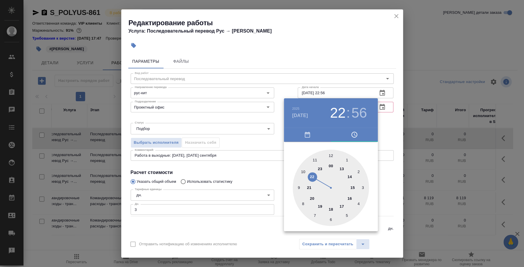
drag, startPoint x: 393, startPoint y: 122, endPoint x: 387, endPoint y: 115, distance: 9.6
click at [392, 122] on div at bounding box center [262, 133] width 524 height 267
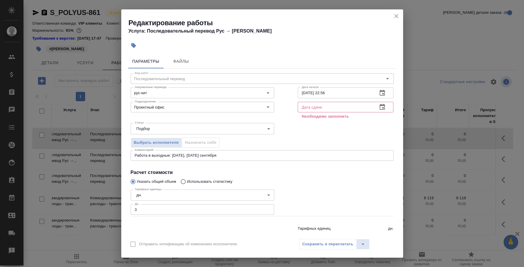
click at [379, 106] on icon "button" at bounding box center [382, 107] width 7 height 7
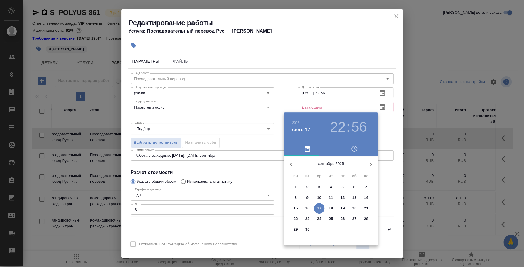
click at [364, 195] on p "14" at bounding box center [366, 198] width 4 height 6
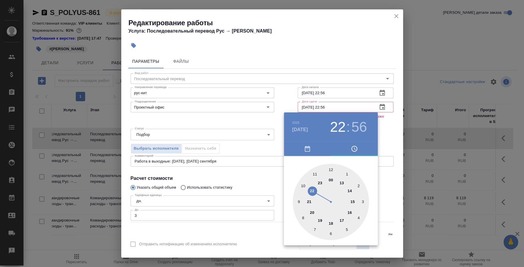
click at [385, 134] on div at bounding box center [262, 133] width 524 height 267
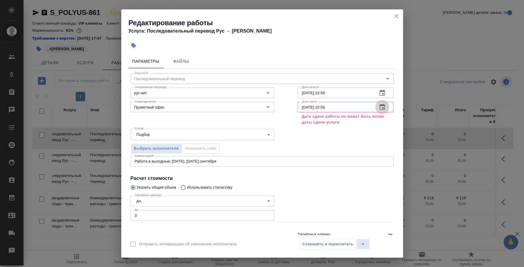
click at [380, 106] on icon "button" at bounding box center [382, 107] width 5 height 6
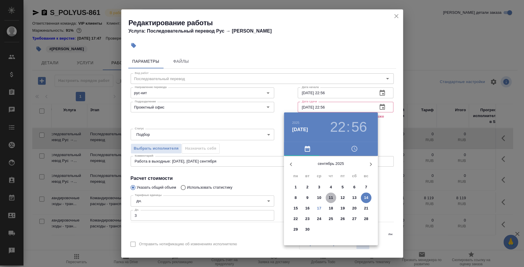
click at [333, 198] on span "11" at bounding box center [331, 198] width 11 height 6
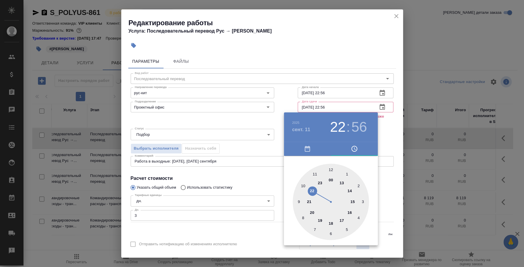
click at [389, 122] on div at bounding box center [262, 133] width 524 height 267
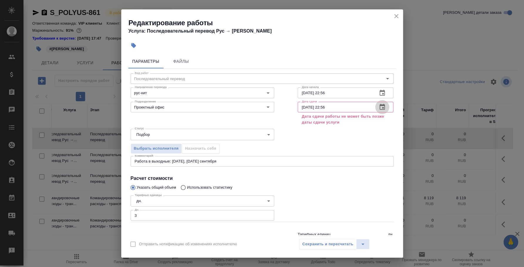
click at [379, 110] on icon "button" at bounding box center [382, 107] width 7 height 7
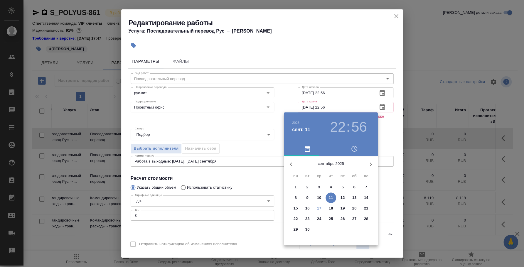
click at [296, 185] on p "1" at bounding box center [296, 187] width 2 height 6
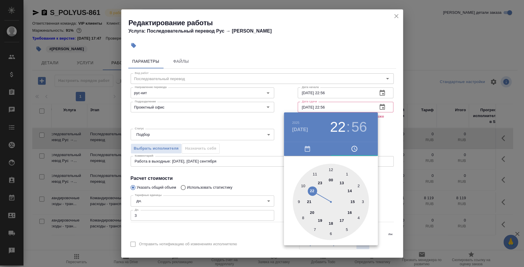
click at [387, 137] on div at bounding box center [262, 133] width 524 height 267
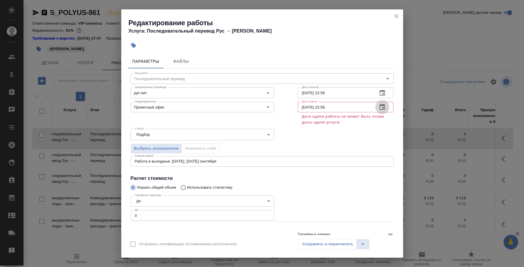
click at [379, 107] on icon "button" at bounding box center [382, 107] width 7 height 7
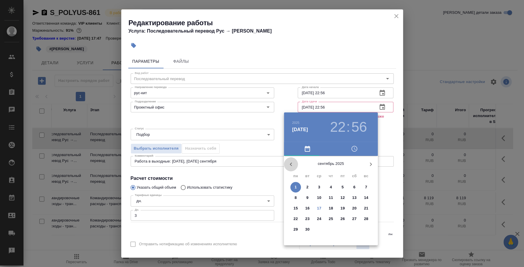
click at [292, 162] on icon "button" at bounding box center [290, 164] width 7 height 7
click at [367, 229] on p "31" at bounding box center [366, 230] width 4 height 6
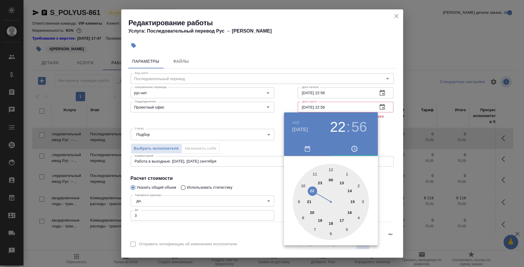
click at [385, 120] on div at bounding box center [262, 133] width 524 height 267
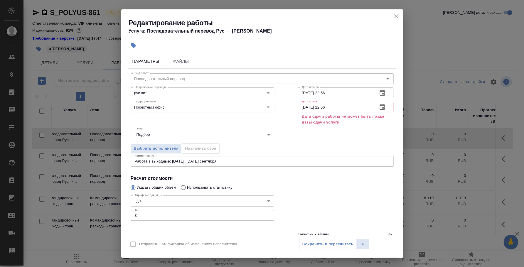
click at [379, 107] on icon "button" at bounding box center [382, 107] width 7 height 7
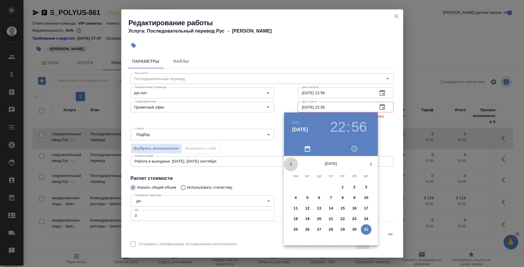
click at [287, 165] on icon "button" at bounding box center [290, 164] width 7 height 7
click at [332, 216] on p "24" at bounding box center [331, 219] width 4 height 6
type input "24.07.2025 22:56"
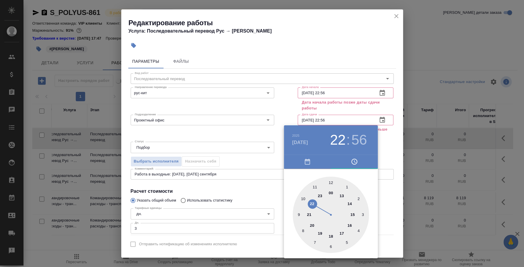
click at [381, 147] on div at bounding box center [262, 133] width 524 height 267
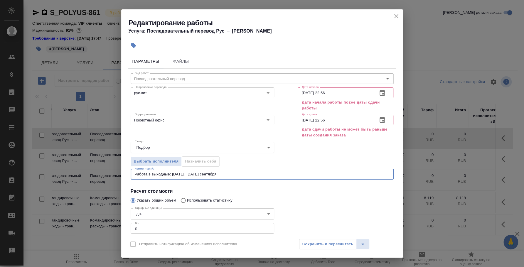
drag, startPoint x: 244, startPoint y: 174, endPoint x: 111, endPoint y: 167, distance: 133.5
click at [111, 167] on div "Редактирование работы Услуга: Последовательный перевод Рус → Кит Параметры Файл…" at bounding box center [262, 133] width 524 height 267
click at [397, 15] on icon "close" at bounding box center [396, 16] width 4 height 4
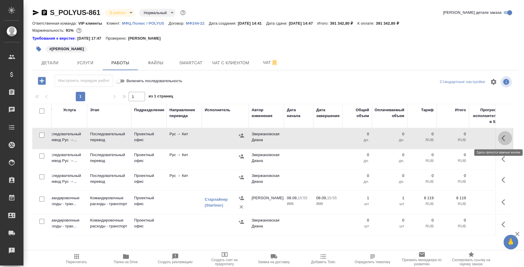
click at [498, 139] on button "button" at bounding box center [505, 138] width 14 height 14
click at [459, 137] on icon "button" at bounding box center [461, 138] width 7 height 7
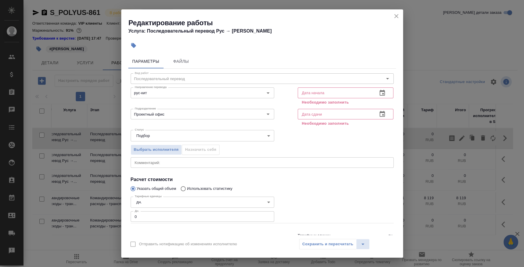
click at [380, 91] on icon "button" at bounding box center [382, 93] width 5 height 6
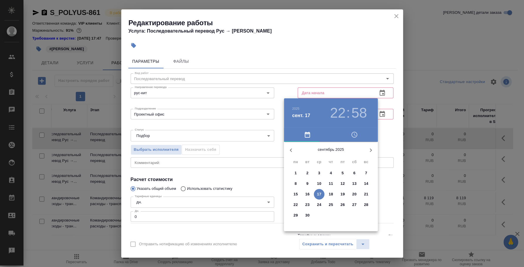
click at [288, 149] on icon "button" at bounding box center [290, 150] width 7 height 7
click at [329, 204] on p "21" at bounding box center [331, 205] width 4 height 6
type input "21.08.2025 22:58"
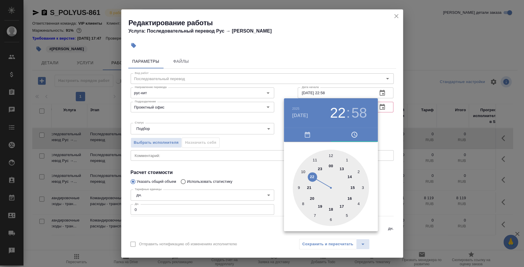
click at [384, 131] on div at bounding box center [262, 133] width 524 height 267
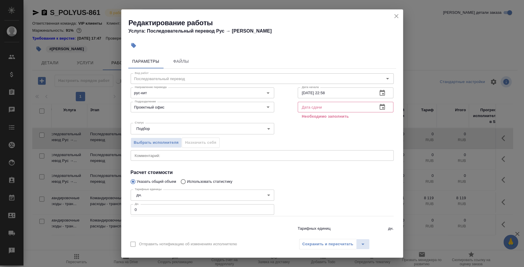
click at [376, 103] on button "button" at bounding box center [382, 107] width 14 height 14
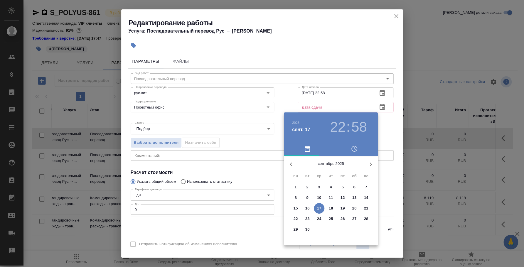
click at [367, 191] on button "7" at bounding box center [366, 187] width 11 height 11
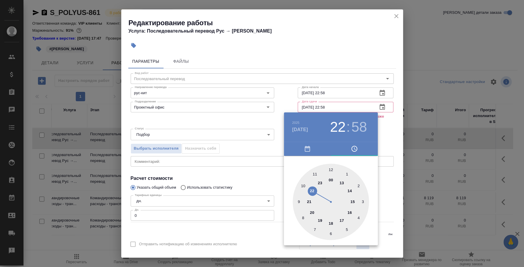
click at [385, 136] on div at bounding box center [262, 133] width 524 height 267
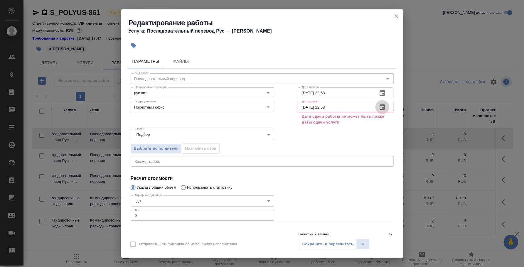
click at [379, 108] on icon "button" at bounding box center [382, 107] width 7 height 7
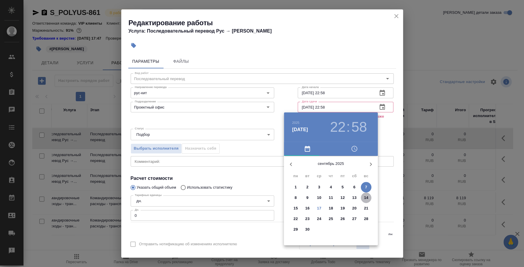
click at [367, 197] on p "14" at bounding box center [366, 198] width 4 height 6
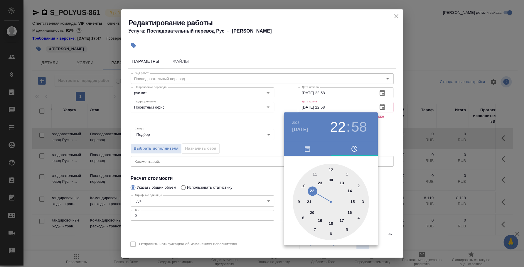
click at [384, 144] on div at bounding box center [262, 133] width 524 height 267
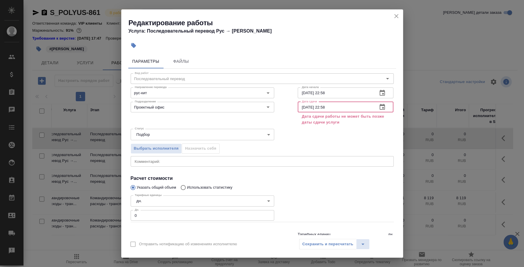
click at [336, 107] on input "14.09.2025 22:58" at bounding box center [335, 107] width 75 height 11
click at [343, 141] on div "Выбрать исполнителя Назначить себя" at bounding box center [262, 148] width 287 height 36
click at [303, 109] on input "14.09.2025 10:00" at bounding box center [335, 107] width 75 height 11
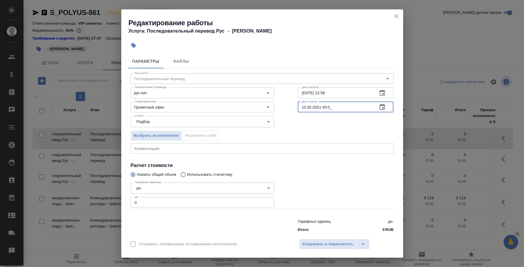
drag, startPoint x: 303, startPoint y: 108, endPoint x: 296, endPoint y: 107, distance: 7.1
click at [298, 107] on input "10.92.0251 00:0_" at bounding box center [335, 107] width 75 height 11
drag, startPoint x: 329, startPoint y: 95, endPoint x: 279, endPoint y: 92, distance: 50.9
click at [279, 92] on div "Вид работ Последовательный перевод Вид работ Направление перевода рус-кит Напра…" at bounding box center [262, 152] width 268 height 167
drag, startPoint x: 350, startPoint y: 108, endPoint x: 249, endPoint y: 108, distance: 101.0
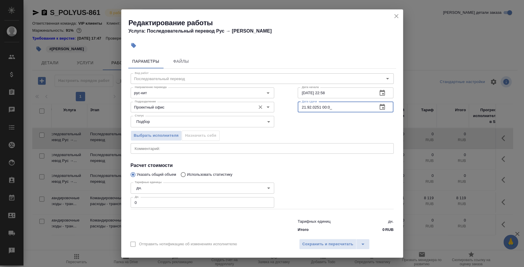
click at [249, 108] on div "Подразделение Проектный офис Подразделение Дата сдачи 21.92.0251 00:0_ Дата сда…" at bounding box center [262, 107] width 287 height 38
paste input "08.2025 22:58"
type input "21.08.2025 22:58"
click at [314, 123] on div "Выбрать исполнителя Назначить себя" at bounding box center [262, 135] width 287 height 36
click at [304, 149] on textarea at bounding box center [262, 148] width 255 height 4
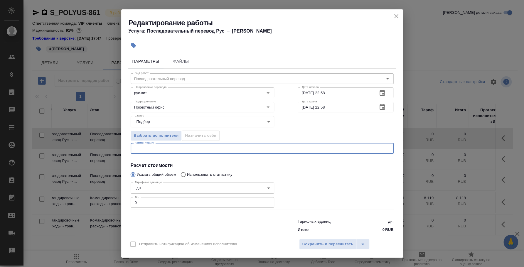
click at [304, 149] on textarea at bounding box center [262, 148] width 255 height 4
type textarea "Работа в выходные: 31 августа, 6 и 13 сентября . Ставка 19 500 руб"
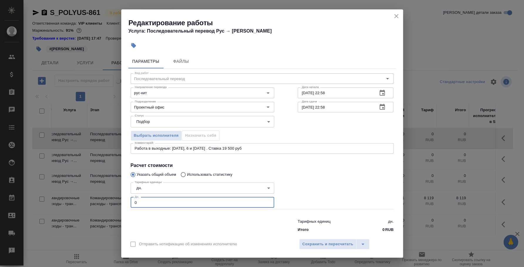
drag, startPoint x: 127, startPoint y: 205, endPoint x: 108, endPoint y: 206, distance: 18.8
click at [108, 206] on div "Редактирование работы Услуга: Последовательный перевод Рус → Кит Параметры Файл…" at bounding box center [262, 133] width 524 height 267
type input "3"
click at [323, 244] on span "Сохранить и пересчитать" at bounding box center [327, 244] width 51 height 7
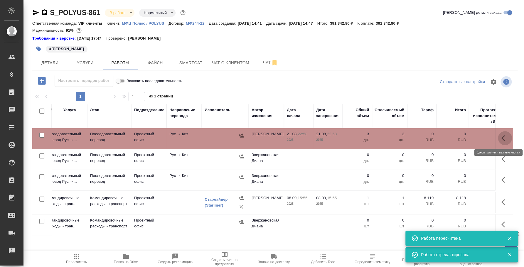
click at [502, 137] on icon "button" at bounding box center [505, 138] width 7 height 7
click at [458, 134] on button "button" at bounding box center [462, 138] width 10 height 14
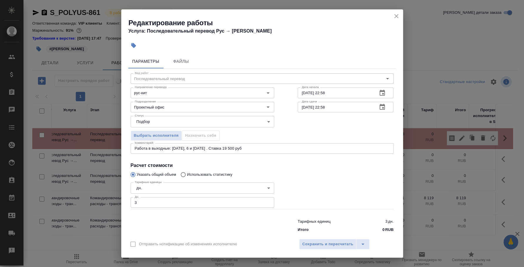
scroll to position [9, 0]
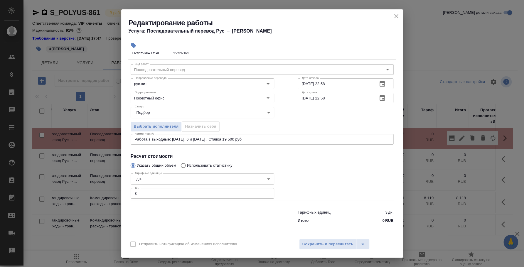
click at [397, 17] on icon "close" at bounding box center [396, 16] width 4 height 4
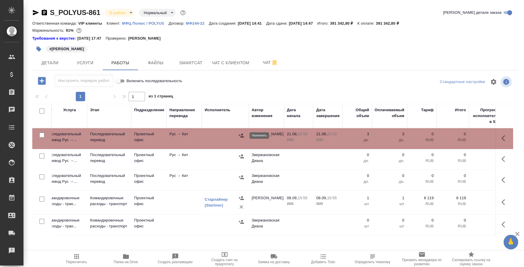
click at [242, 134] on icon "button" at bounding box center [241, 136] width 5 height 4
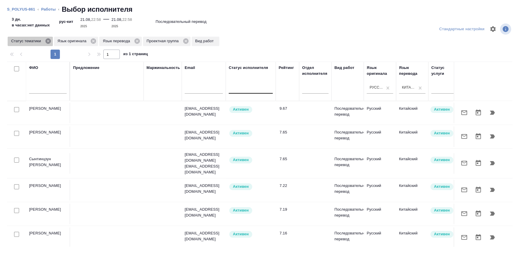
click at [49, 42] on icon at bounding box center [48, 41] width 6 height 6
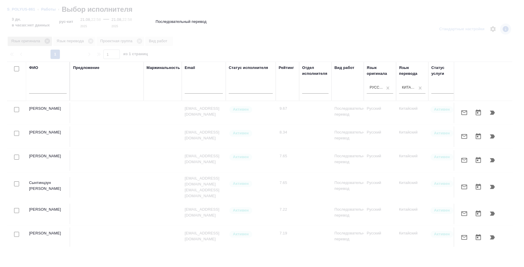
click at [47, 42] on icon at bounding box center [46, 40] width 5 height 5
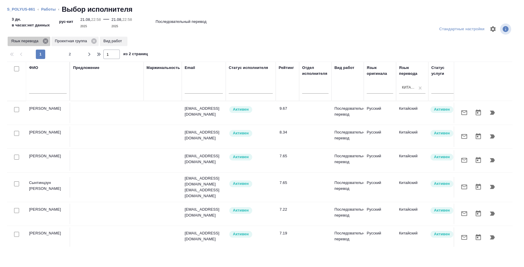
click at [44, 39] on icon at bounding box center [45, 40] width 5 height 5
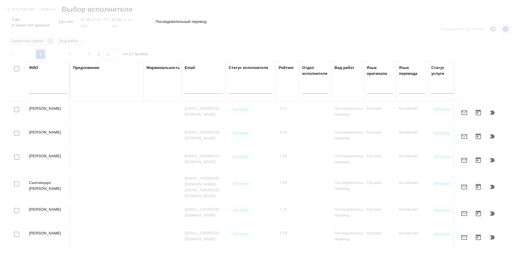
click at [53, 90] on input "text" at bounding box center [48, 89] width 38 height 7
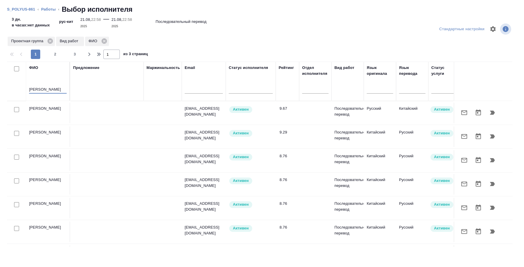
type input "буянов"
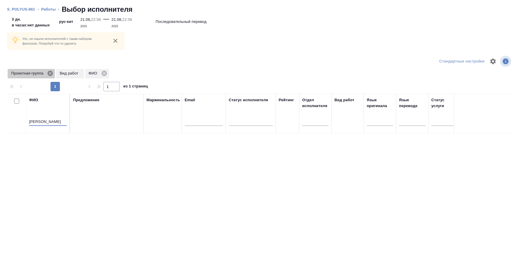
click at [50, 76] on icon at bounding box center [50, 73] width 6 height 6
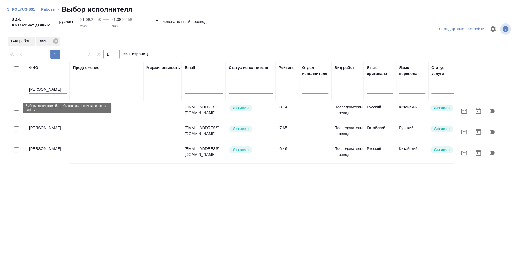
click at [15, 109] on input "checkbox" at bounding box center [16, 108] width 5 height 5
checkbox input "true"
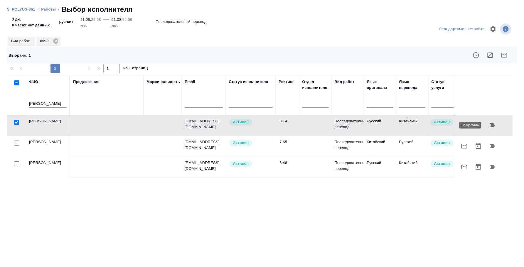
click at [489, 127] on icon "button" at bounding box center [492, 125] width 7 height 7
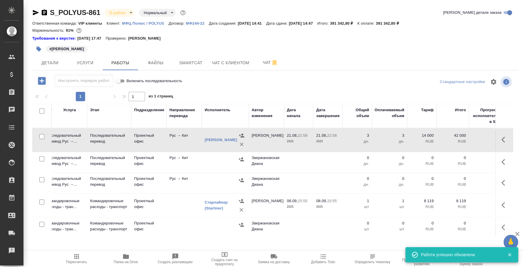
click at [498, 141] on button "button" at bounding box center [505, 140] width 14 height 14
click at [459, 139] on icon "button" at bounding box center [461, 139] width 5 height 5
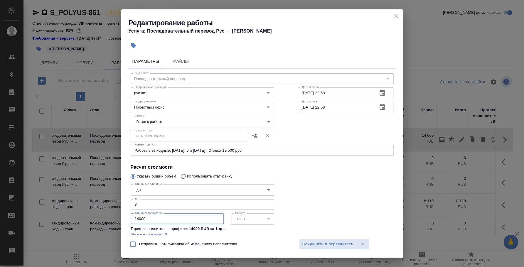
drag, startPoint x: 86, startPoint y: 217, endPoint x: 60, endPoint y: 216, distance: 26.5
click at [60, 216] on div "Редактирование работы Услуга: Последовательный перевод Рус → Кит Параметры Файл…" at bounding box center [262, 133] width 524 height 267
type input "19500"
click at [330, 242] on span "Сохранить и пересчитать" at bounding box center [327, 244] width 51 height 7
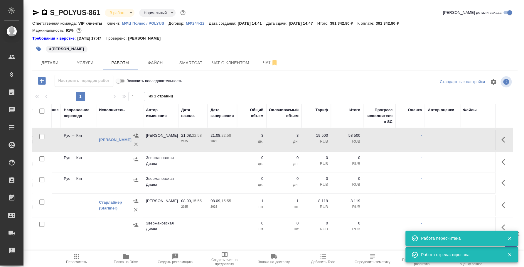
scroll to position [0, 0]
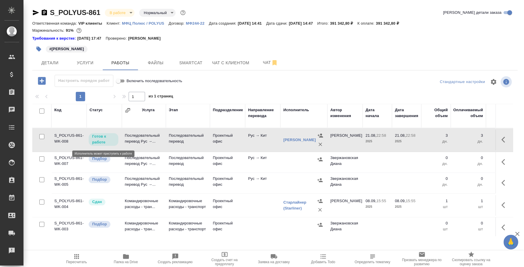
click at [101, 137] on p "Готов к работе" at bounding box center [103, 140] width 23 height 12
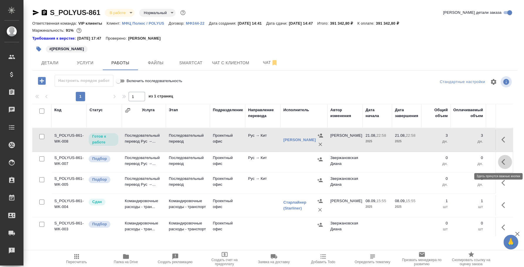
click at [502, 162] on icon "button" at bounding box center [505, 162] width 7 height 7
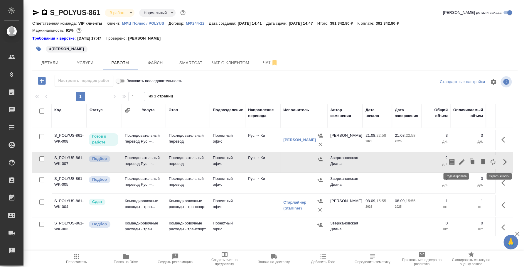
click at [458, 162] on icon "button" at bounding box center [461, 162] width 7 height 7
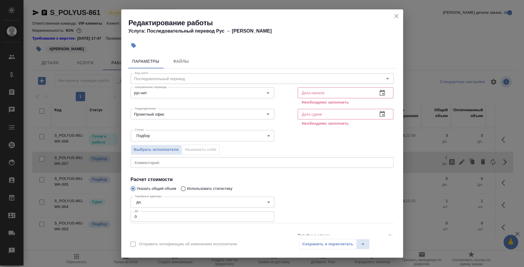
click at [379, 90] on icon "button" at bounding box center [382, 93] width 7 height 7
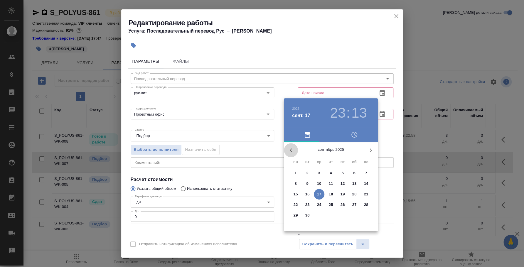
click at [288, 149] on icon "button" at bounding box center [290, 150] width 7 height 7
click at [334, 205] on span "21" at bounding box center [331, 205] width 11 height 6
type input "21.08.2025 23:13"
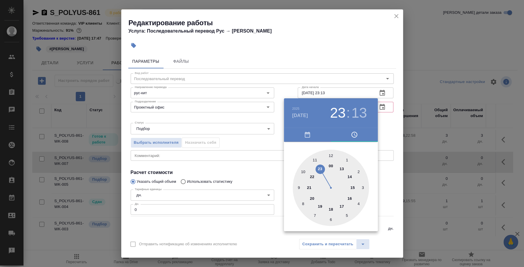
click at [392, 132] on div at bounding box center [262, 133] width 524 height 267
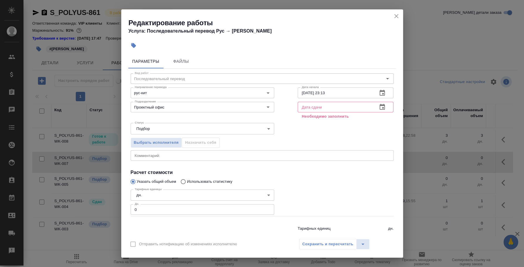
click at [380, 107] on icon "button" at bounding box center [382, 107] width 5 height 6
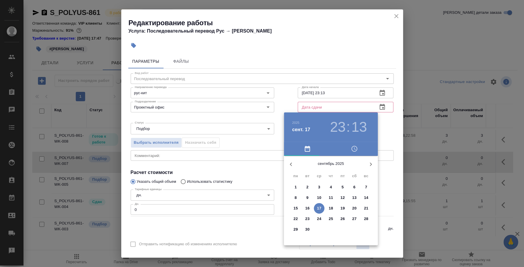
click at [285, 166] on button "button" at bounding box center [291, 164] width 14 height 14
click at [342, 217] on p "22" at bounding box center [343, 219] width 4 height 6
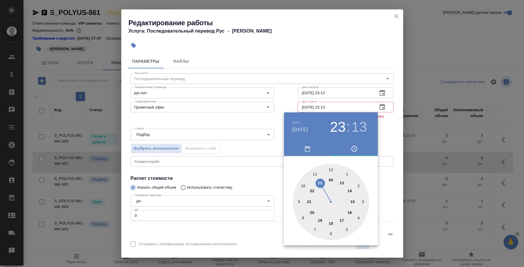
click at [382, 138] on div at bounding box center [262, 133] width 524 height 267
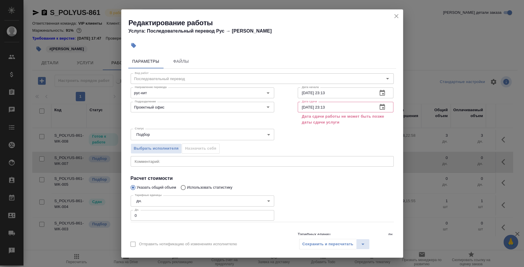
click at [380, 106] on icon "button" at bounding box center [382, 107] width 5 height 6
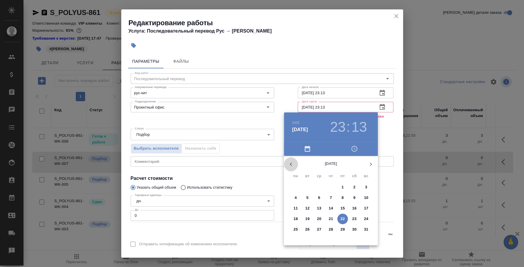
click at [293, 161] on icon "button" at bounding box center [290, 164] width 7 height 7
click at [369, 161] on icon "button" at bounding box center [370, 164] width 7 height 7
click at [333, 217] on p "21" at bounding box center [331, 219] width 4 height 6
type input "21.08.2025 23:13"
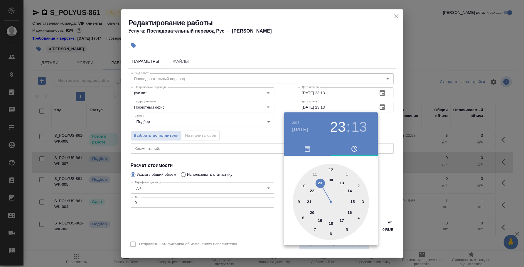
click at [379, 131] on div at bounding box center [262, 133] width 524 height 267
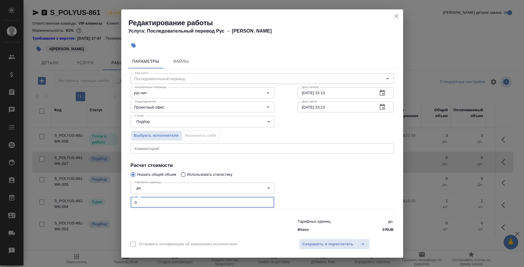
drag, startPoint x: 146, startPoint y: 204, endPoint x: 120, endPoint y: 196, distance: 27.7
click at [120, 196] on div "Редактирование работы Услуга: Последовательный перевод Рус → Кит Параметры Файл…" at bounding box center [262, 133] width 524 height 267
type input "11"
click at [145, 144] on div "x Комментарий:" at bounding box center [262, 148] width 263 height 11
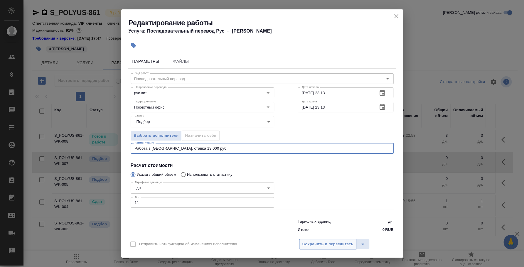
type textarea "Работа в будни, ставка 13 000 руб"
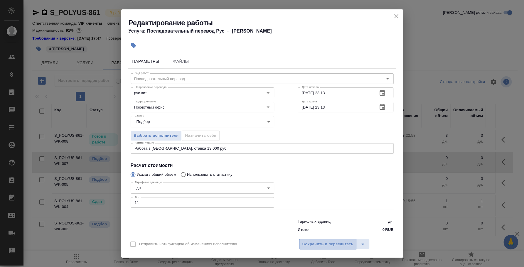
click at [337, 240] on button "Сохранить и пересчитать" at bounding box center [328, 244] width 58 height 11
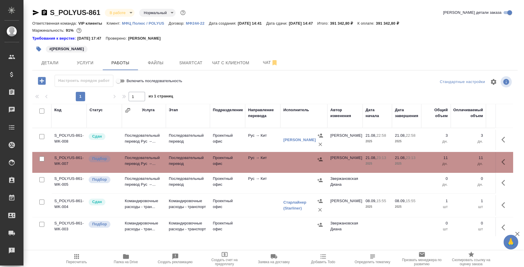
scroll to position [0, 190]
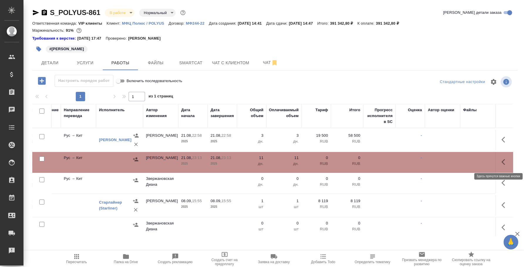
click at [502, 161] on icon "button" at bounding box center [504, 162] width 4 height 6
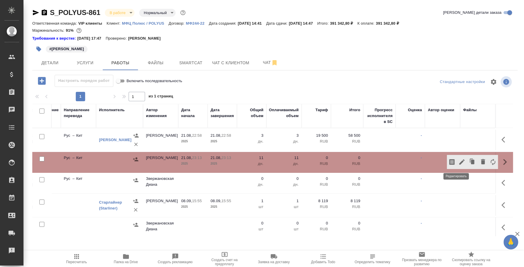
click at [457, 164] on button "button" at bounding box center [462, 162] width 10 height 14
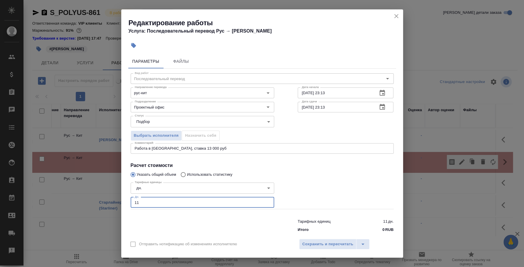
drag, startPoint x: 167, startPoint y: 203, endPoint x: 91, endPoint y: 193, distance: 77.0
click at [91, 193] on div "Редактирование работы Услуга: Последовательный перевод Рус → Кит Параметры Файл…" at bounding box center [262, 133] width 524 height 267
type input "14"
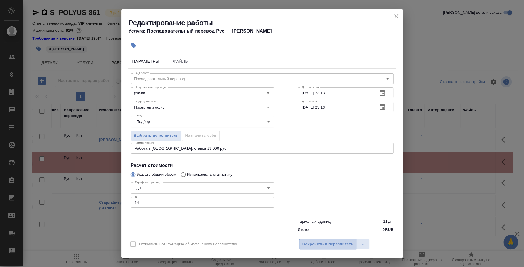
click at [322, 245] on span "Сохранить и пересчитать" at bounding box center [327, 244] width 51 height 7
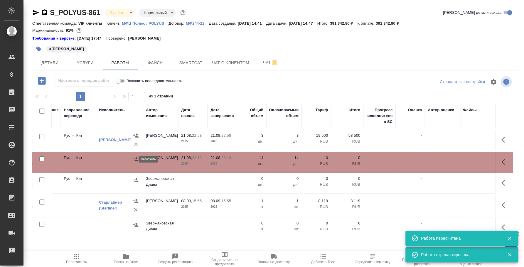
click at [133, 160] on icon "button" at bounding box center [136, 160] width 6 height 6
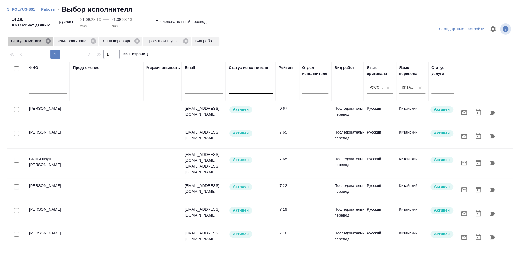
click at [51, 41] on icon at bounding box center [48, 41] width 6 height 6
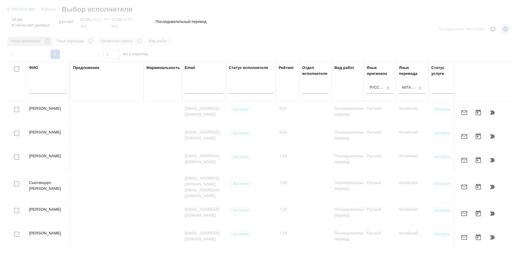
click at [46, 42] on icon at bounding box center [46, 40] width 5 height 5
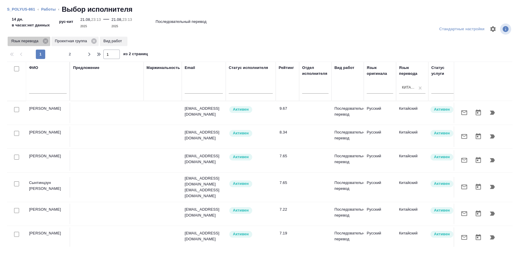
click at [46, 42] on icon at bounding box center [45, 40] width 5 height 5
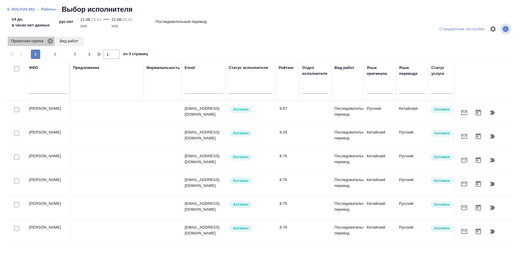
click at [51, 41] on icon at bounding box center [50, 40] width 5 height 5
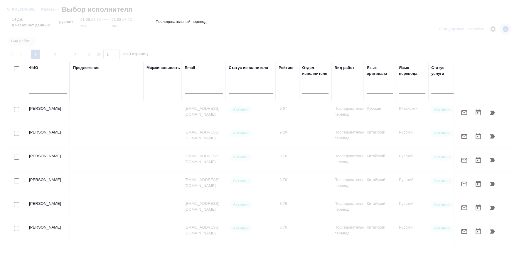
click at [49, 89] on input "text" at bounding box center [48, 89] width 38 height 7
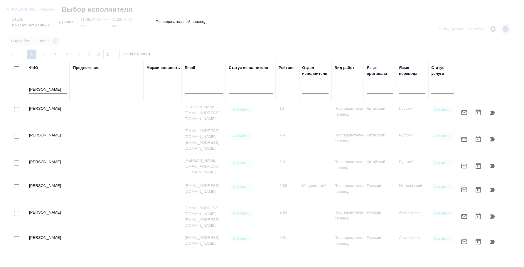
type input "буянов"
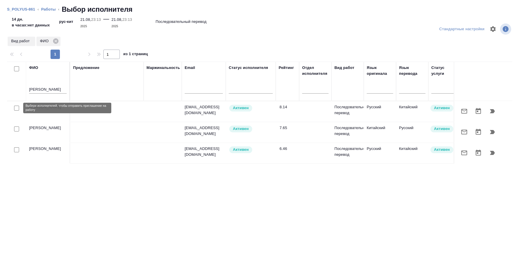
click at [19, 108] on input "checkbox" at bounding box center [16, 108] width 5 height 5
checkbox input "true"
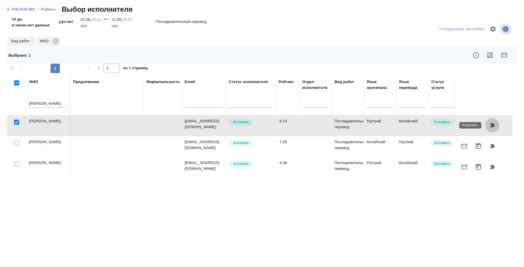
click at [495, 121] on button "button" at bounding box center [492, 125] width 14 height 14
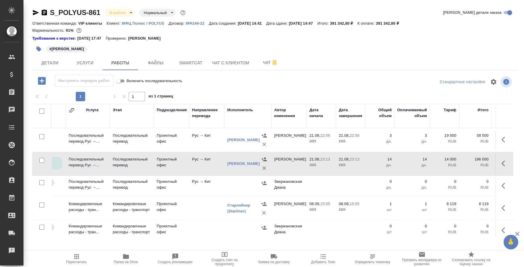
scroll to position [0, 0]
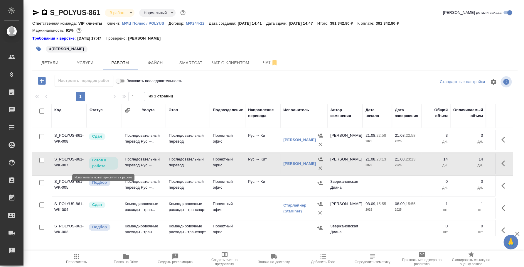
click at [100, 163] on p "Готов к работе" at bounding box center [103, 163] width 23 height 12
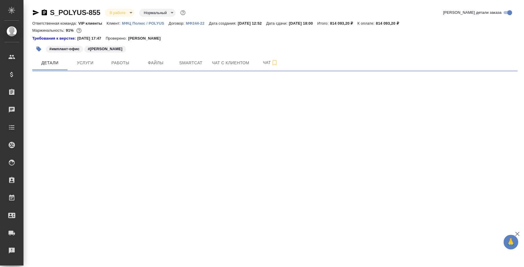
select select "RU"
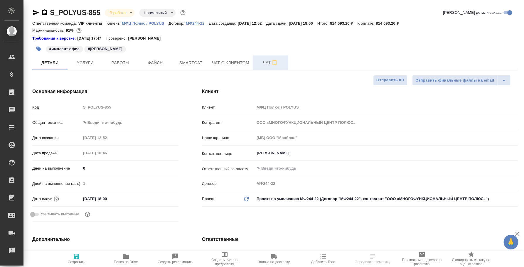
type textarea "x"
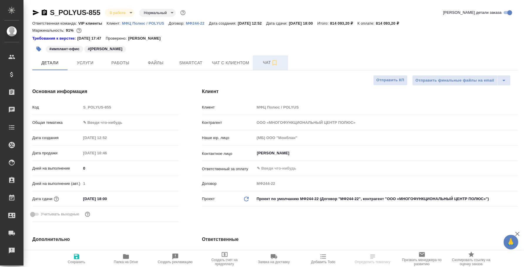
type textarea "x"
click at [266, 58] on button "Чат" at bounding box center [270, 63] width 35 height 15
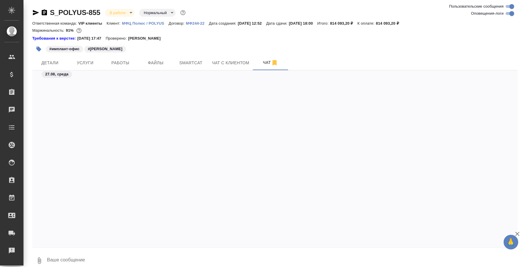
scroll to position [3601, 0]
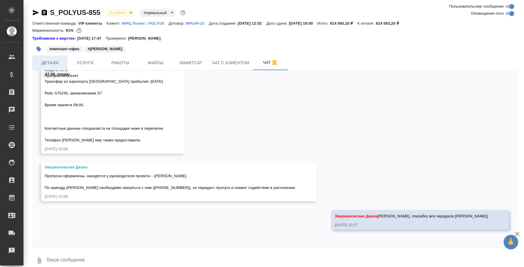
click at [51, 62] on span "Детали" at bounding box center [50, 62] width 28 height 7
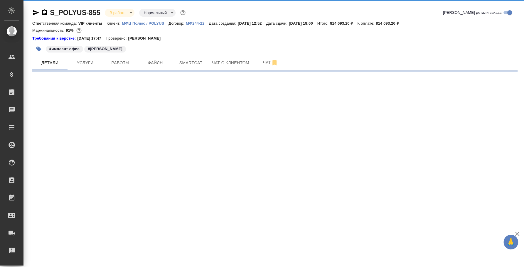
select select "RU"
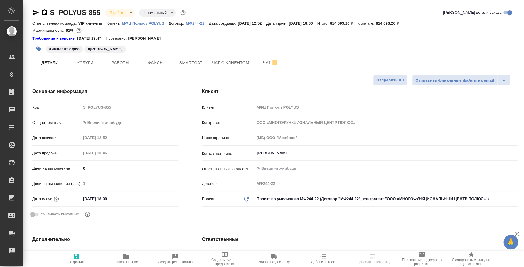
type textarea "x"
click at [107, 66] on span "Работы" at bounding box center [120, 62] width 28 height 7
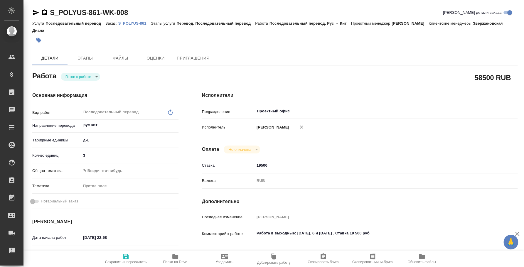
type textarea "x"
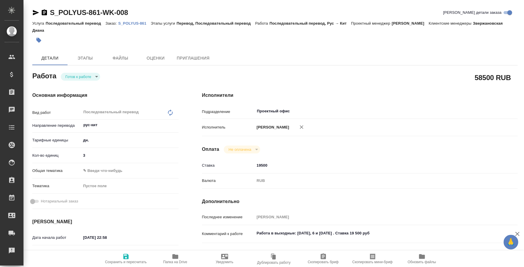
type textarea "x"
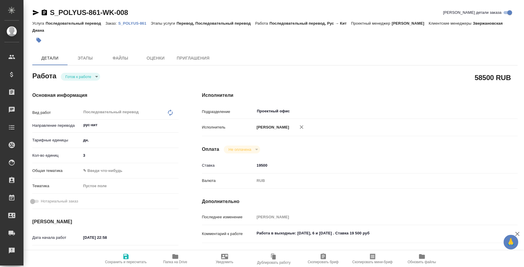
click at [88, 75] on body "🙏 .cls-1 fill:#fff; AWATERA [PERSON_NAME] Спецификации Заказы Чаты Todo Проекты…" at bounding box center [262, 133] width 524 height 267
type textarea "x"
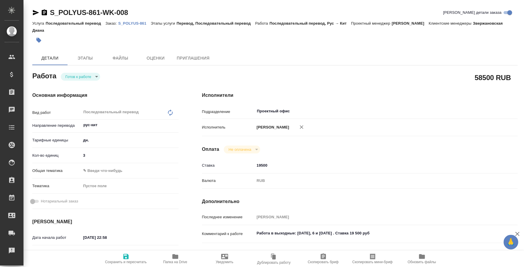
type textarea "x"
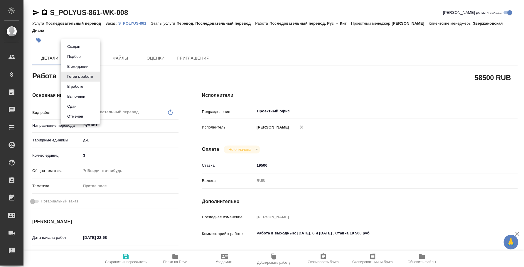
type textarea "x"
click at [81, 104] on li "Сдан" at bounding box center [80, 107] width 39 height 10
type textarea "x"
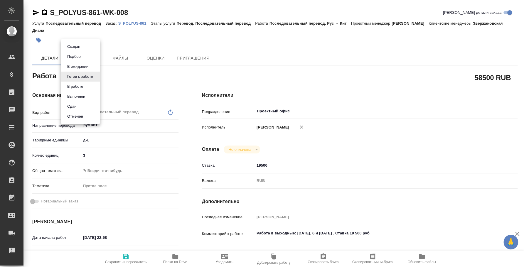
type textarea "x"
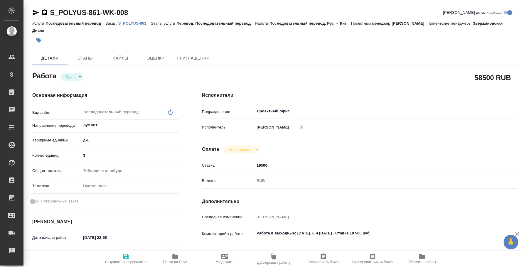
type textarea "x"
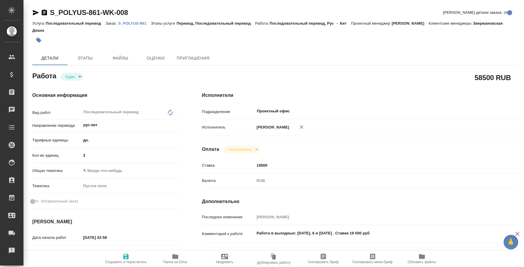
type textarea "x"
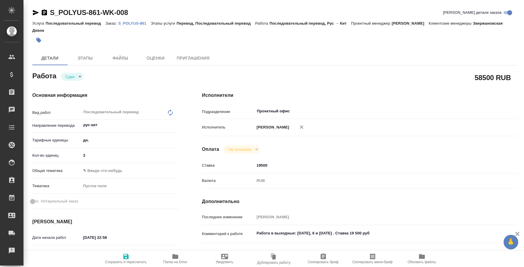
type textarea "x"
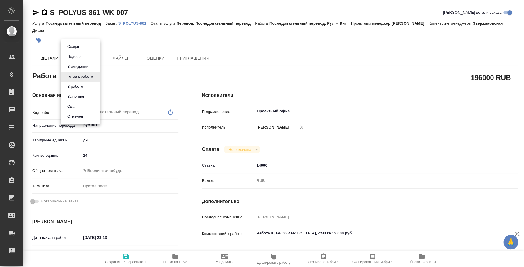
click at [90, 76] on body "🙏 .cls-1 fill:#fff; AWATERA [PERSON_NAME] Спецификации Заказы Чаты Todo Проекты…" at bounding box center [262, 133] width 524 height 267
click at [83, 106] on li "Сдан" at bounding box center [80, 107] width 39 height 10
type textarea "x"
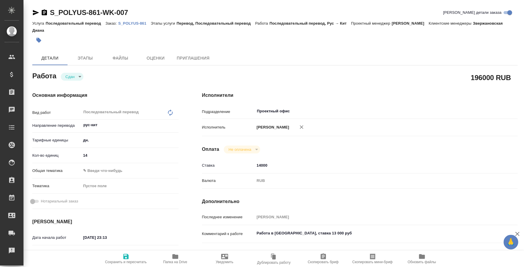
type textarea "x"
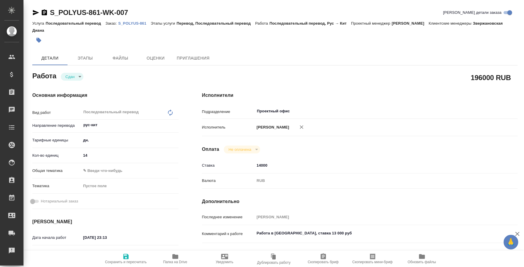
type textarea "x"
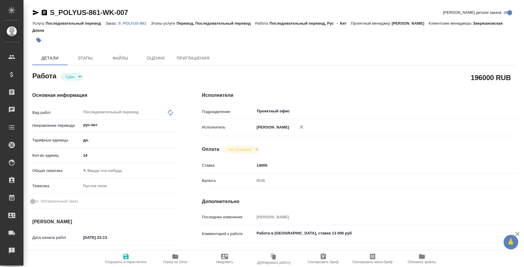
type textarea "x"
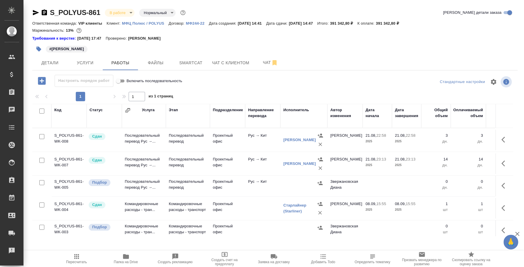
click at [502, 187] on icon "button" at bounding box center [505, 185] width 7 height 7
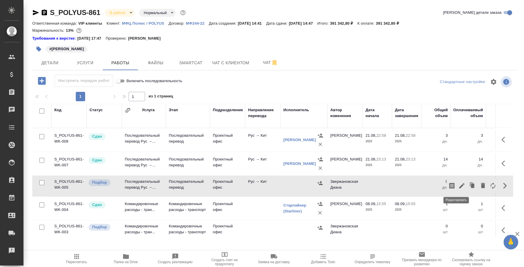
click at [459, 186] on icon "button" at bounding box center [461, 185] width 5 height 5
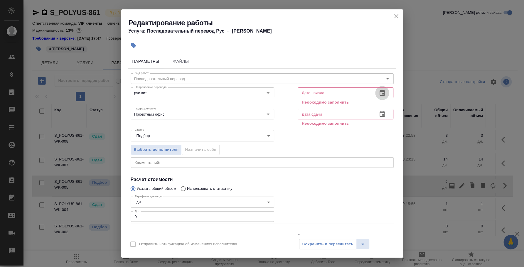
click at [380, 90] on icon "button" at bounding box center [382, 93] width 5 height 6
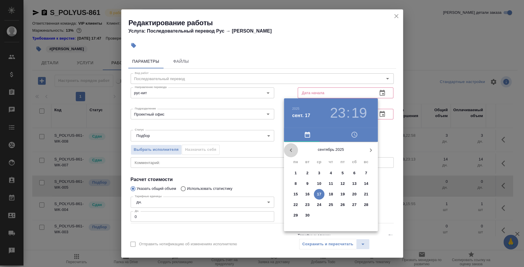
click at [292, 149] on icon "button" at bounding box center [290, 150] width 7 height 7
click at [333, 204] on span "21" at bounding box center [331, 205] width 11 height 6
type input "21.08.2025 23:19"
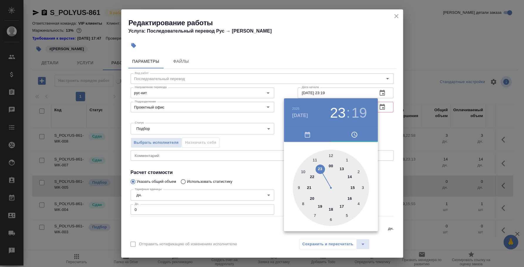
drag, startPoint x: 383, startPoint y: 167, endPoint x: 386, endPoint y: 169, distance: 3.6
click at [386, 169] on div at bounding box center [262, 133] width 524 height 267
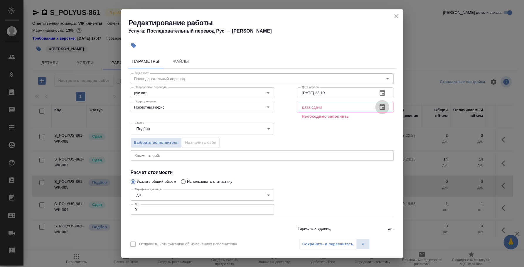
click at [380, 109] on icon "button" at bounding box center [382, 107] width 5 height 6
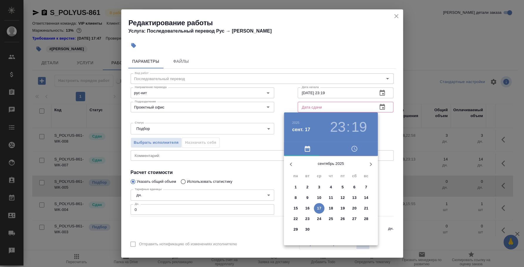
click at [294, 162] on icon "button" at bounding box center [290, 164] width 7 height 7
click at [330, 218] on p "21" at bounding box center [331, 219] width 4 height 6
type input "21.08.2025 23:19"
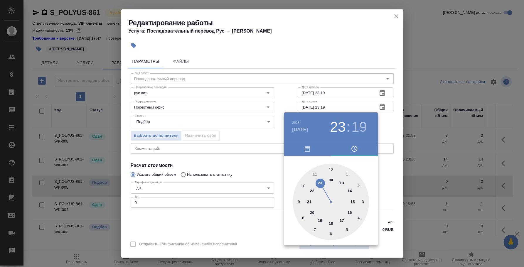
click at [384, 126] on div at bounding box center [262, 133] width 524 height 267
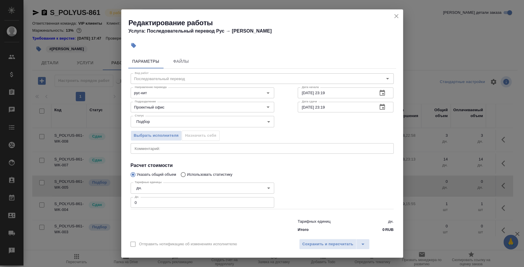
click at [244, 152] on div "x Комментарий:" at bounding box center [262, 148] width 263 height 11
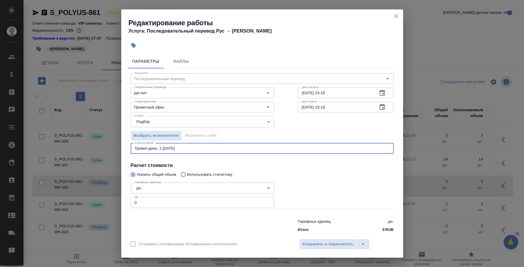
type textarea "Тревел-день: 1 6 сентября"
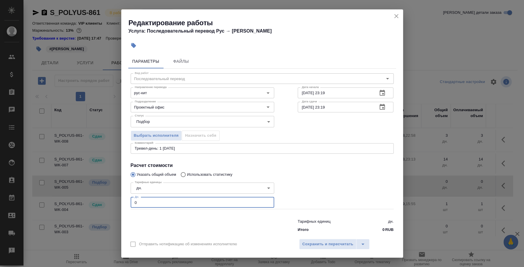
drag, startPoint x: 204, startPoint y: 200, endPoint x: 80, endPoint y: 188, distance: 124.5
click at [80, 188] on div "Редактирование работы Услуга: Последовательный перевод Рус → Кит Параметры Файл…" at bounding box center [262, 133] width 524 height 267
type input "1"
click at [331, 241] on button "Сохранить и пересчитать" at bounding box center [328, 244] width 58 height 11
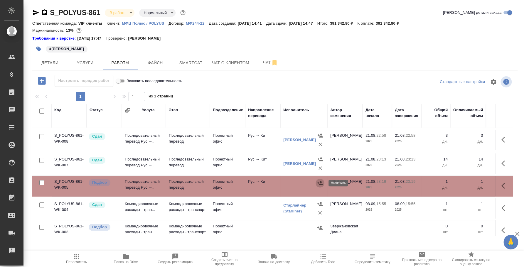
click at [320, 180] on icon "button" at bounding box center [320, 183] width 6 height 6
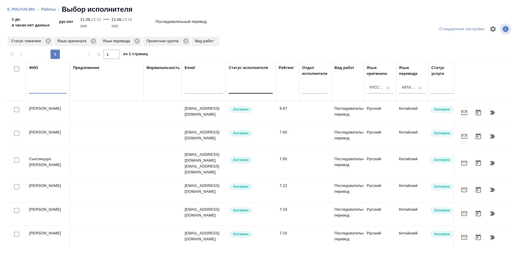
click at [53, 86] on input "text" at bounding box center [48, 89] width 38 height 7
type input "буянов"
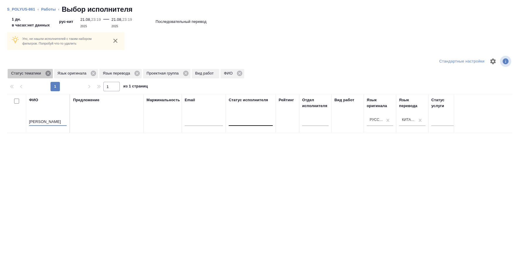
click at [48, 71] on icon at bounding box center [47, 73] width 5 height 5
click at [47, 75] on icon at bounding box center [46, 73] width 5 height 5
click at [46, 73] on icon at bounding box center [45, 73] width 5 height 5
click at [53, 73] on icon at bounding box center [50, 73] width 6 height 6
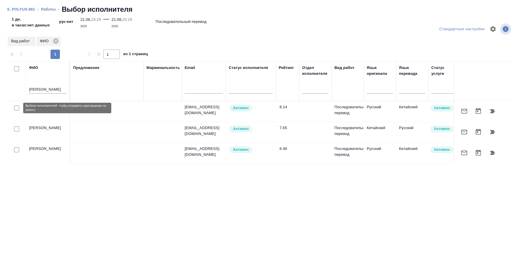
click at [18, 106] on input "checkbox" at bounding box center [16, 108] width 5 height 5
checkbox input "true"
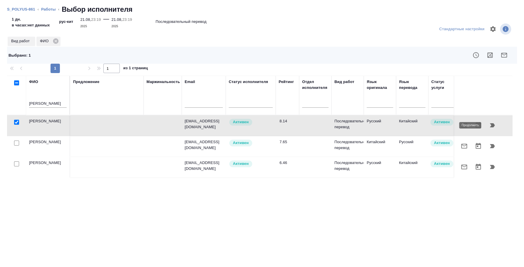
click at [491, 125] on icon "button" at bounding box center [492, 125] width 5 height 4
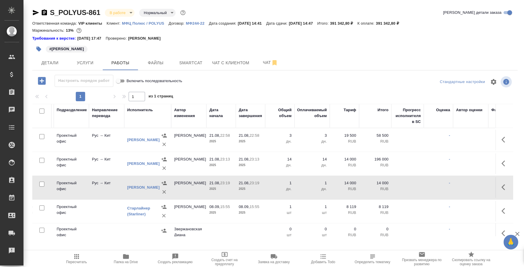
scroll to position [0, 175]
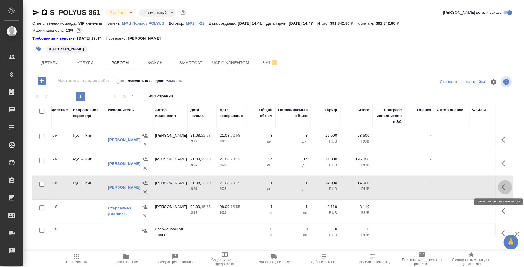
click at [502, 184] on icon "button" at bounding box center [505, 187] width 7 height 7
click at [458, 186] on icon "button" at bounding box center [461, 187] width 7 height 7
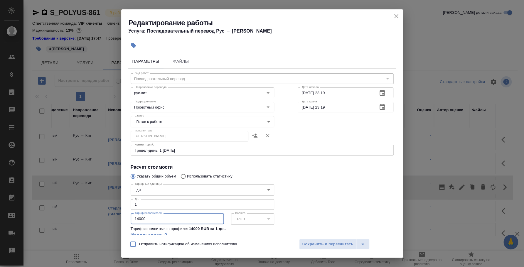
drag, startPoint x: 148, startPoint y: 218, endPoint x: 123, endPoint y: 217, distance: 25.3
click at [123, 217] on div "Параметры Файлы Вид работ Последовательный перевод Вид работ Направление перево…" at bounding box center [262, 143] width 282 height 183
type input "6500"
click at [329, 246] on span "Сохранить и пересчитать" at bounding box center [327, 244] width 51 height 7
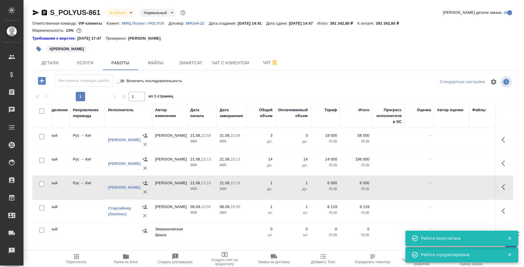
scroll to position [0, 0]
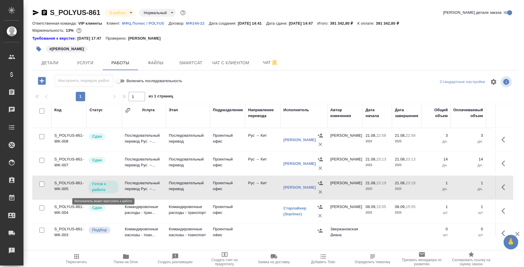
click at [94, 187] on p "Готов к работе" at bounding box center [103, 187] width 23 height 12
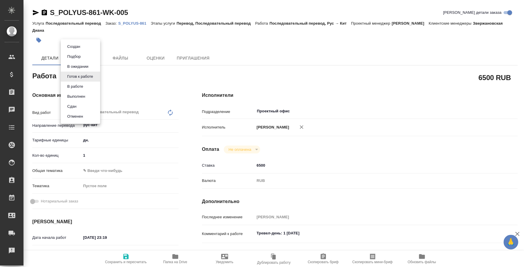
click at [95, 75] on body "🙏 .cls-1 fill:#fff; AWATERA [PERSON_NAME] Спецификации Заказы Чаты Todo Проекты…" at bounding box center [262, 133] width 524 height 267
click at [87, 105] on li "Сдан" at bounding box center [80, 107] width 39 height 10
type textarea "x"
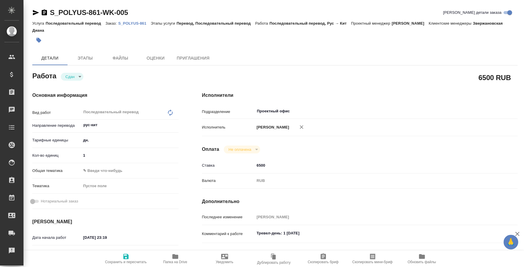
type textarea "x"
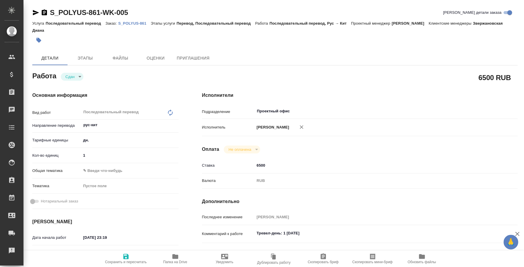
type textarea "x"
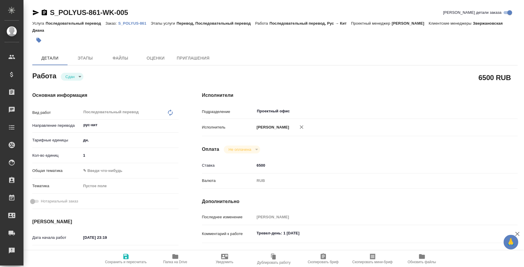
type textarea "x"
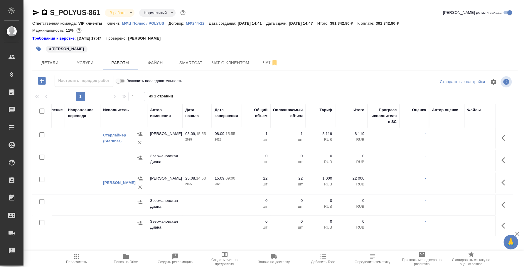
scroll to position [73, 179]
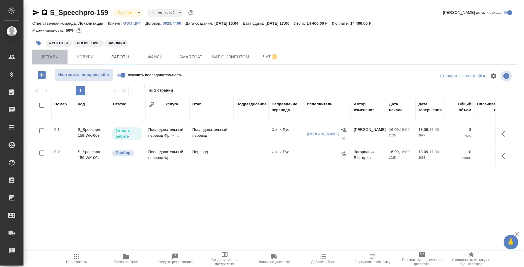
click at [54, 58] on span "Детали" at bounding box center [50, 56] width 28 height 7
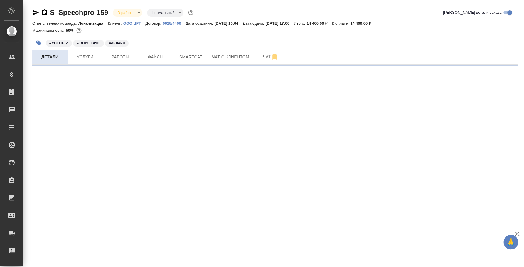
select select "RU"
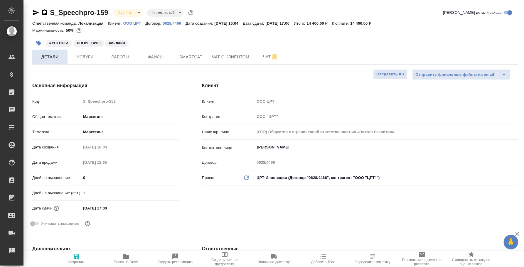
type textarea "x"
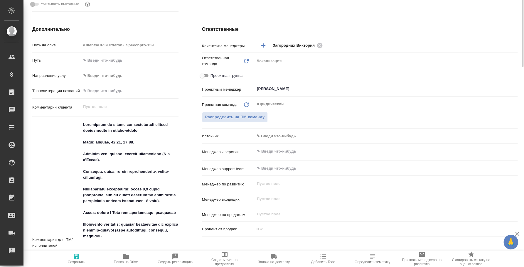
scroll to position [36, 0]
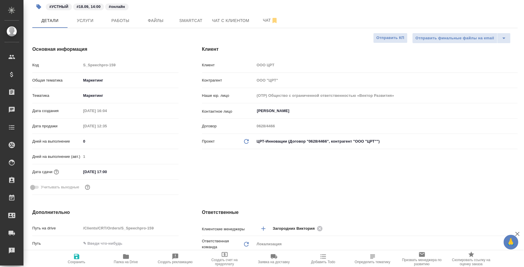
type textarea "x"
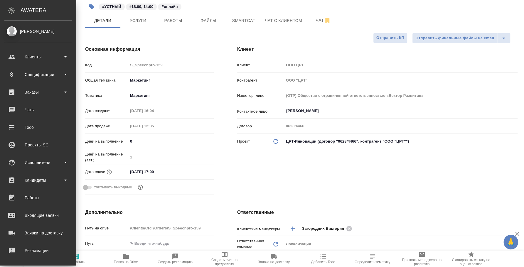
type textarea "x"
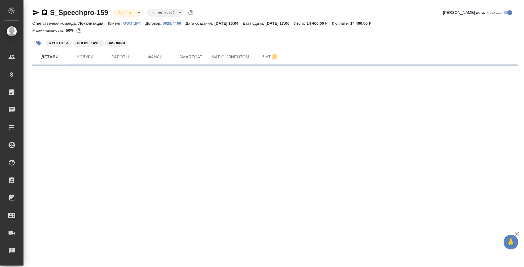
select select "RU"
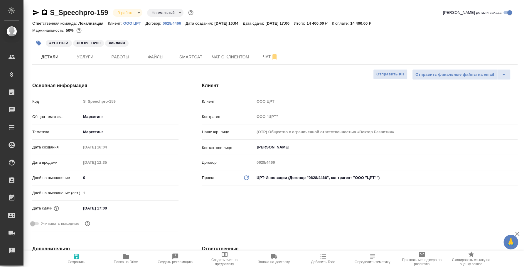
type textarea "x"
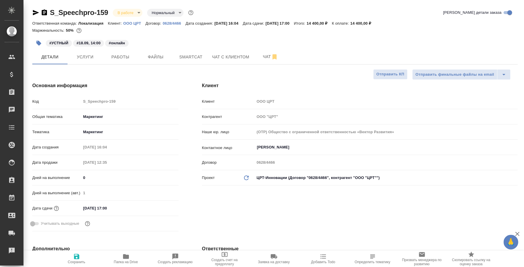
type textarea "x"
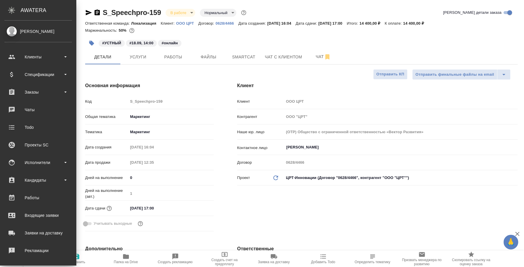
type textarea "x"
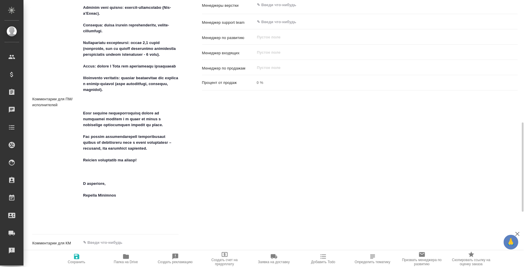
scroll to position [476, 0]
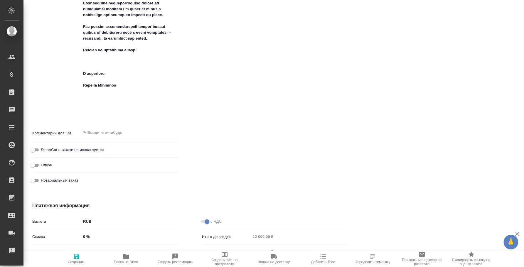
type textarea "x"
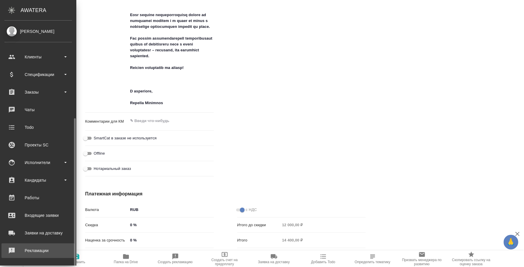
scroll to position [54, 0]
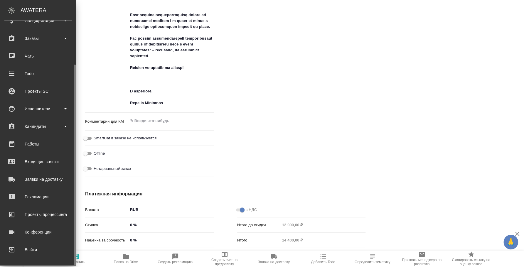
type textarea "x"
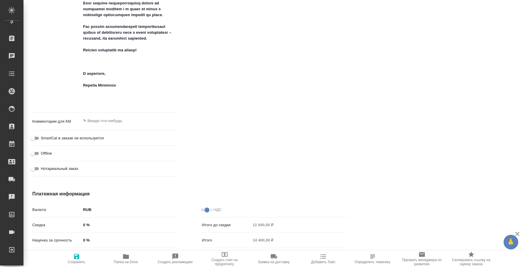
type textarea "x"
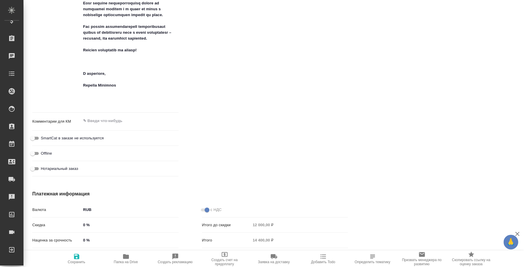
type textarea "x"
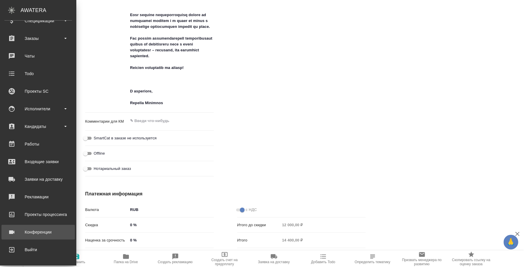
click at [41, 232] on div "Конференции" at bounding box center [38, 232] width 68 height 9
type textarea "x"
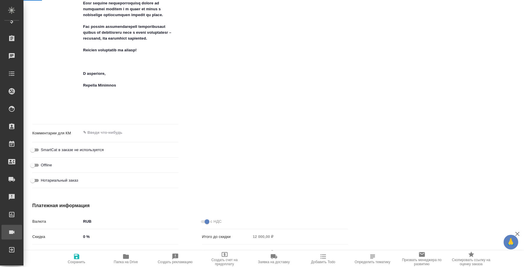
type textarea "x"
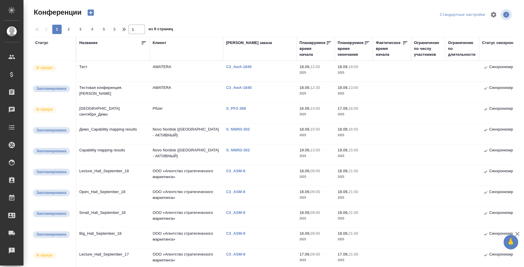
type input "[PERSON_NAME]"
click at [272, 25] on div "1 2 3 4 5 1 из 9 страниц" at bounding box center [274, 29] width 485 height 9
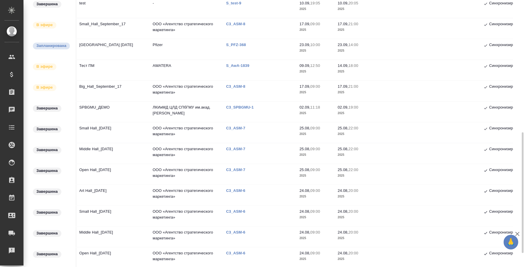
scroll to position [220, 0]
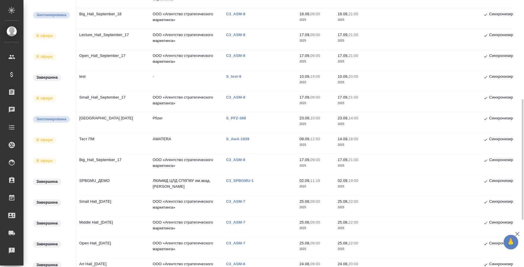
click at [106, 160] on td "Big_Hall_September_17" at bounding box center [112, 164] width 73 height 21
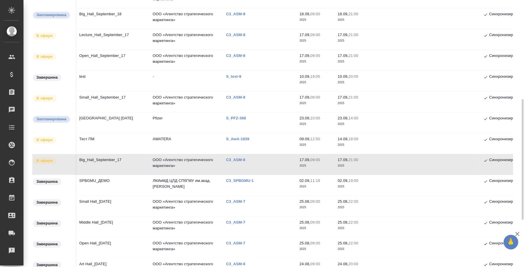
click at [107, 100] on td "Small_Hall_September_17" at bounding box center [112, 102] width 73 height 21
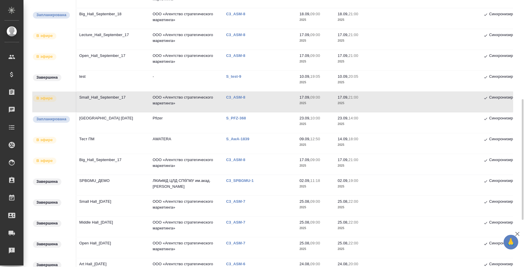
click at [104, 54] on td "Open_Hall_September_17" at bounding box center [112, 60] width 73 height 21
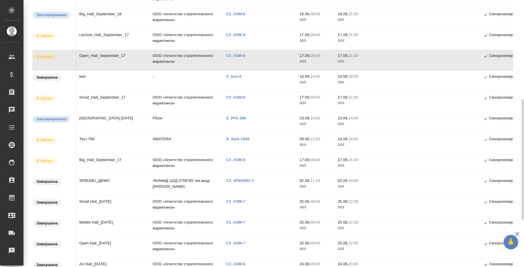
click at [114, 60] on td "Open_Hall_September_17" at bounding box center [112, 60] width 73 height 21
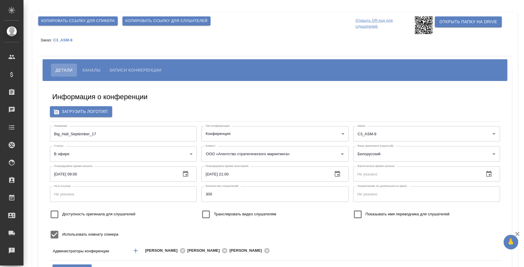
type input "[EMAIL_ADDRESS][DOMAIN_NAME]"
click at [191, 157] on body "🙏 .cls-1 fill:#fff; AWATERA [PERSON_NAME] Спецификации Заказы Чаты Todo Проекты…" at bounding box center [262, 133] width 524 height 267
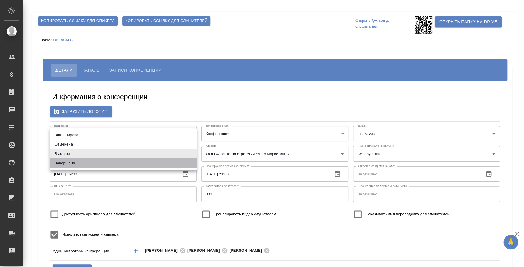
click at [147, 166] on li "Завершена" at bounding box center [123, 163] width 147 height 9
type input "ended"
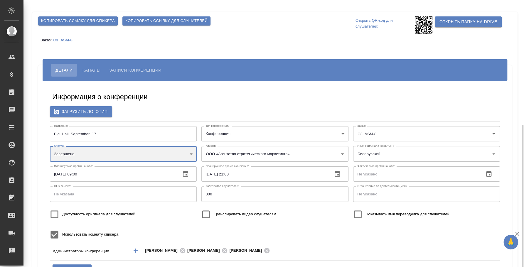
scroll to position [111, 0]
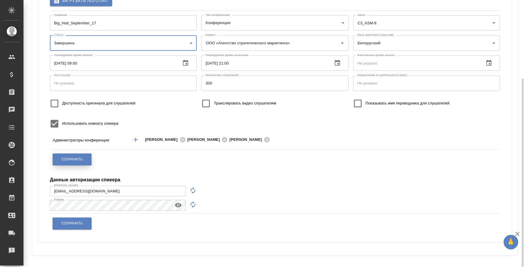
click at [87, 158] on button "Сохранить" at bounding box center [72, 160] width 39 height 12
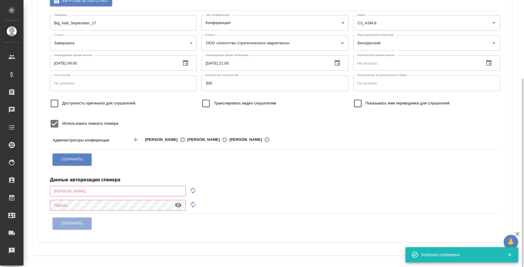
type input "[EMAIL_ADDRESS][DOMAIN_NAME]"
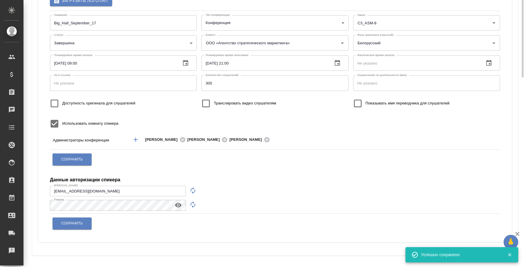
scroll to position [0, 0]
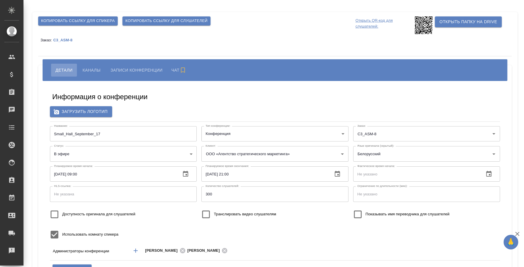
type input "[EMAIL_ADDRESS][DOMAIN_NAME]"
click at [110, 149] on body "🙏 .cls-1 fill:#fff; AWATERA Fedotova Irina Клиенты Спецификации Заказы Чаты Tod…" at bounding box center [262, 133] width 524 height 267
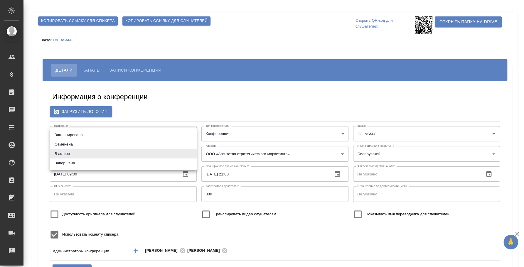
click at [105, 163] on li "Завершена" at bounding box center [123, 163] width 147 height 9
type input "ended"
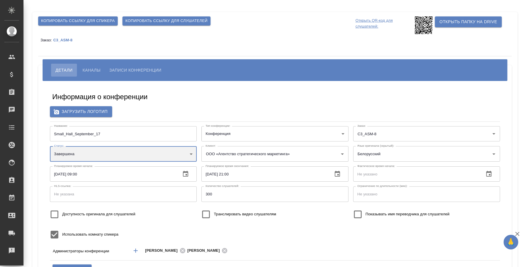
scroll to position [73, 0]
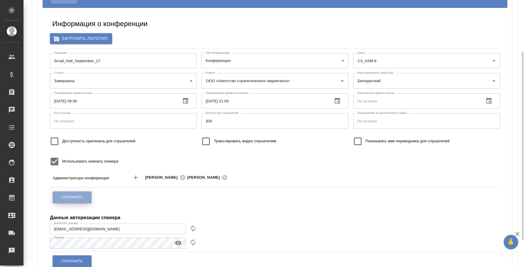
click at [83, 196] on button "Сохранить" at bounding box center [72, 197] width 39 height 12
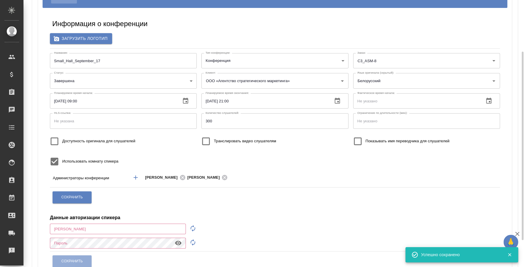
type input "[EMAIL_ADDRESS][DOMAIN_NAME]"
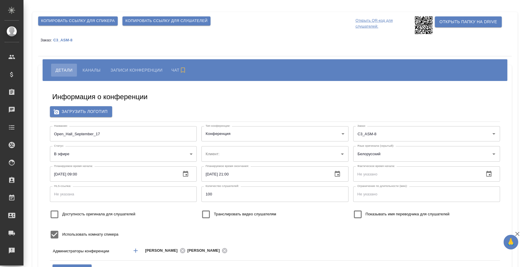
type input "ООО «Агентство стратегического маркетинга»"
type input "[EMAIL_ADDRESS][DOMAIN_NAME]"
click at [99, 70] on span "Каналы" at bounding box center [92, 70] width 18 height 7
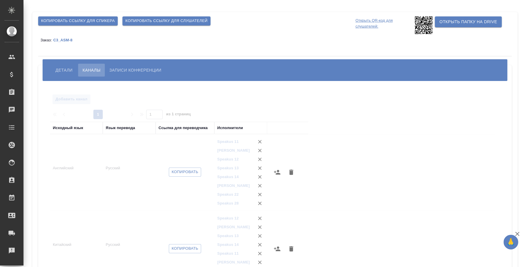
click at [99, 70] on span "Каналы" at bounding box center [92, 70] width 18 height 7
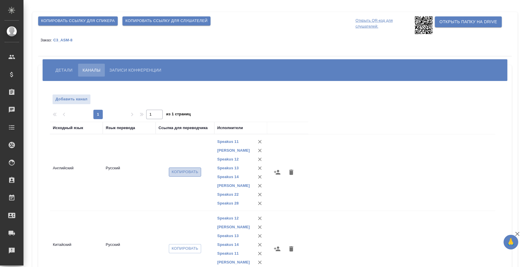
click at [183, 171] on span "Копировать" at bounding box center [185, 172] width 27 height 7
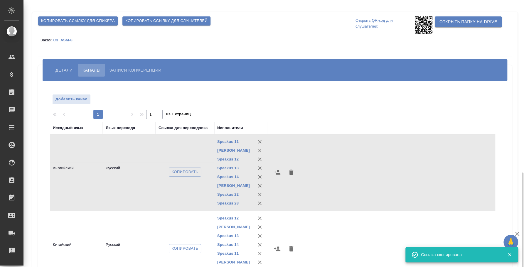
scroll to position [100, 0]
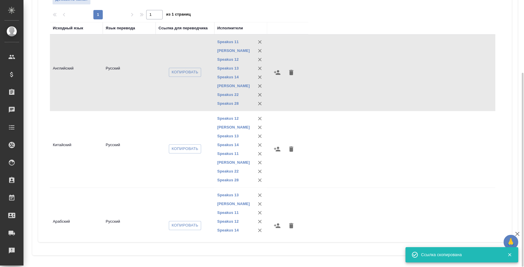
click at [184, 153] on div "Копировать" at bounding box center [185, 149] width 53 height 14
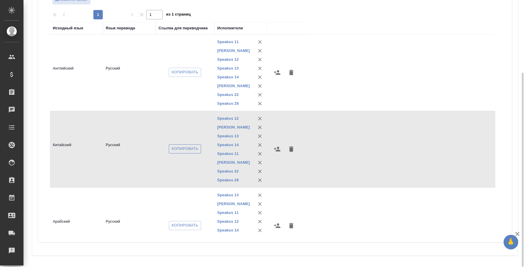
click at [187, 149] on span "Копировать" at bounding box center [185, 149] width 27 height 7
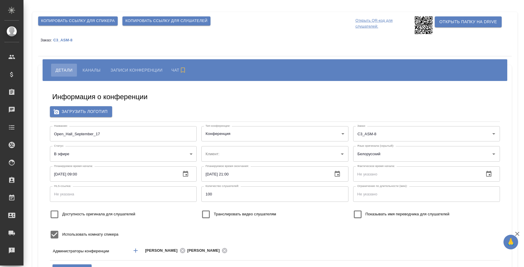
type input "ООО «Агентство стратегического маркетинга»"
type input "[EMAIL_ADDRESS][DOMAIN_NAME]"
click at [183, 149] on body "🙏 .cls-1 fill:#fff; AWATERA [PERSON_NAME] Спецификации Заказы 0 Чаты Todo Проек…" at bounding box center [262, 133] width 524 height 267
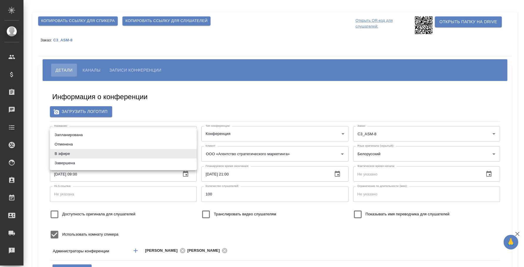
click at [176, 161] on li "Завершена" at bounding box center [123, 163] width 147 height 9
type input "ended"
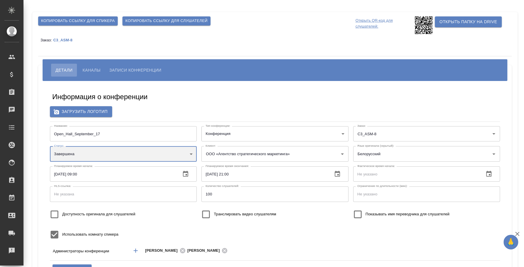
scroll to position [73, 0]
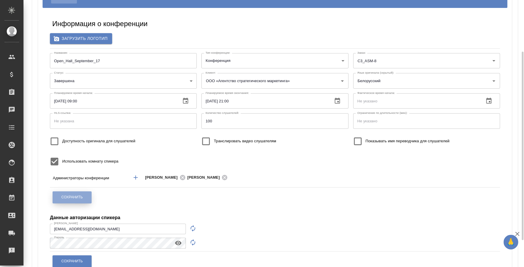
click at [76, 195] on span "Сохранить" at bounding box center [71, 197] width 21 height 5
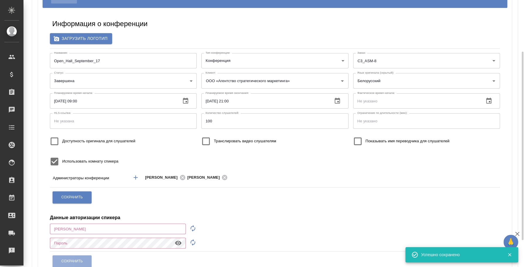
type input "[EMAIL_ADDRESS][DOMAIN_NAME]"
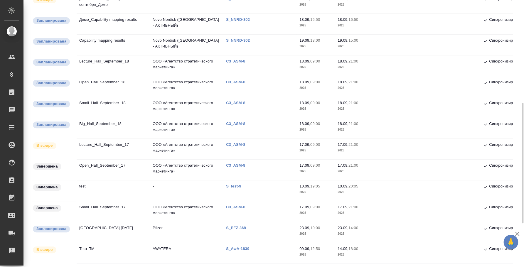
scroll to position [147, 0]
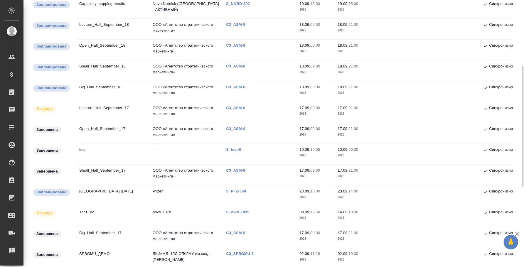
click at [107, 107] on td "Lecture_Hall_September_17" at bounding box center [112, 112] width 73 height 21
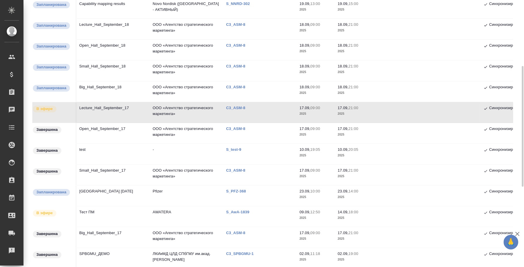
scroll to position [220, 0]
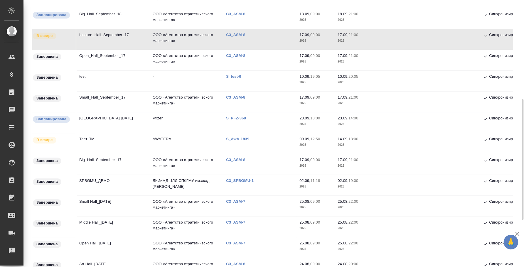
click at [91, 139] on td "Тест ПМ" at bounding box center [112, 143] width 73 height 21
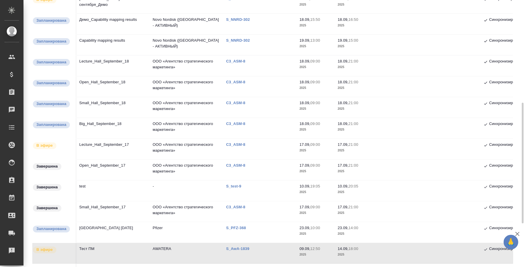
scroll to position [147, 0]
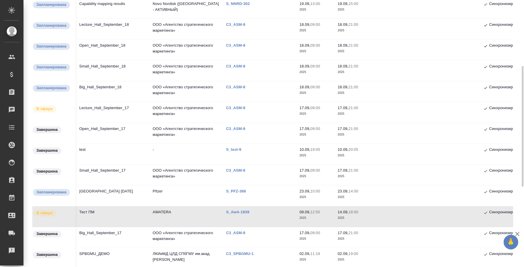
click at [131, 107] on td "Lecture_Hall_September_17" at bounding box center [112, 112] width 73 height 21
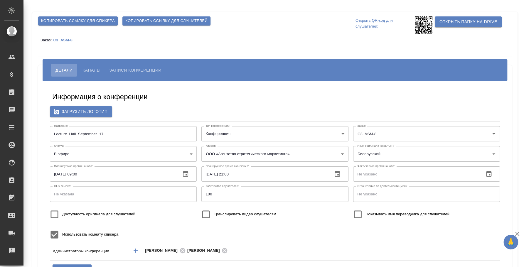
type input "[EMAIL_ADDRESS][DOMAIN_NAME]"
click at [115, 151] on body "🙏 .cls-1 fill:#fff; AWATERA Fedotova Irina Клиенты Спецификации Заказы Чаты Tod…" at bounding box center [262, 133] width 524 height 267
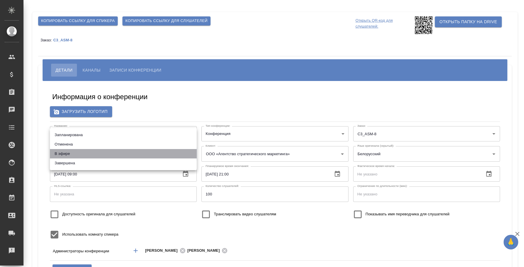
click at [111, 158] on li "В эфире" at bounding box center [123, 153] width 147 height 9
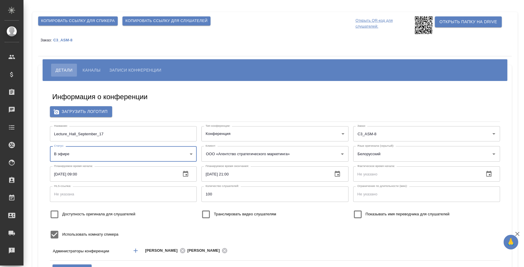
click at [111, 154] on body "🙏 .cls-1 fill:#fff; AWATERA Fedotova Irina Клиенты Спецификации Заказы Чаты Tod…" at bounding box center [262, 133] width 524 height 267
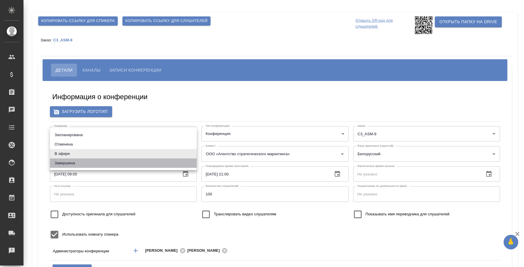
click at [105, 165] on li "Завершена" at bounding box center [123, 163] width 147 height 9
type input "ended"
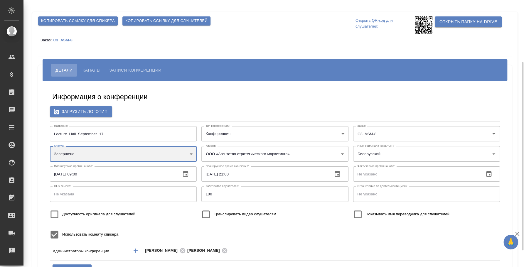
scroll to position [36, 0]
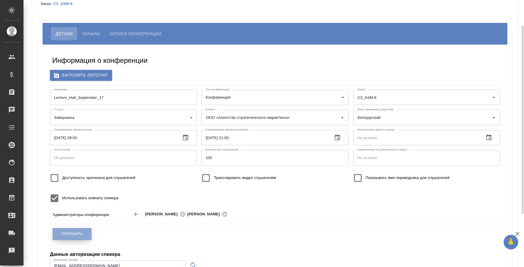
click at [80, 230] on button "Сохранить" at bounding box center [72, 234] width 39 height 12
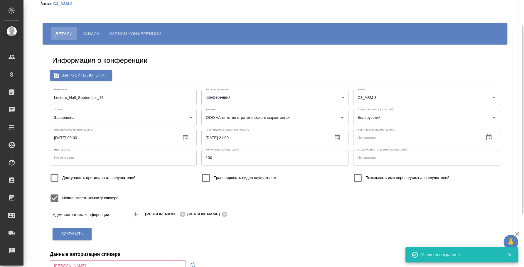
type input "i.fedotova@awatera.com"
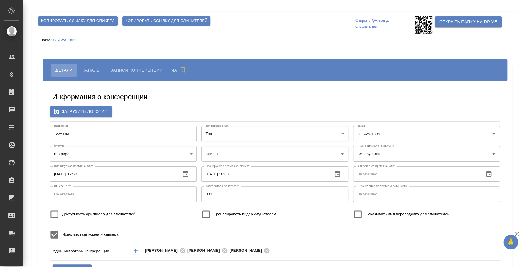
type input "AWATERA"
type input "[EMAIL_ADDRESS][DOMAIN_NAME]"
click at [91, 74] on button "Каналы" at bounding box center [91, 70] width 27 height 13
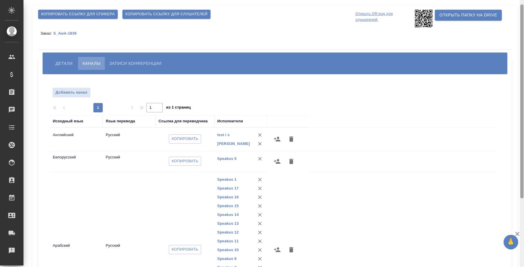
scroll to position [6, 0]
drag, startPoint x: 523, startPoint y: 118, endPoint x: 519, endPoint y: 50, distance: 68.5
click at [520, 50] on div at bounding box center [522, 133] width 4 height 267
click at [281, 164] on button "button" at bounding box center [277, 162] width 14 height 14
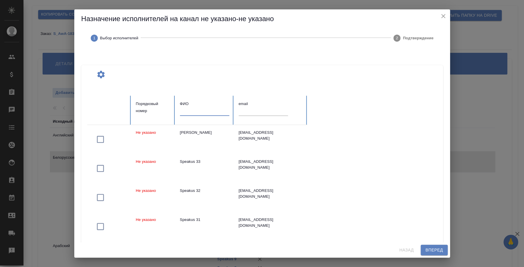
click at [215, 109] on input "text" at bounding box center [204, 111] width 49 height 8
type input "a"
click at [219, 111] on input "atl'j'n'j'd" at bounding box center [204, 111] width 49 height 8
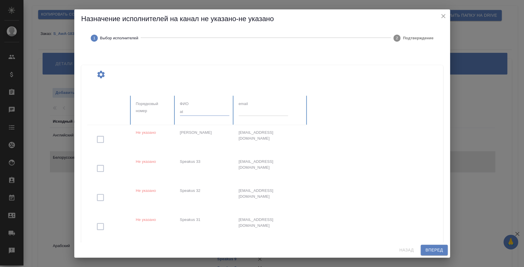
type input "a"
type input "федотов"
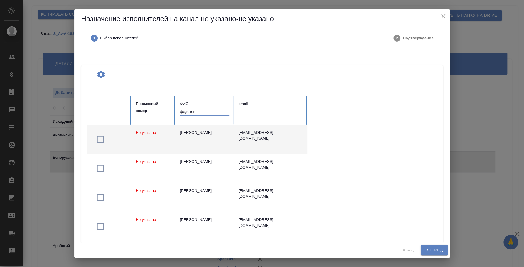
click at [98, 137] on icon "button" at bounding box center [100, 139] width 9 height 9
click at [425, 247] on button "Вперед" at bounding box center [434, 250] width 27 height 11
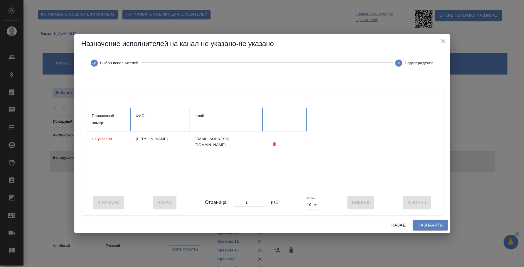
click at [432, 226] on span "Назначить" at bounding box center [431, 225] width 26 height 7
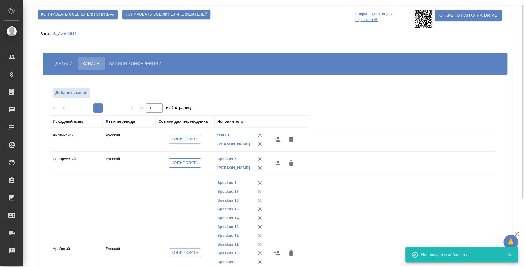
click at [197, 167] on span "Копировать" at bounding box center [185, 163] width 27 height 7
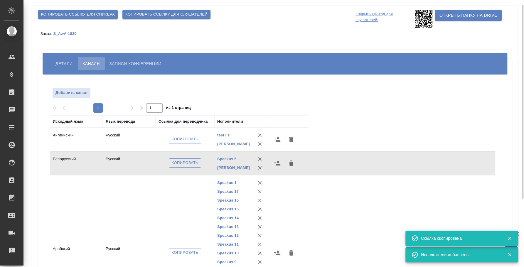
click at [197, 167] on span "Копировать" at bounding box center [185, 163] width 27 height 7
click at [197, 162] on span "Копировать" at bounding box center [185, 163] width 27 height 7
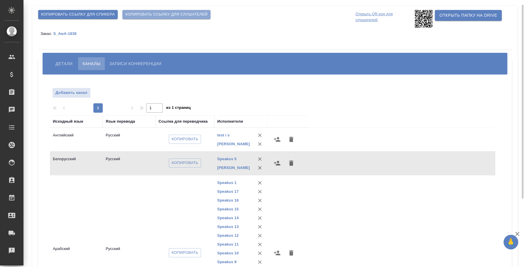
click at [165, 12] on span "Копировать ссылку для слушателей" at bounding box center [166, 14] width 82 height 7
click at [190, 18] on span "Копировать ссылку для слушателей" at bounding box center [166, 14] width 82 height 7
click at [373, 20] on p "Открыть QR-код для слушателей:" at bounding box center [385, 19] width 58 height 18
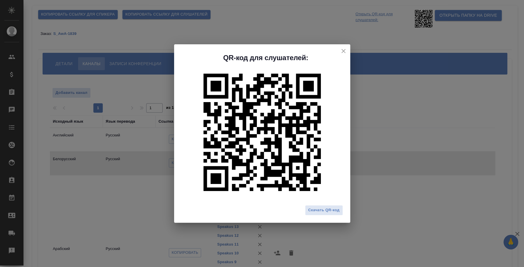
click at [344, 51] on icon "close" at bounding box center [343, 51] width 7 height 7
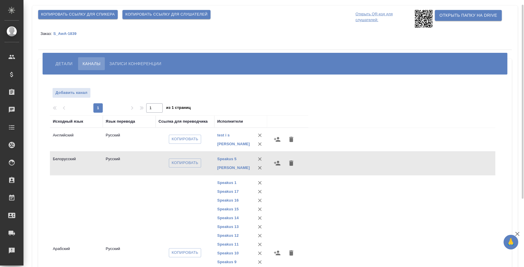
click at [59, 64] on span "Детали" at bounding box center [64, 63] width 17 height 7
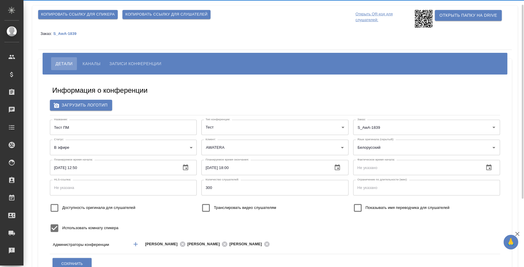
type input "[EMAIL_ADDRESS][DOMAIN_NAME]"
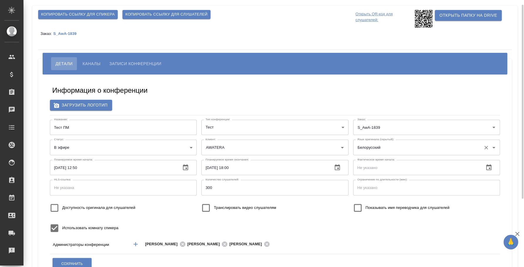
click at [399, 147] on input "Белорусский" at bounding box center [417, 147] width 123 height 10
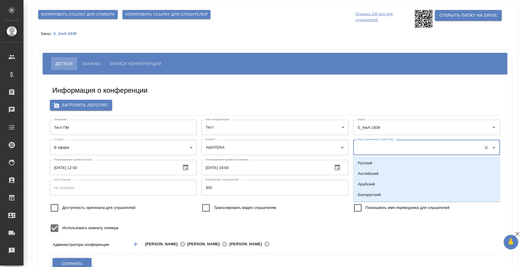
click at [80, 261] on button "Сохранить" at bounding box center [72, 264] width 39 height 12
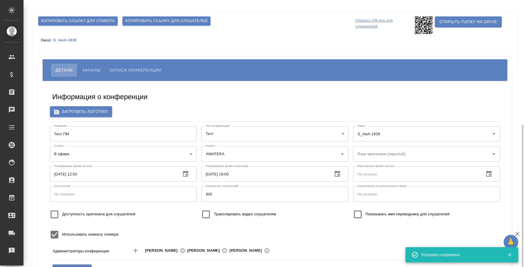
scroll to position [110, 0]
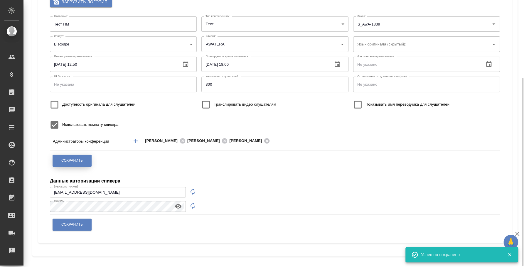
click at [78, 162] on span "Сохранить" at bounding box center [71, 160] width 21 height 5
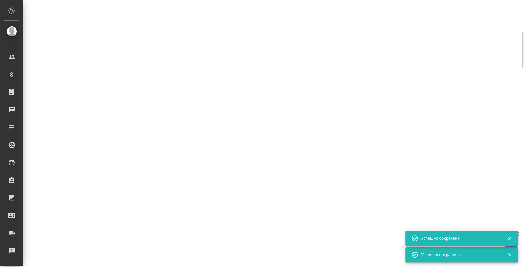
scroll to position [105, 0]
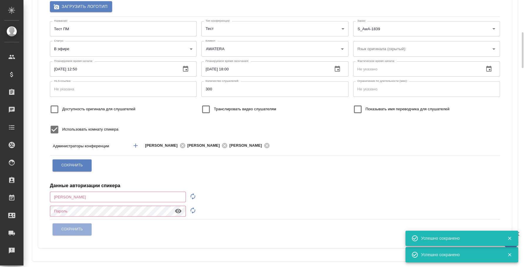
type input "[EMAIL_ADDRESS][DOMAIN_NAME]"
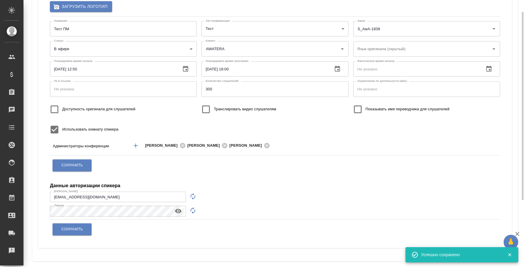
scroll to position [0, 0]
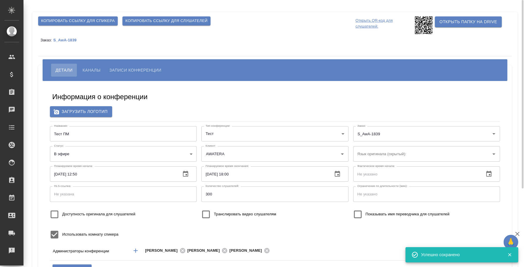
click at [191, 19] on span "Копировать ссылку для слушателей" at bounding box center [166, 21] width 82 height 7
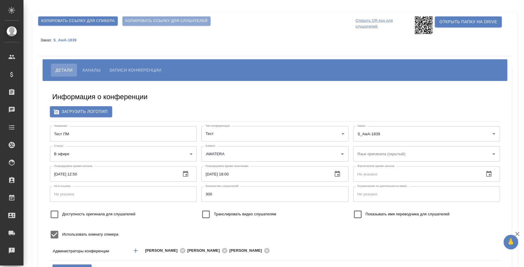
click at [191, 19] on span "Копировать ссылку для слушателей" at bounding box center [166, 21] width 82 height 7
click at [93, 70] on span "Каналы" at bounding box center [92, 70] width 18 height 7
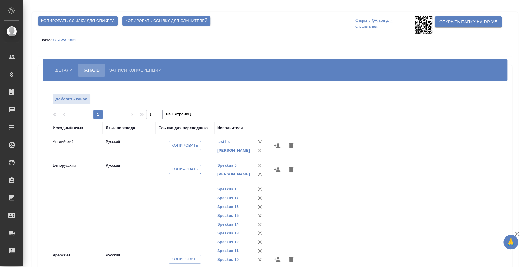
click at [199, 171] on button "Копировать" at bounding box center [185, 169] width 33 height 9
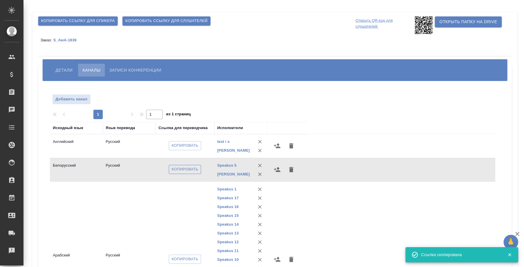
click at [198, 171] on span "Копировать" at bounding box center [185, 169] width 27 height 7
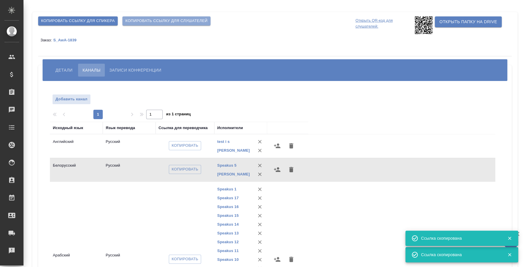
click at [184, 21] on span "Копировать ссылку для слушателей" at bounding box center [166, 21] width 82 height 7
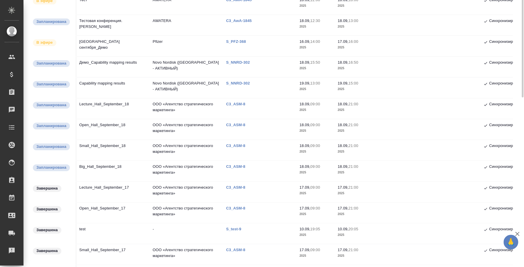
scroll to position [30, 0]
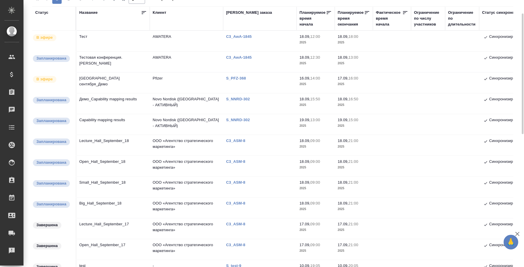
click at [127, 76] on td "[GEOGRAPHIC_DATA] сентября_Демо" at bounding box center [112, 83] width 73 height 21
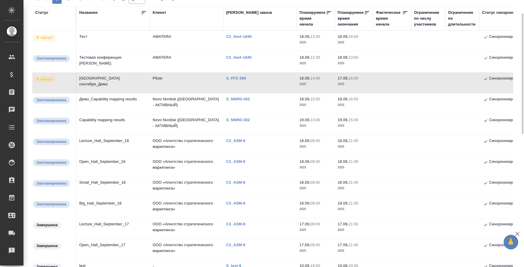
click at [125, 77] on td "[GEOGRAPHIC_DATA] сентября_Демо" at bounding box center [112, 83] width 73 height 21
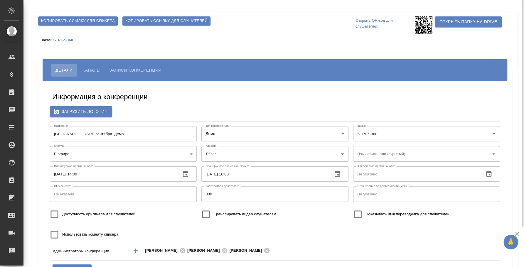
click at [93, 66] on button "Каналы" at bounding box center [91, 70] width 27 height 13
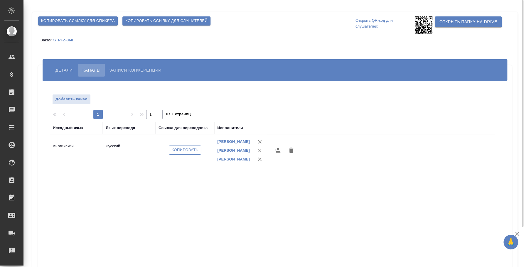
click at [185, 153] on span "Копировать" at bounding box center [185, 150] width 27 height 7
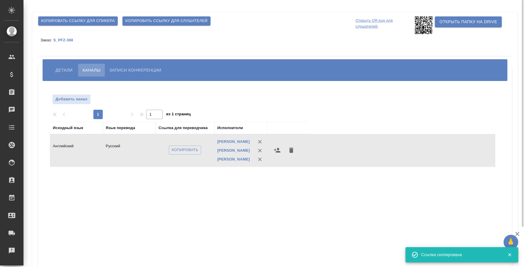
click at [62, 70] on span "Детали" at bounding box center [64, 70] width 17 height 7
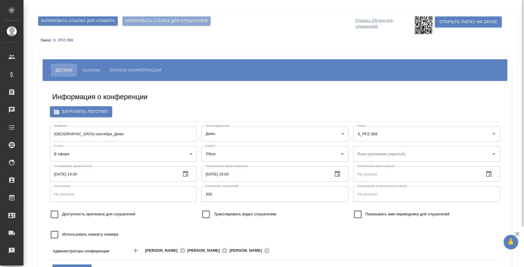
click at [151, 19] on span "Копировать ссылку для слушателей" at bounding box center [166, 21] width 82 height 7
